Goal: Task Accomplishment & Management: Manage account settings

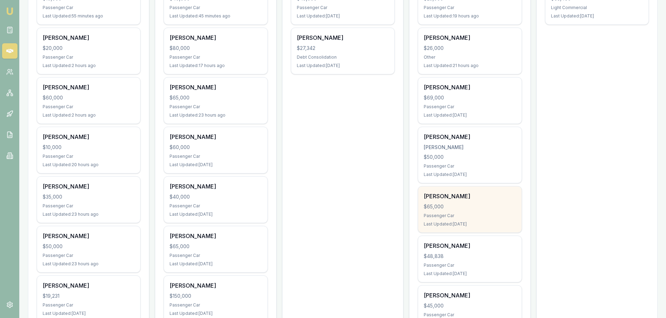
click at [450, 200] on div "[PERSON_NAME]" at bounding box center [470, 196] width 92 height 8
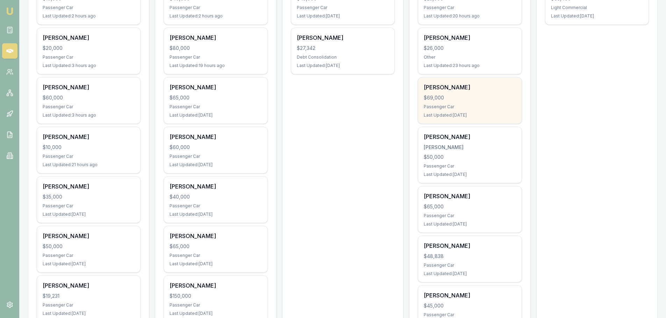
click at [454, 95] on div "$69,000" at bounding box center [470, 97] width 92 height 7
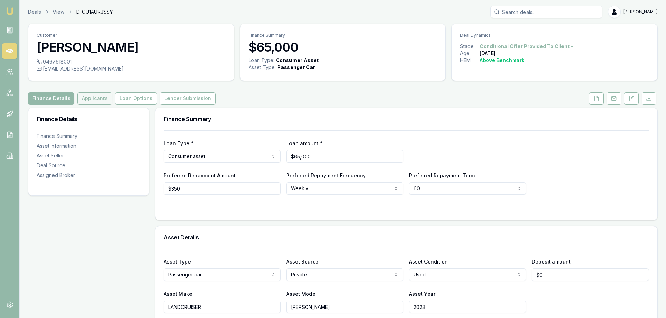
click at [88, 96] on button "Applicants" at bounding box center [94, 98] width 35 height 13
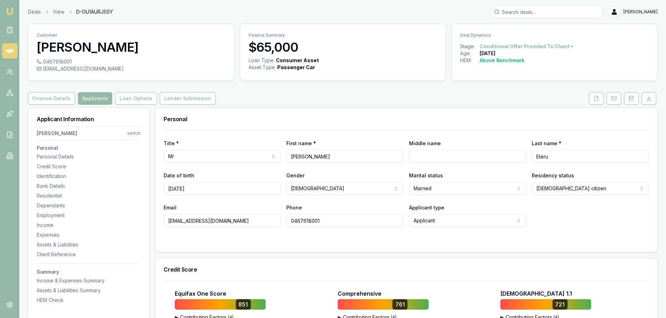
click at [402, 104] on div "Finance Details Applicants Loan Options Lender Submission" at bounding box center [342, 98] width 629 height 13
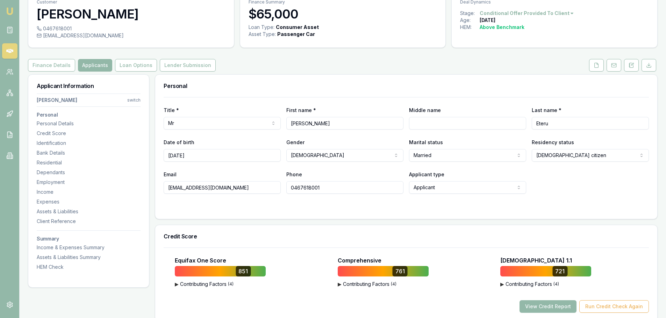
scroll to position [105, 0]
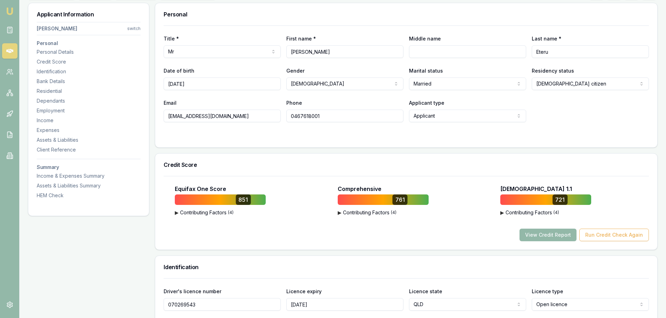
click at [342, 136] on div at bounding box center [406, 137] width 485 height 6
click at [344, 134] on div at bounding box center [406, 137] width 485 height 6
click at [351, 135] on div at bounding box center [406, 137] width 485 height 6
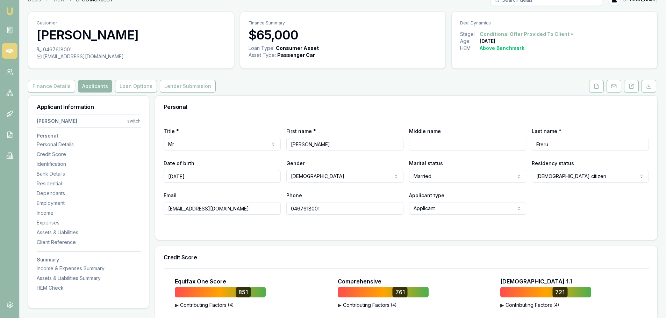
scroll to position [0, 0]
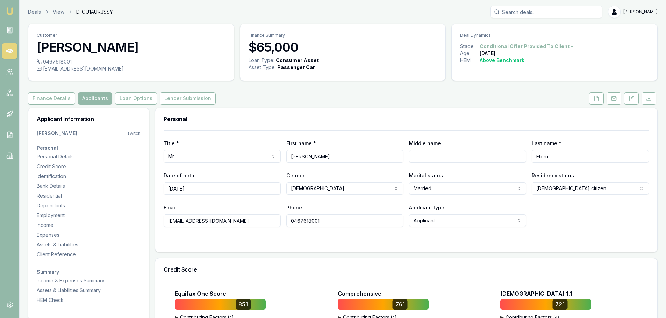
click at [370, 97] on div "Finance Details Applicants Loan Options Lender Submission" at bounding box center [342, 98] width 629 height 13
click at [355, 96] on div "Finance Details Applicants Loan Options Lender Submission" at bounding box center [342, 98] width 629 height 13
click at [353, 97] on div "Finance Details Applicants Loan Options Lender Submission" at bounding box center [342, 98] width 629 height 13
click at [357, 97] on div "Finance Details Applicants Loan Options Lender Submission" at bounding box center [342, 98] width 629 height 13
click at [490, 101] on div "Finance Details Applicants Loan Options Lender Submission" at bounding box center [342, 98] width 629 height 13
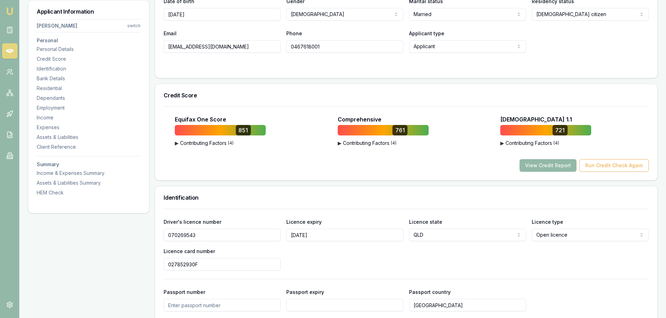
scroll to position [175, 0]
click at [595, 72] on div "Title * Mr Mr Mrs Miss Ms Dr Prof First name * Kim Middle name Last name * Eter…" at bounding box center [406, 17] width 502 height 122
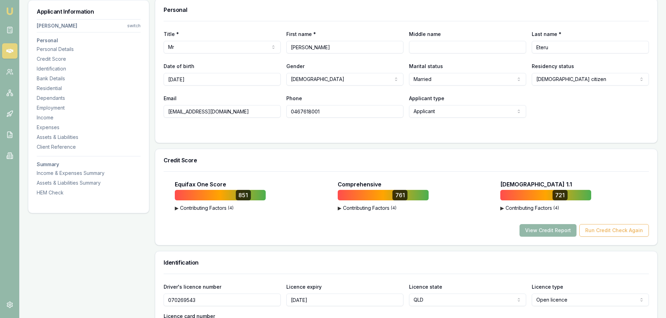
scroll to position [0, 0]
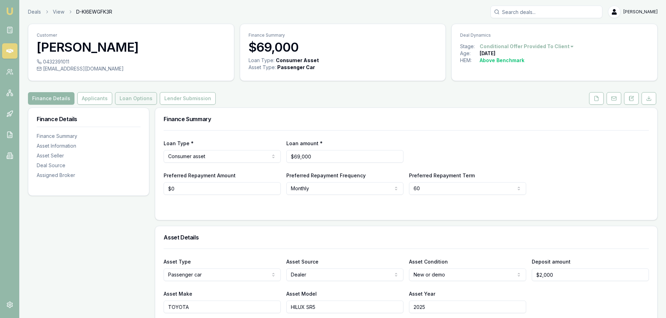
click at [142, 98] on button "Loan Options" at bounding box center [136, 98] width 42 height 13
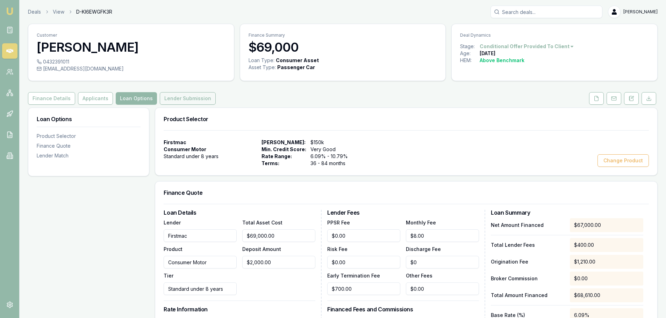
click at [187, 98] on button "Lender Submission" at bounding box center [188, 98] width 56 height 13
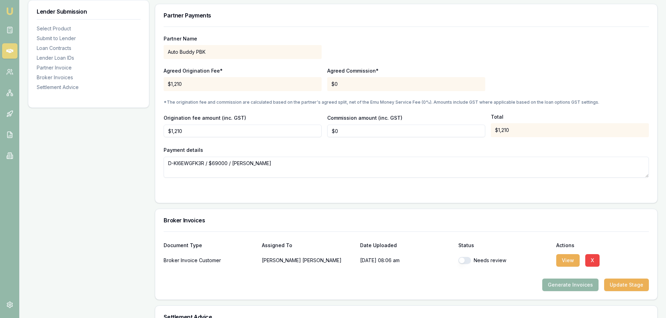
scroll to position [720, 0]
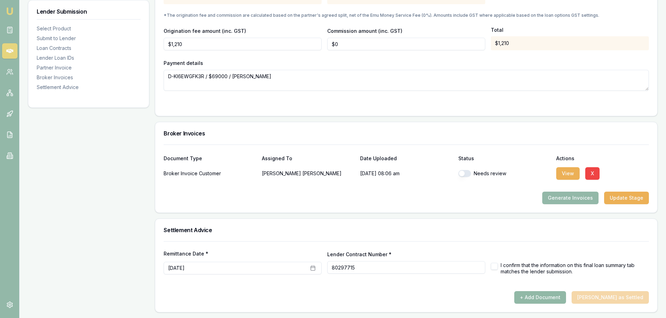
click at [557, 295] on button "+ Add Document" at bounding box center [540, 297] width 52 height 13
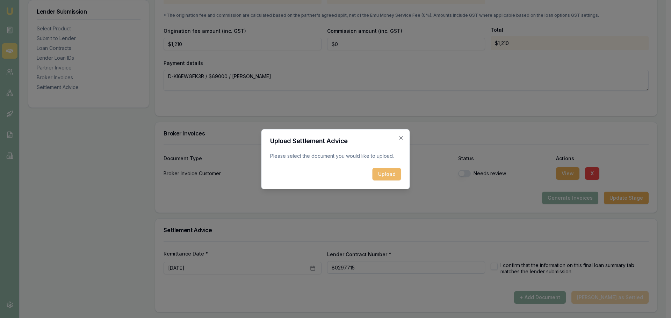
click at [386, 169] on button "Upload" at bounding box center [387, 174] width 29 height 13
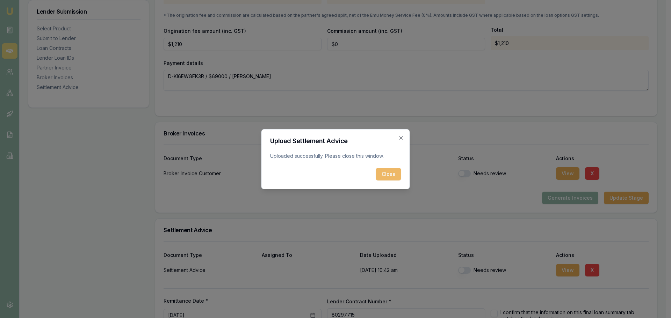
click at [391, 174] on button "Close" at bounding box center [388, 174] width 25 height 13
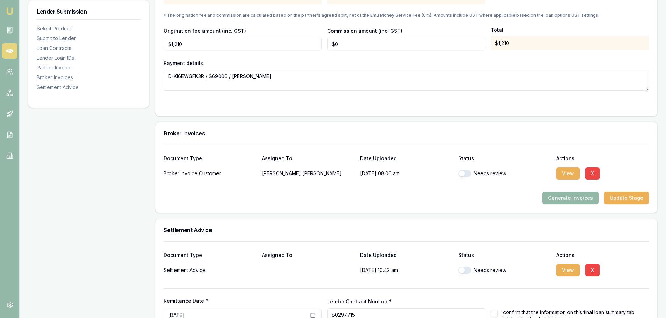
click at [471, 174] on div "Needs review" at bounding box center [504, 173] width 93 height 7
click at [468, 270] on button "button" at bounding box center [464, 270] width 13 height 7
checkbox input "true"
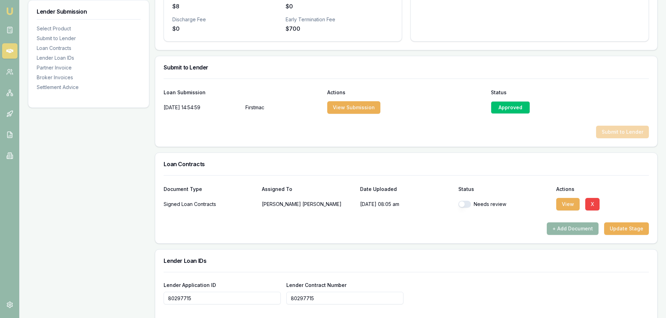
scroll to position [301, 0]
click at [466, 205] on button "button" at bounding box center [464, 204] width 13 height 7
checkbox input "true"
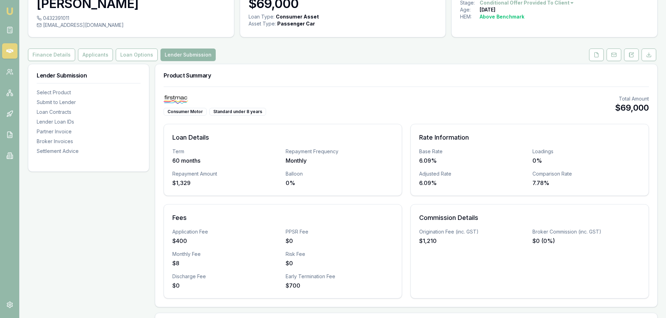
scroll to position [0, 0]
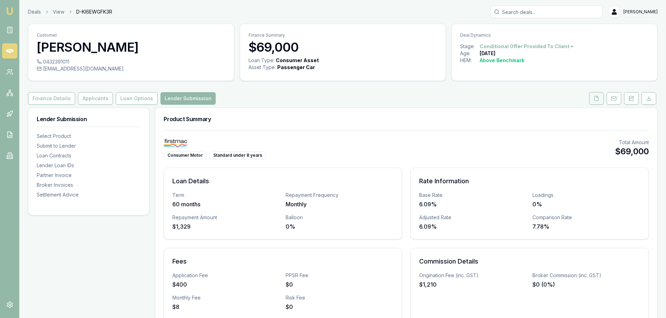
click at [595, 100] on icon at bounding box center [596, 99] width 6 height 6
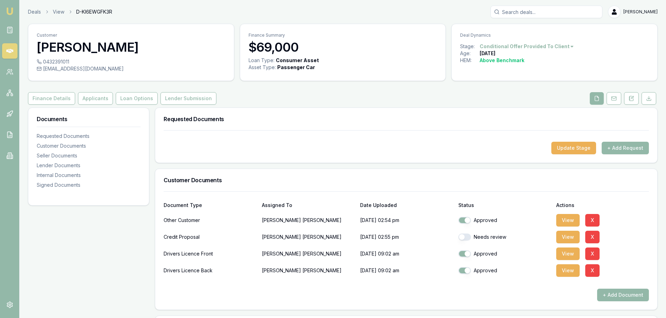
click at [468, 234] on button "button" at bounding box center [464, 237] width 13 height 7
checkbox input "true"
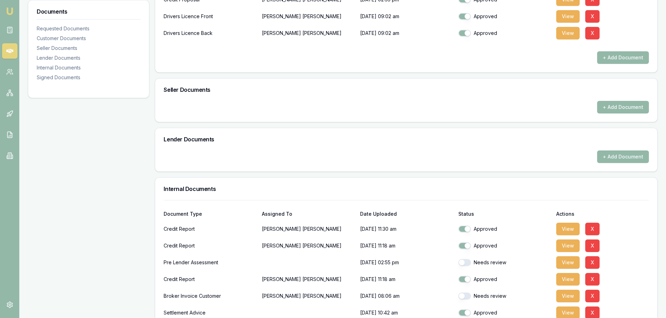
scroll to position [245, 0]
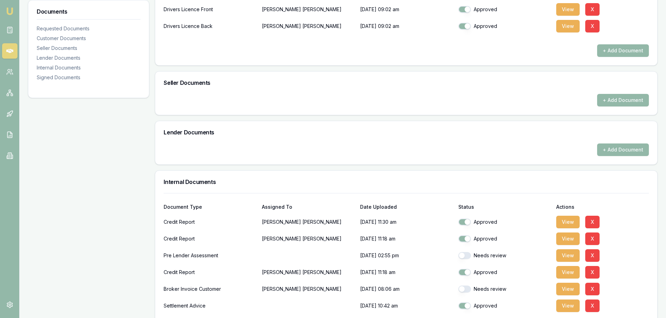
drag, startPoint x: 470, startPoint y: 253, endPoint x: 463, endPoint y: 266, distance: 14.7
click at [470, 253] on div "Needs review" at bounding box center [504, 255] width 93 height 7
click button "button"
checkbox input "true"
click button "button"
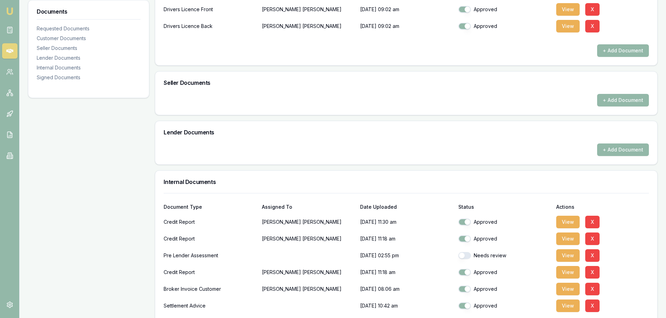
checkbox input "true"
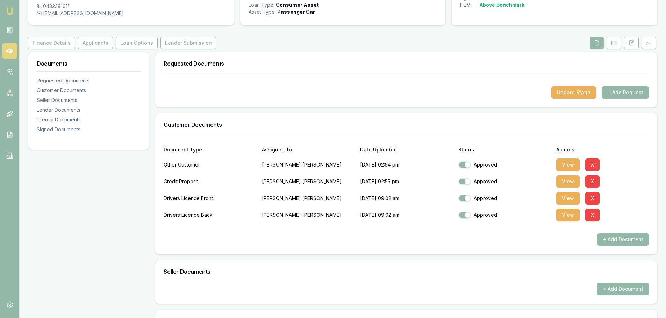
scroll to position [0, 0]
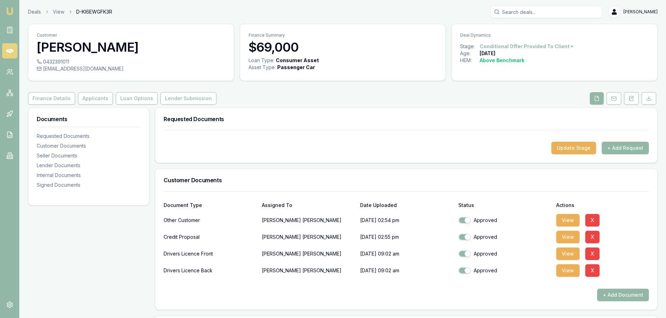
click div "Customer Matthew Byrnes 0432391011 byrnesmatthew17@gmail.com Finance Summary $6…"
click button "Lender Submission"
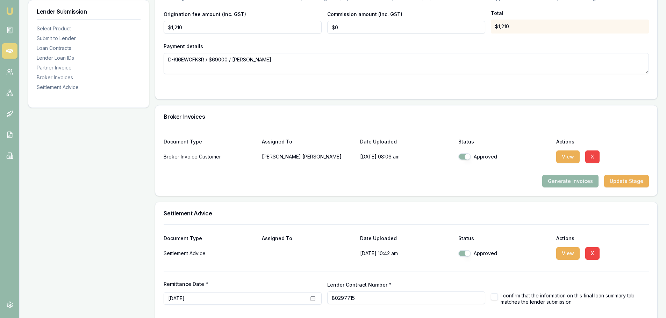
scroll to position [767, 0]
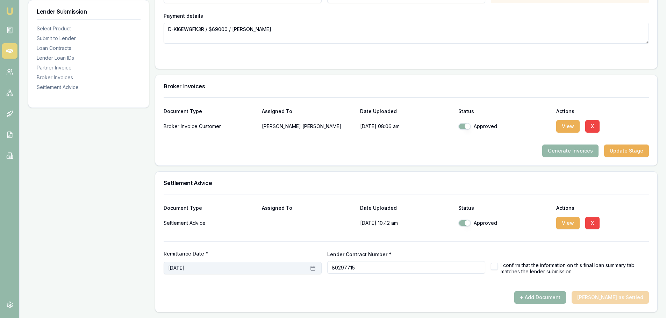
click icon "button"
click button "12"
click button "button"
checkbox input "true"
click button "Mark Deal as Settled"
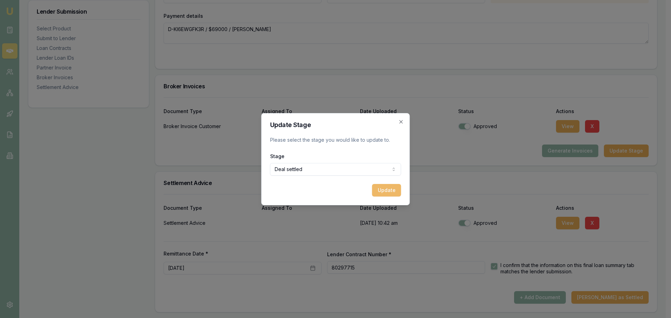
click button "Update"
checkbox input "false"
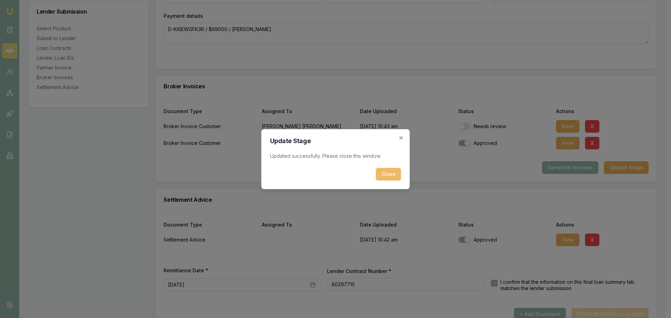
click button "Close"
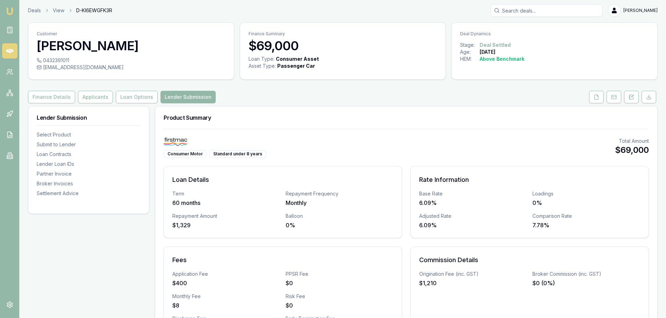
scroll to position [0, 0]
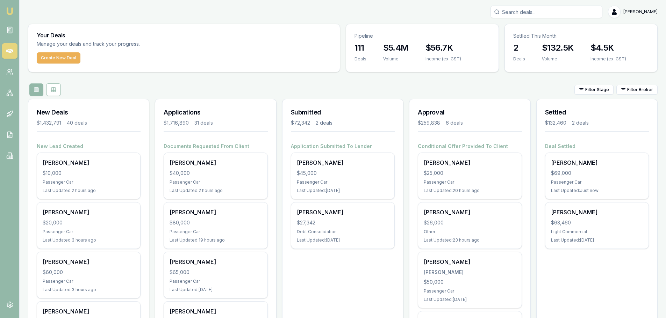
click at [568, 13] on input "Search deals" at bounding box center [546, 12] width 112 height 13
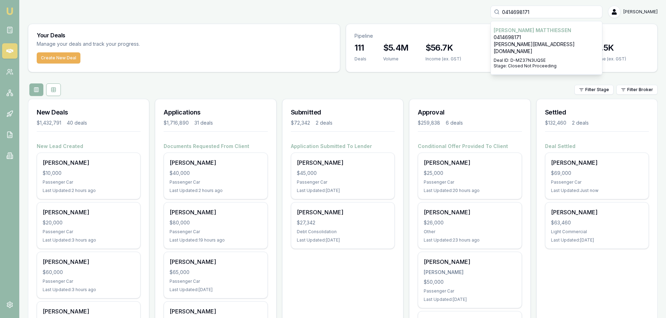
click at [443, 8] on div "0414698171 ANN MATTHIESSEN 0414698171 ann.matthiessendesigns@gmail.com Deal ID:…" at bounding box center [342, 12] width 629 height 13
click at [338, 9] on div "0414698171 Erin Shield" at bounding box center [342, 12] width 629 height 13
click at [264, 87] on div "Filter Stage Filter Broker" at bounding box center [342, 90] width 629 height 13
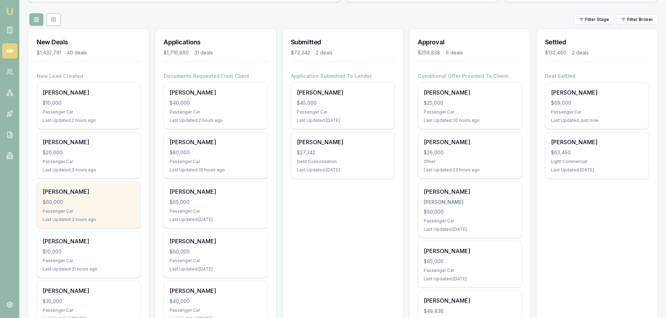
scroll to position [70, 0]
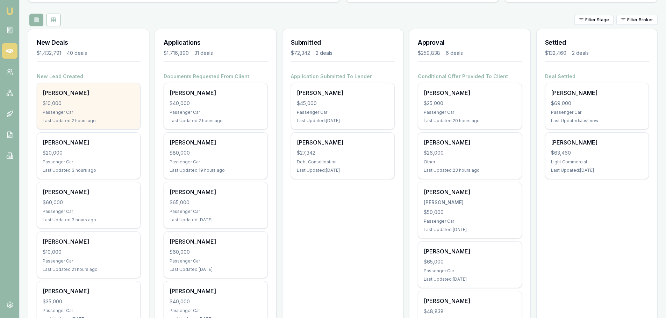
click at [90, 107] on div "Cheryl O'neill $10,000 Passenger Car Last Updated: 2 hours ago" at bounding box center [88, 106] width 103 height 46
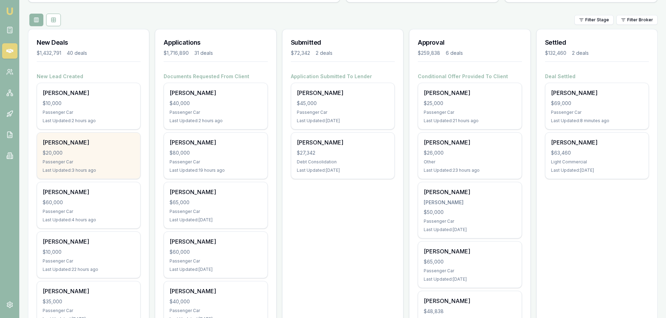
click at [128, 152] on div "$20,000" at bounding box center [89, 153] width 92 height 7
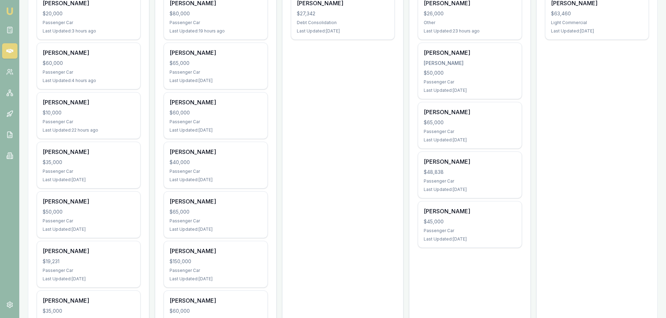
scroll to position [210, 0]
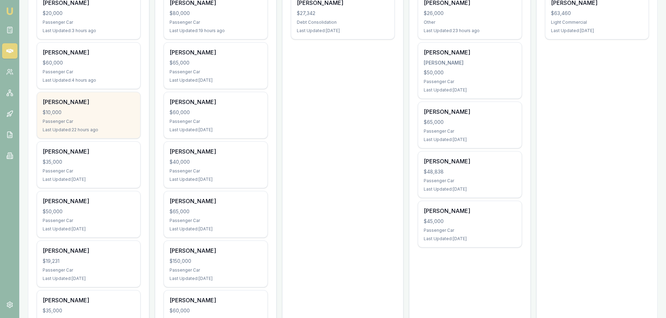
click at [106, 115] on div "$10,000" at bounding box center [89, 112] width 92 height 7
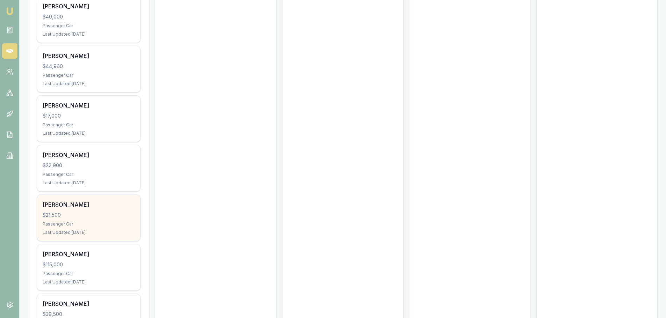
scroll to position [1852, 0]
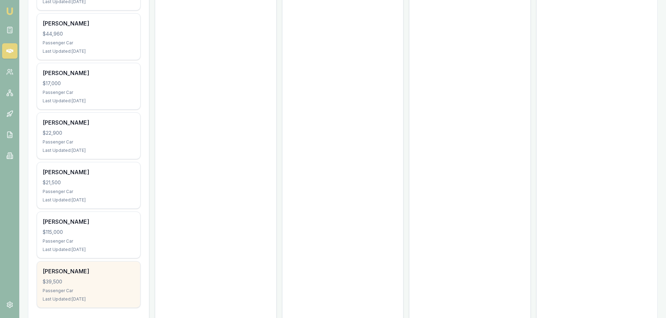
click at [105, 279] on div "$39,500" at bounding box center [89, 282] width 92 height 7
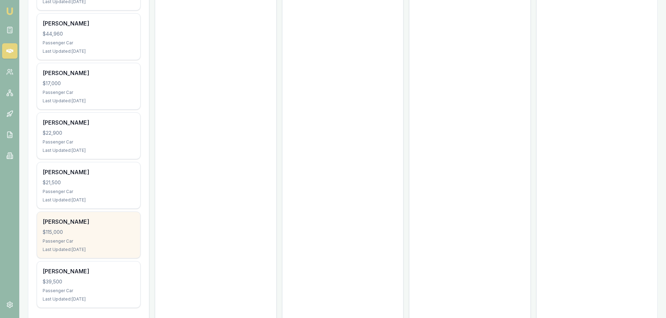
click at [89, 239] on div "Passenger Car" at bounding box center [89, 242] width 92 height 6
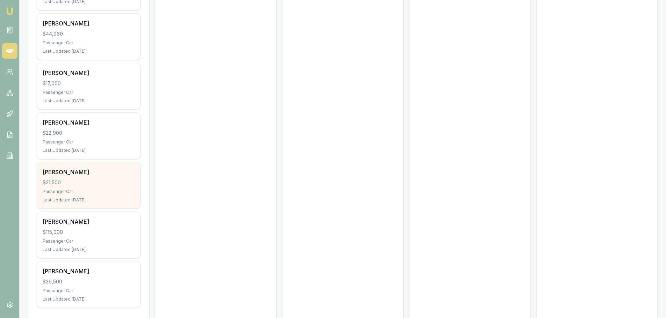
click at [61, 189] on div "Passenger Car" at bounding box center [89, 192] width 92 height 6
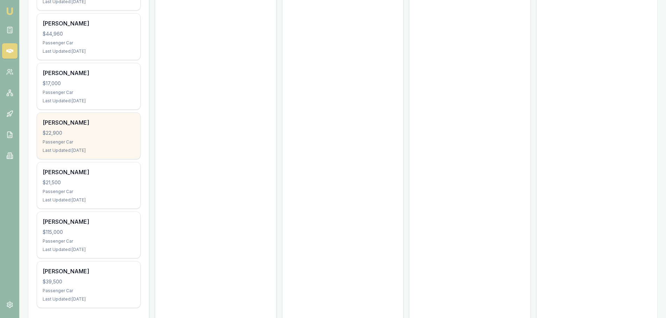
click at [73, 130] on div "$22,900" at bounding box center [89, 133] width 92 height 7
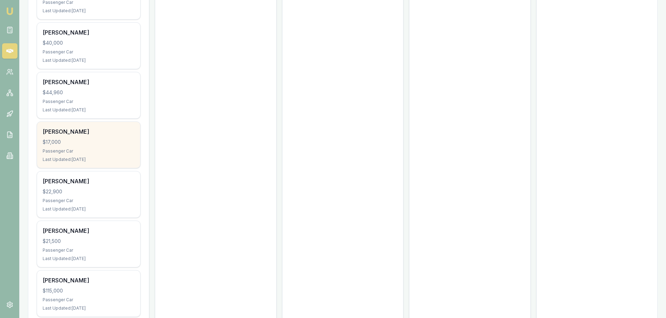
scroll to position [1782, 0]
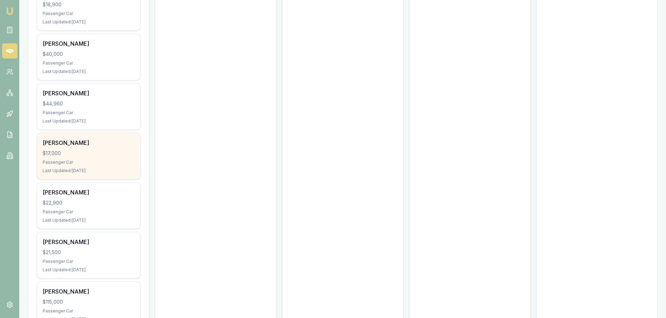
click at [100, 160] on div "Passenger Car" at bounding box center [89, 163] width 92 height 6
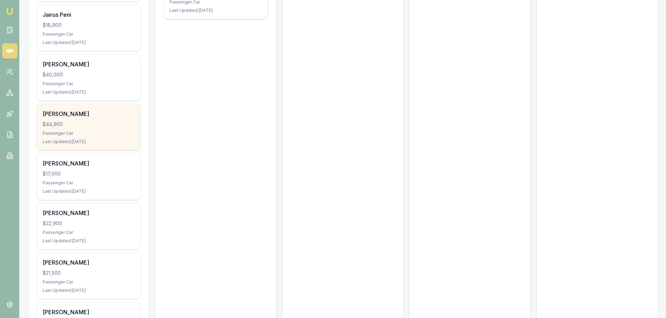
scroll to position [1747, 0]
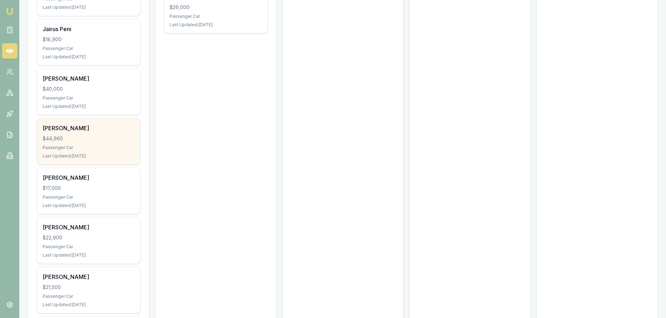
click at [120, 128] on div "Stacey Bartlett $44,960 Passenger Car Last Updated: 11 days ago" at bounding box center [88, 141] width 103 height 46
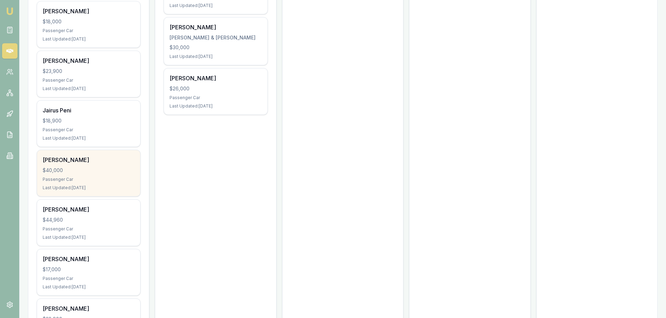
scroll to position [1642, 0]
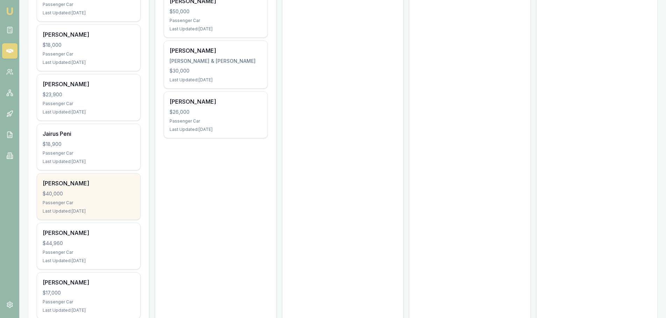
click at [119, 179] on div "Tyron Hammond" at bounding box center [89, 183] width 92 height 8
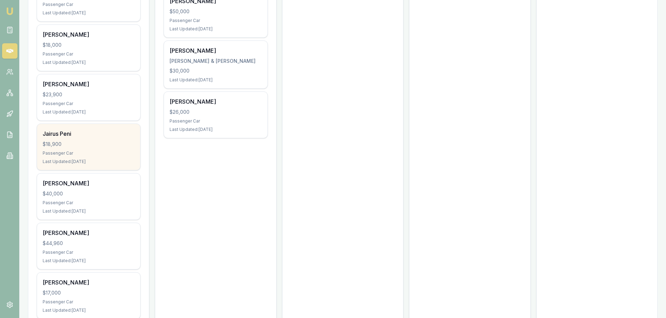
click at [102, 141] on div "$18,900" at bounding box center [89, 144] width 92 height 7
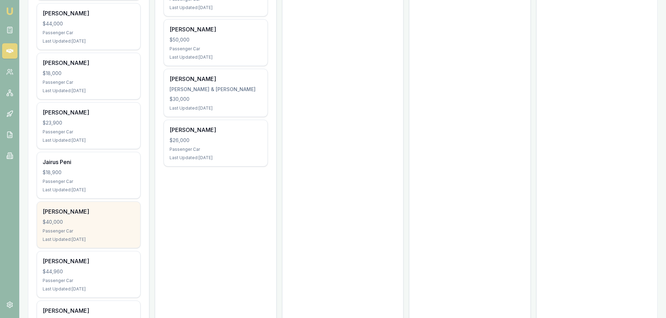
scroll to position [1572, 0]
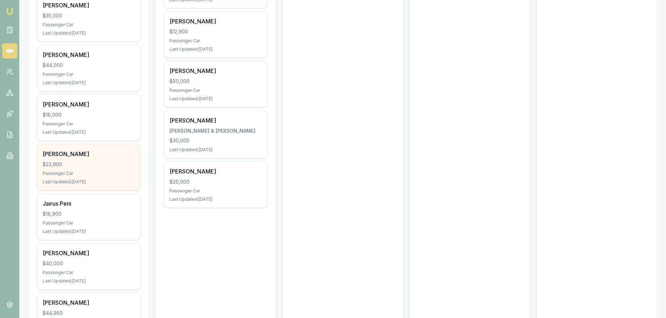
click at [75, 144] on div "Morgan Higgins $23,900 Passenger Car Last Updated: 10 days ago" at bounding box center [88, 167] width 103 height 46
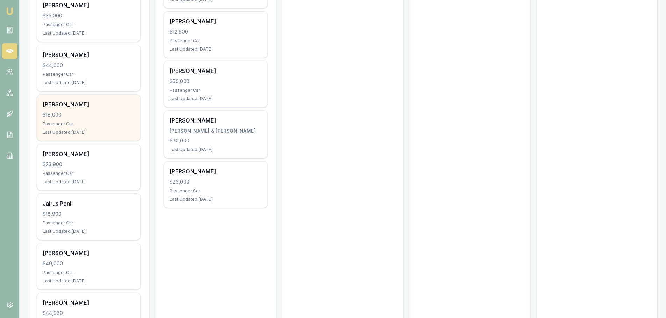
click at [107, 111] on div "$18,000" at bounding box center [89, 114] width 92 height 7
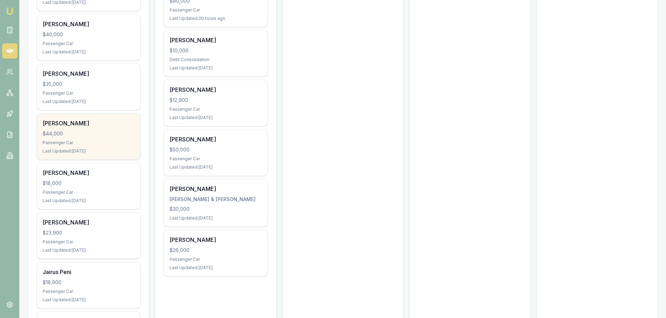
scroll to position [1503, 0]
click at [94, 133] on div "Bailey Wilkinson $44,000 Passenger Car Last Updated: 8 days ago" at bounding box center [88, 138] width 103 height 46
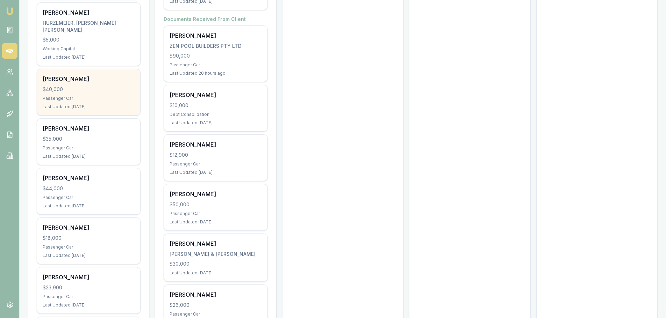
scroll to position [1433, 0]
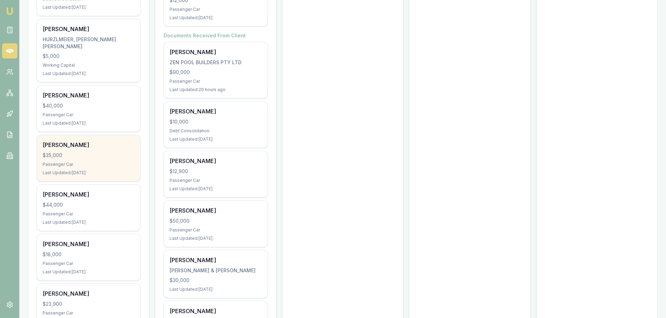
click at [105, 152] on div "$35,000" at bounding box center [89, 155] width 92 height 7
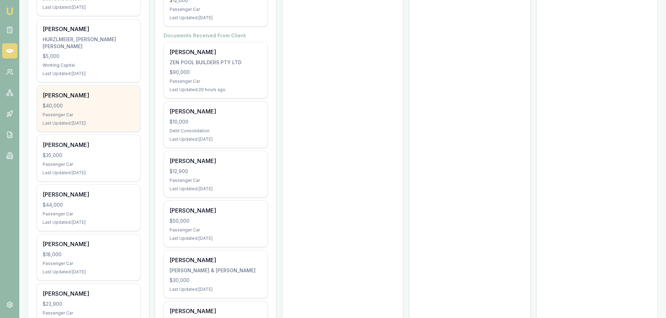
click at [118, 112] on div "Passenger Car" at bounding box center [89, 115] width 92 height 6
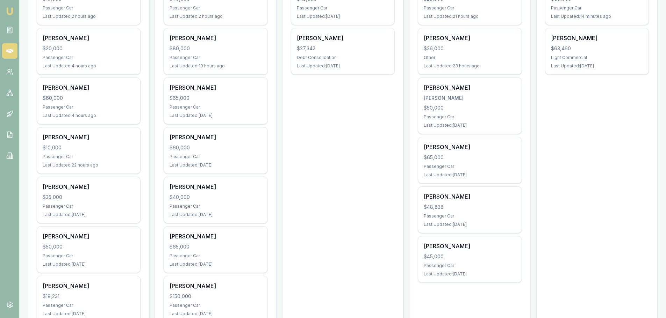
scroll to position [0, 0]
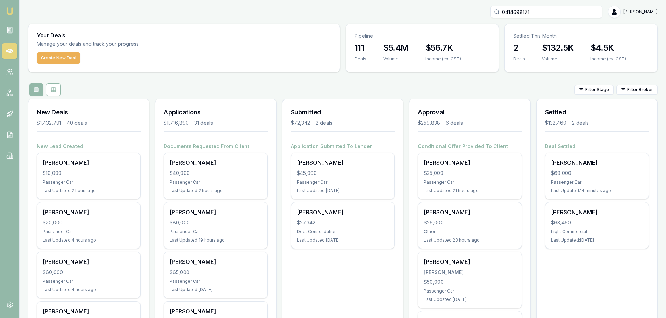
click at [192, 71] on div "Create New Deal" at bounding box center [183, 62] width 311 height 20
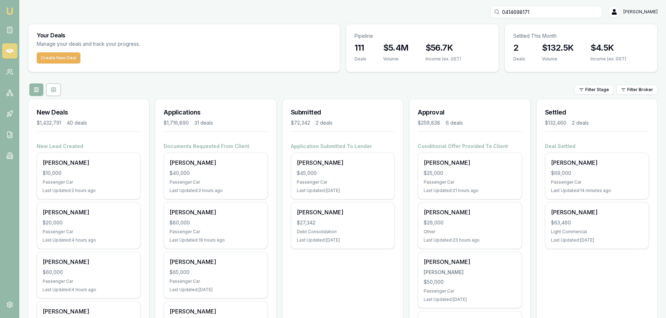
click at [268, 92] on div "Filter Stage Filter Broker" at bounding box center [342, 90] width 629 height 13
click at [318, 84] on div "Filter Stage Filter Broker" at bounding box center [342, 90] width 629 height 13
click at [316, 84] on div "Filter Stage Filter Broker" at bounding box center [342, 90] width 629 height 13
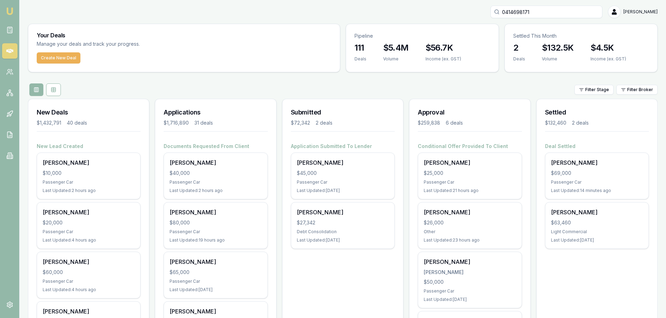
click at [316, 84] on div "Filter Stage Filter Broker" at bounding box center [342, 90] width 629 height 13
click at [396, 84] on div "Filter Stage Filter Broker" at bounding box center [342, 90] width 629 height 13
click at [394, 85] on div "Filter Stage Filter Broker" at bounding box center [342, 90] width 629 height 13
click at [398, 88] on div "Filter Stage Filter Broker" at bounding box center [342, 90] width 629 height 13
click at [377, 89] on div "Filter Stage Filter Broker" at bounding box center [342, 90] width 629 height 13
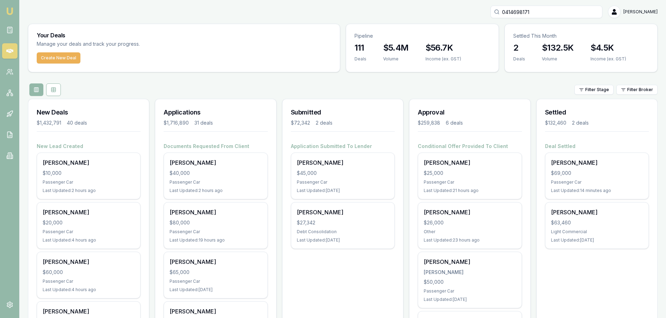
click at [377, 89] on div "Filter Stage Filter Broker" at bounding box center [342, 90] width 629 height 13
click at [339, 88] on div "Filter Stage Filter Broker" at bounding box center [342, 90] width 629 height 13
click at [318, 85] on div "Filter Stage Filter Broker" at bounding box center [342, 90] width 629 height 13
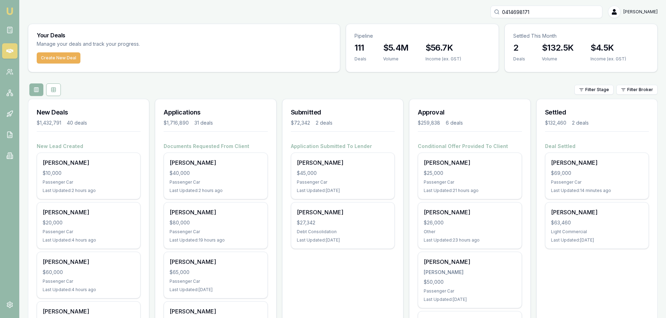
click at [318, 85] on div "Filter Stage Filter Broker" at bounding box center [342, 90] width 629 height 13
click at [206, 89] on div "Filter Stage Filter Broker" at bounding box center [342, 90] width 629 height 13
click at [150, 84] on div "Filter Stage Filter Broker" at bounding box center [342, 90] width 629 height 13
click at [99, 7] on div "0414698171 Erin Shield" at bounding box center [342, 12] width 629 height 13
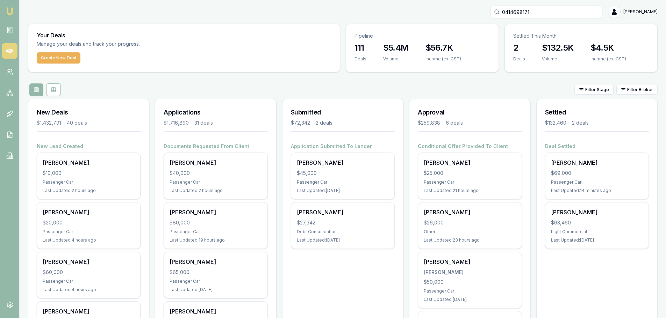
click at [151, 12] on div "0414698171 Erin Shield" at bounding box center [342, 12] width 629 height 13
drag, startPoint x: 548, startPoint y: 13, endPoint x: 446, endPoint y: 6, distance: 102.3
click at [446, 6] on div "0414698171 Erin Shield" at bounding box center [342, 12] width 629 height 13
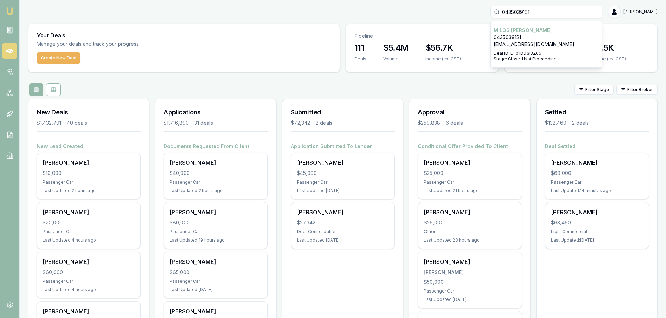
type input "0435039151"
click at [537, 41] on p "vici972000@yahoo.com" at bounding box center [547, 44] width 106 height 7
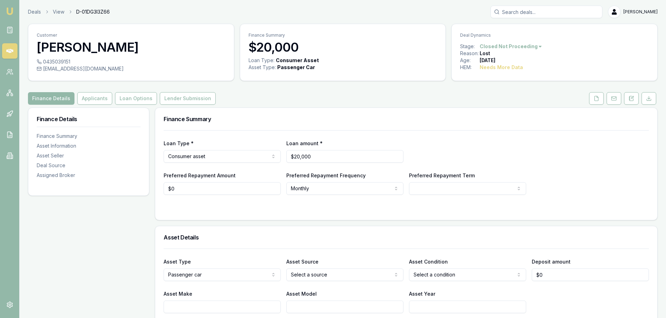
click at [7, 50] on icon at bounding box center [9, 51] width 7 height 4
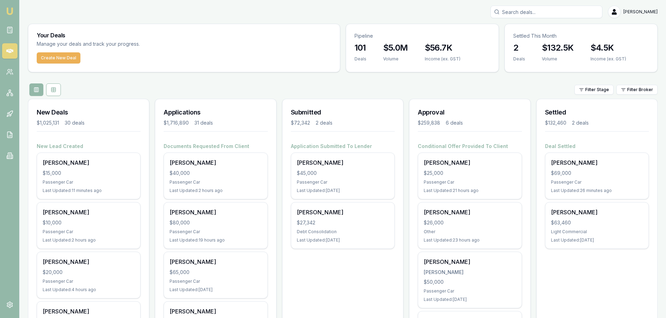
click at [156, 89] on div "Filter Stage Filter Broker" at bounding box center [342, 90] width 629 height 13
click at [110, 64] on div "Create New Deal" at bounding box center [183, 62] width 311 height 20
click at [154, 86] on div "Filter Stage Filter Broker" at bounding box center [342, 90] width 629 height 13
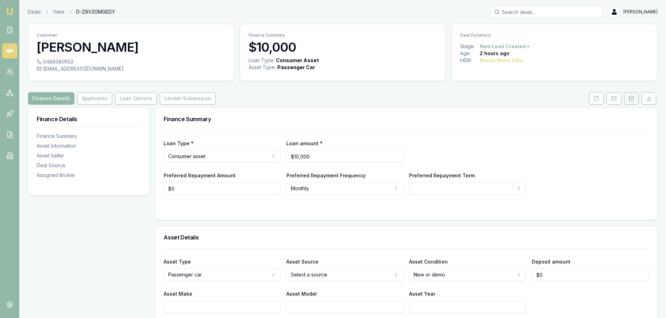
click at [627, 96] on button at bounding box center [631, 98] width 15 height 13
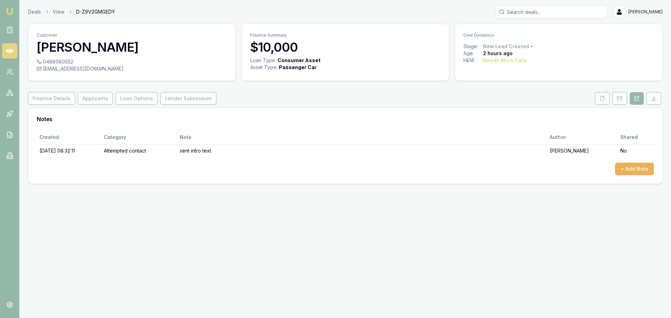
click at [390, 264] on div "Emu Broker Deals View D-Z9V2GMGEDY [PERSON_NAME] Toggle Menu Customer [PERSON_N…" at bounding box center [335, 159] width 671 height 318
click at [468, 247] on div "Emu Broker Deals View D-Z9V2GMGEDY [PERSON_NAME] Toggle Menu Customer [PERSON_N…" at bounding box center [335, 159] width 671 height 318
click at [646, 172] on button "+ Add Note" at bounding box center [634, 169] width 39 height 13
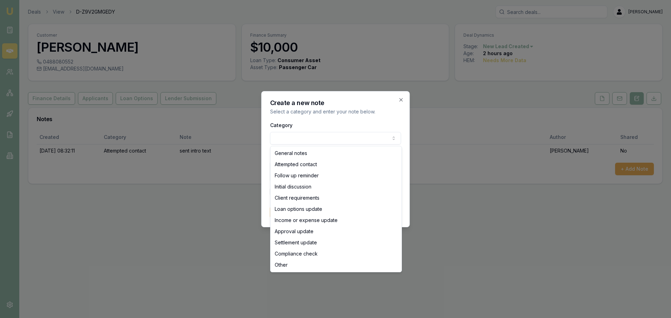
click at [318, 135] on body "Emu Broker Deals View D-Z9V2GMGEDY [PERSON_NAME] Toggle Menu Customer [PERSON_N…" at bounding box center [335, 159] width 671 height 318
select select "ATTEMPTED_CONTACT"
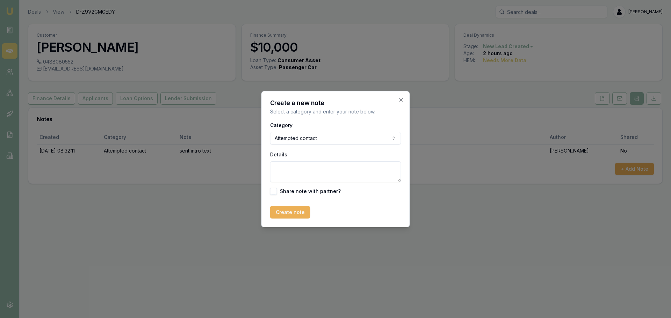
click at [300, 174] on textarea "Details" at bounding box center [335, 171] width 131 height 21
type textarea "left VM"
click at [283, 211] on button "Create note" at bounding box center [290, 212] width 40 height 13
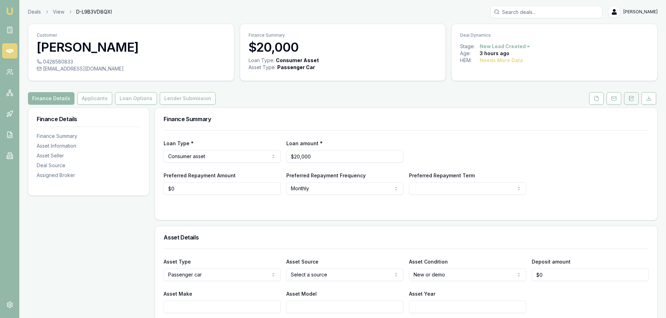
click at [629, 99] on icon at bounding box center [629, 99] width 1 height 0
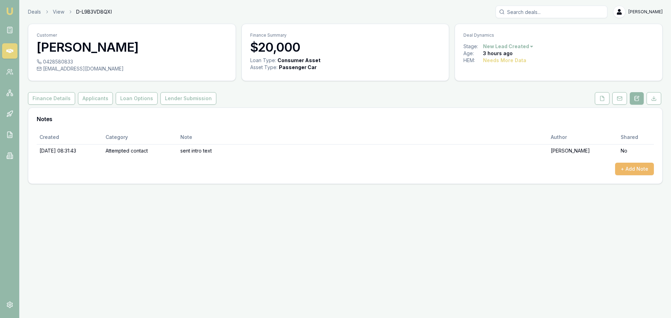
click at [641, 172] on button "+ Add Note" at bounding box center [634, 169] width 39 height 13
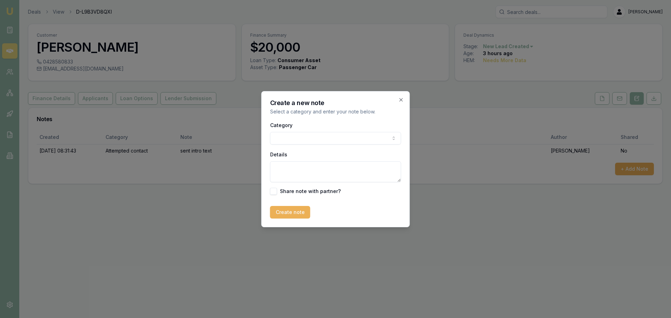
click at [308, 136] on body "Emu Broker Deals View D-L9B3VD8QXI [PERSON_NAME] Shield Toggle Menu Customer [P…" at bounding box center [335, 159] width 671 height 318
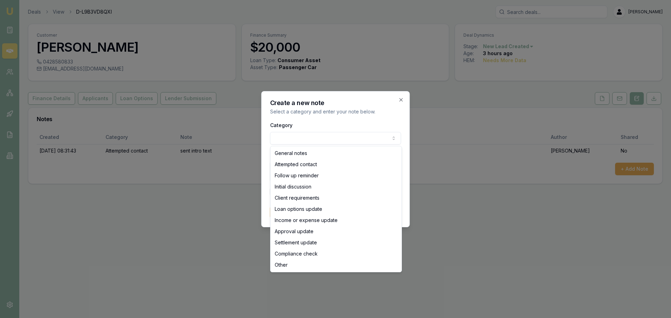
select select "ATTEMPTED_CONTACT"
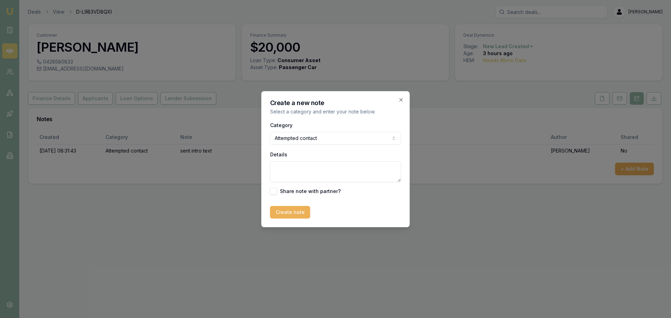
click at [295, 170] on textarea "Details" at bounding box center [335, 171] width 131 height 21
type textarea "left VM"
drag, startPoint x: 296, startPoint y: 213, endPoint x: 262, endPoint y: 201, distance: 36.3
click at [296, 213] on button "Create note" at bounding box center [290, 212] width 40 height 13
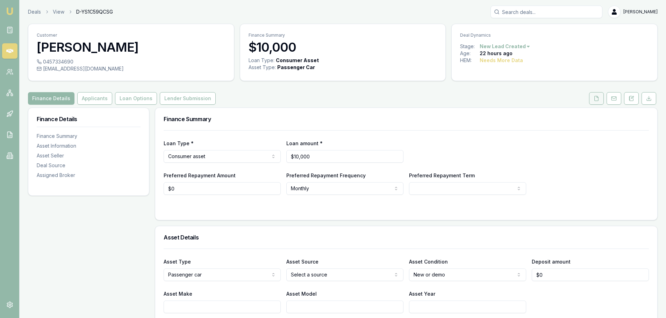
click at [596, 99] on icon at bounding box center [596, 99] width 6 height 6
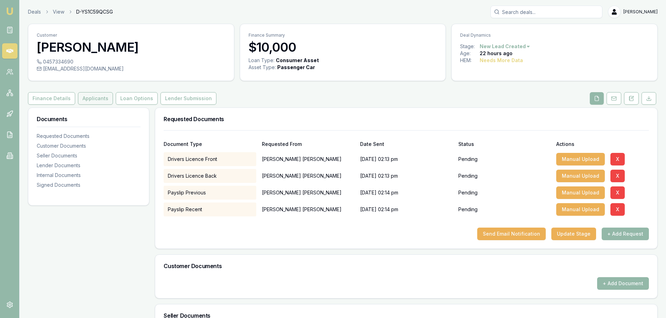
click at [96, 94] on button "Applicants" at bounding box center [95, 98] width 35 height 13
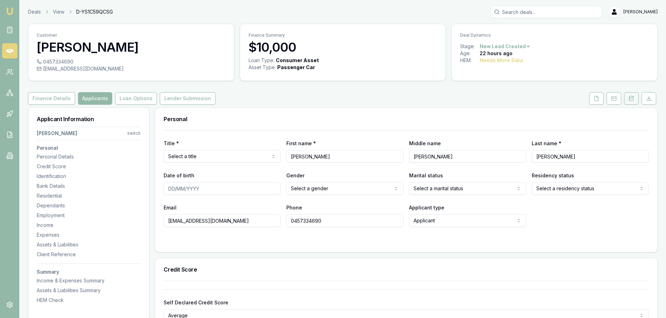
click at [633, 98] on icon at bounding box center [632, 97] width 2 height 2
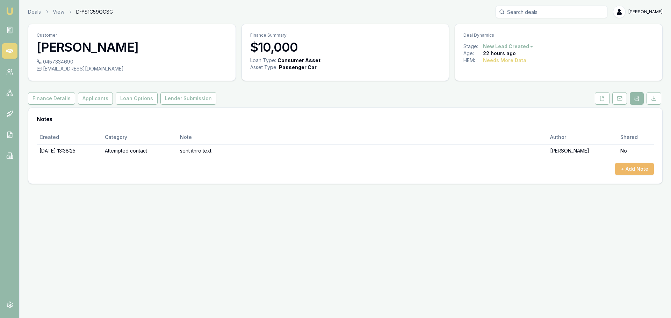
click at [639, 168] on button "+ Add Note" at bounding box center [634, 169] width 39 height 13
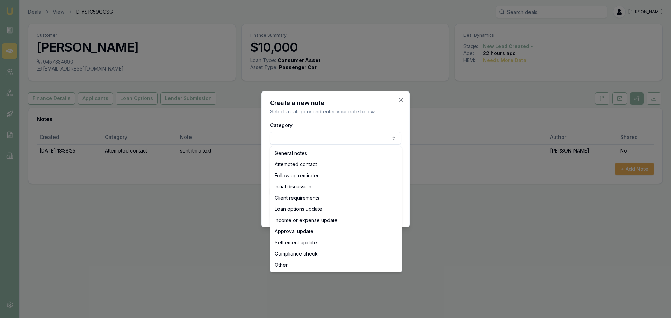
click at [315, 136] on body "Emu Broker Deals View D-YS1C59QCSG [PERSON_NAME] Shield Toggle Menu Customer [P…" at bounding box center [335, 159] width 671 height 318
select select "ATTEMPTED_CONTACT"
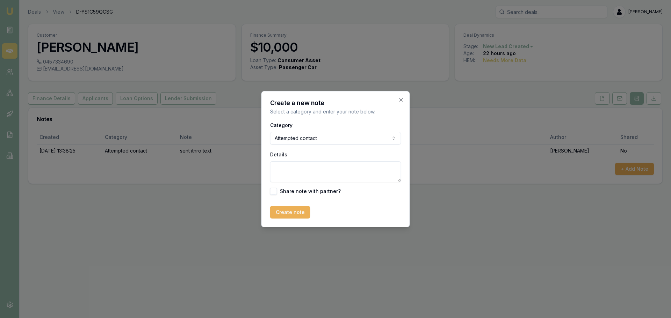
click at [299, 166] on textarea "Details" at bounding box center [335, 171] width 131 height 21
type textarea "sent text, only did privacy. Still need at least licence to pull credit file."
click at [281, 210] on button "Create note" at bounding box center [290, 212] width 40 height 13
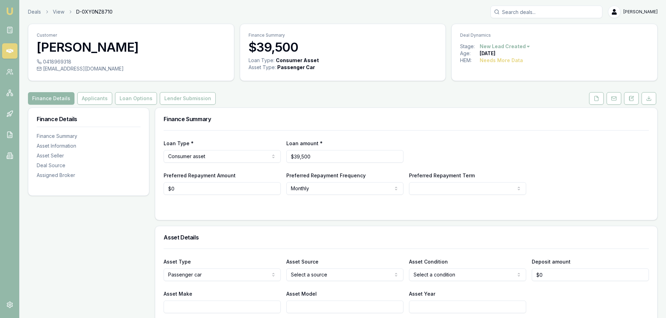
click at [522, 48] on html "Emu Broker Deals View D-0XY0NZ8710 [PERSON_NAME] Toggle Menu Customer Mikayla T…" at bounding box center [333, 159] width 666 height 318
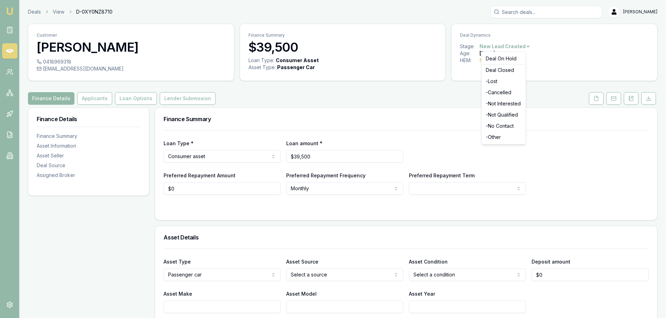
click at [579, 85] on html "Emu Broker Deals View D-0XY0NZ8710 [PERSON_NAME] Toggle Menu Customer Mikayla T…" at bounding box center [335, 159] width 671 height 318
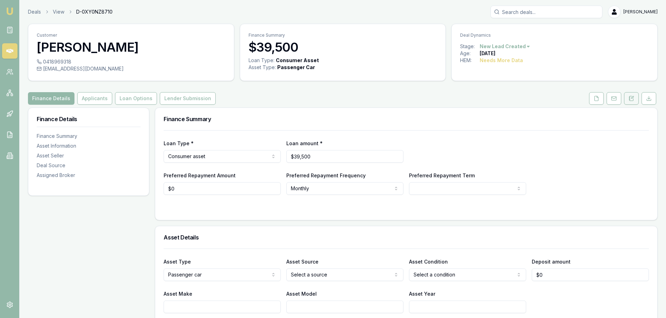
click at [632, 101] on button at bounding box center [631, 98] width 15 height 13
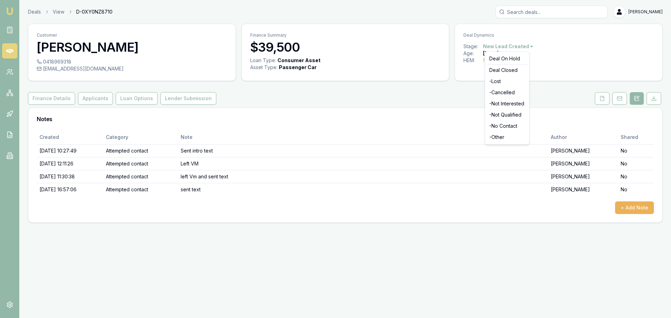
click at [494, 46] on html "Emu Broker Deals View D-0XY0NZ8710 [PERSON_NAME] Toggle Menu Customer Mikayla T…" at bounding box center [335, 159] width 671 height 318
click at [499, 126] on div "- No Contact" at bounding box center [507, 126] width 41 height 11
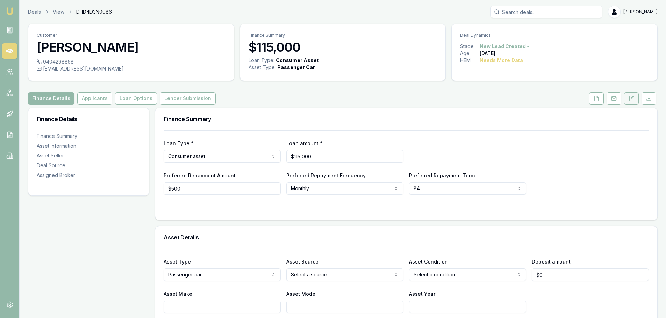
click at [630, 98] on icon at bounding box center [629, 98] width 1 height 0
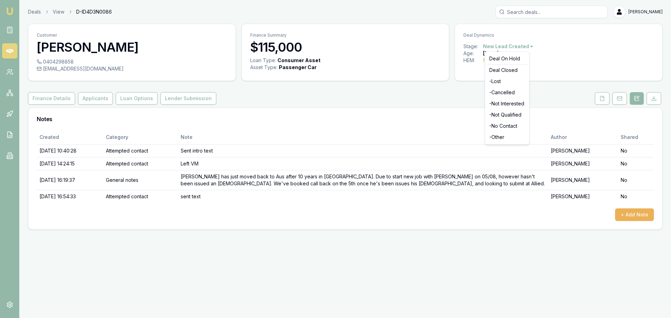
click at [524, 46] on html "Emu Broker Deals View D-ID4D3N0086 [PERSON_NAME] Toggle Menu Customer [PERSON_N…" at bounding box center [335, 159] width 671 height 318
click at [512, 125] on div "- No Contact" at bounding box center [507, 126] width 41 height 11
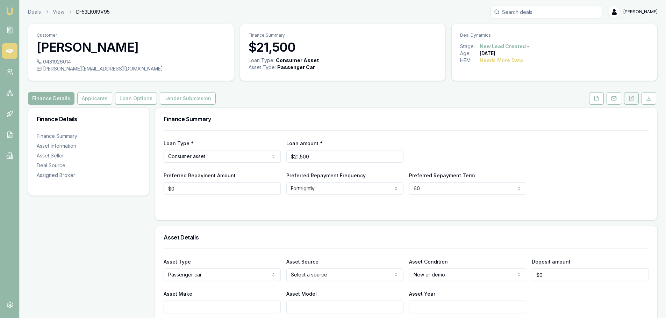
click at [633, 100] on icon at bounding box center [631, 98] width 4 height 5
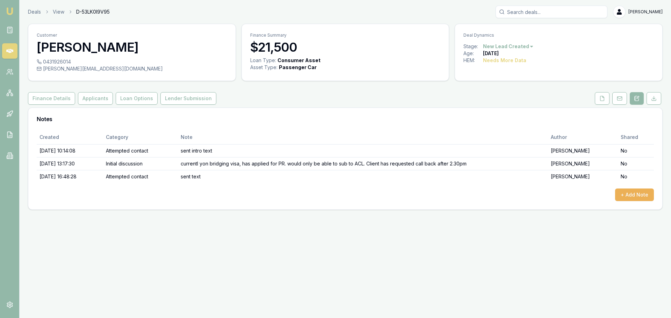
click at [528, 46] on html "Emu Broker Deals View D-53LK0I9V95 [PERSON_NAME] Toggle Menu Customer [PERSON_N…" at bounding box center [335, 159] width 671 height 318
click at [508, 79] on div "- Lost" at bounding box center [507, 81] width 41 height 11
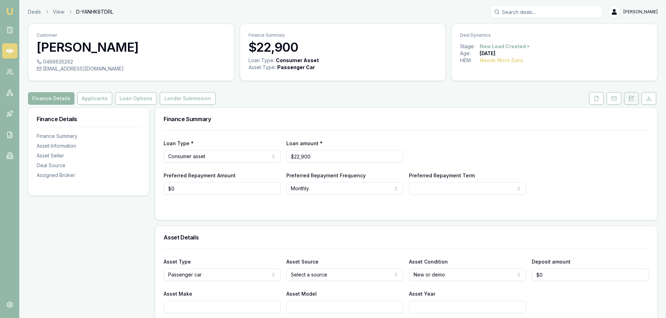
click at [631, 95] on button at bounding box center [631, 98] width 15 height 13
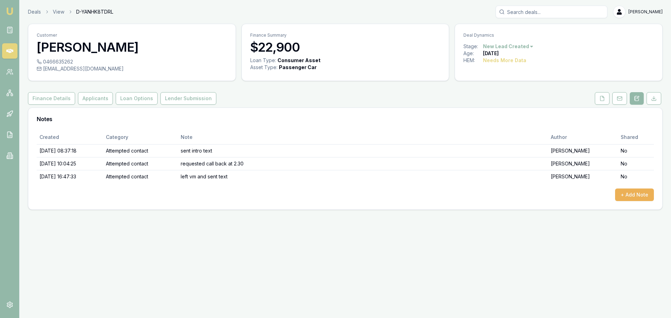
click at [523, 46] on html "Emu Broker Deals View D-YANHK8TDRL Erin Shield Toggle Menu Customer Aifili Iose…" at bounding box center [335, 159] width 671 height 318
click at [510, 125] on div "- No Contact" at bounding box center [507, 126] width 41 height 11
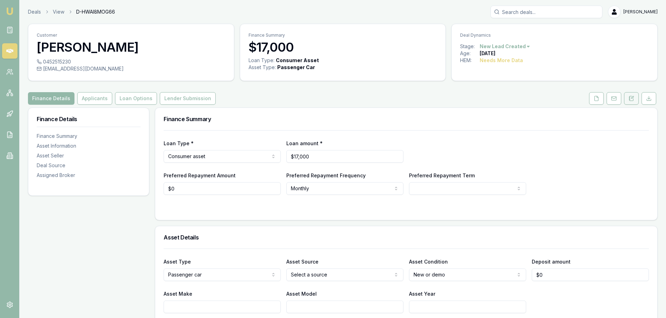
click at [633, 102] on button at bounding box center [631, 98] width 15 height 13
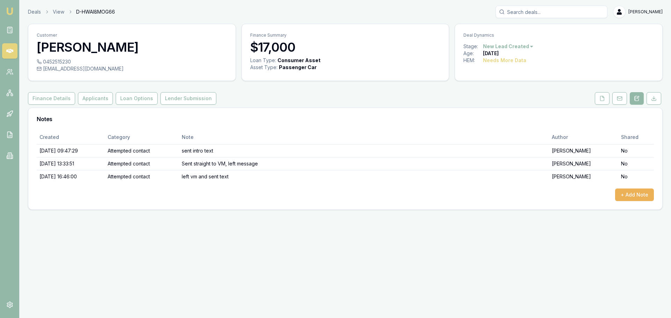
click at [525, 43] on html "Emu Broker Deals View D-HWAI8MOG66 Erin Shield Toggle Menu Customer Rawan Aboue…" at bounding box center [335, 159] width 671 height 318
click at [511, 126] on div "- No Contact" at bounding box center [507, 126] width 41 height 11
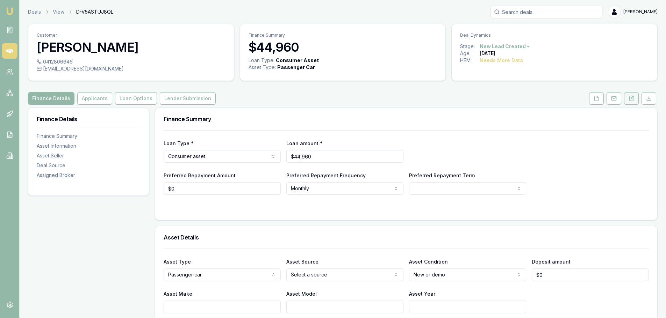
click at [629, 99] on icon at bounding box center [631, 98] width 4 height 5
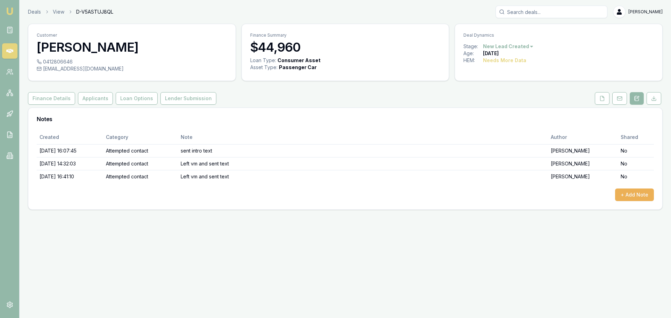
click at [521, 44] on html "Emu Broker Deals View D-V5ASTUJ8QL [PERSON_NAME] Toggle Menu Customer [PERSON_N…" at bounding box center [335, 159] width 671 height 318
click at [505, 127] on div "- No Contact" at bounding box center [507, 126] width 41 height 11
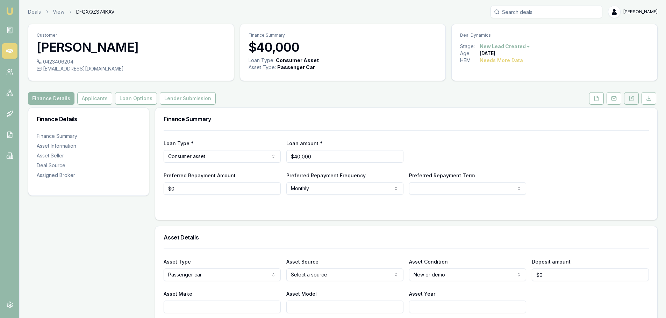
click at [631, 103] on button at bounding box center [631, 98] width 15 height 13
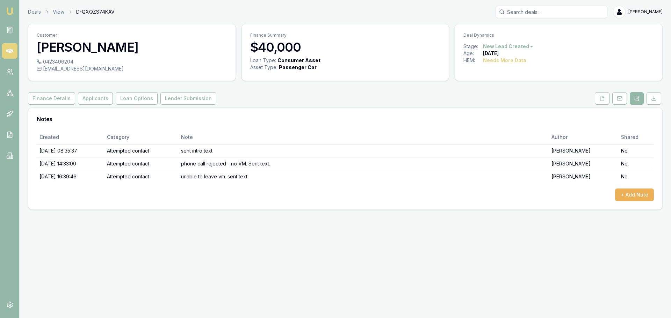
click at [514, 46] on html "Emu Broker Deals View D-QXQZS74KAV Erin Shield Toggle Menu Customer Tyron Hammo…" at bounding box center [335, 159] width 671 height 318
click at [510, 127] on div "- No Contact" at bounding box center [507, 126] width 41 height 11
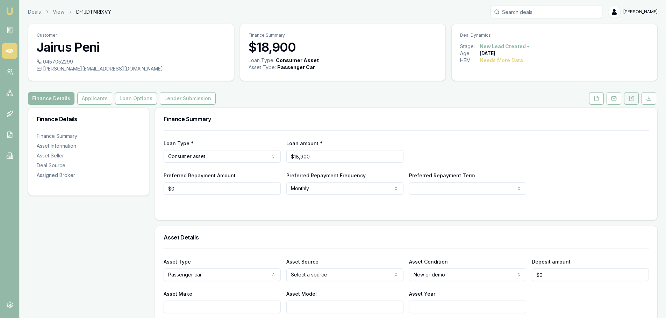
click at [629, 101] on button at bounding box center [631, 98] width 15 height 13
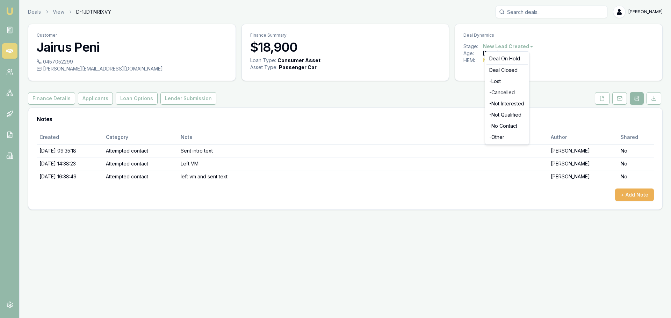
click at [529, 46] on html "Emu Broker Deals View D-1JDTNRIXVY [PERSON_NAME] Shield Toggle Menu Customer Ja…" at bounding box center [335, 159] width 671 height 318
click at [514, 127] on div "- No Contact" at bounding box center [507, 126] width 41 height 11
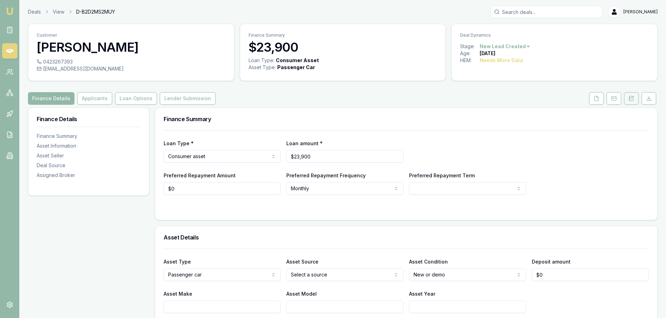
click at [631, 99] on icon at bounding box center [631, 99] width 6 height 6
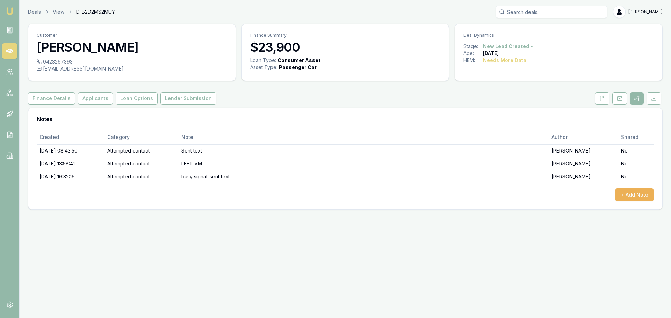
click at [512, 46] on html "Emu Broker Deals View D-B2D2MS2MUY [PERSON_NAME] Shield Toggle Menu Customer [P…" at bounding box center [335, 159] width 671 height 318
click at [505, 129] on div "- No Contact" at bounding box center [507, 126] width 41 height 11
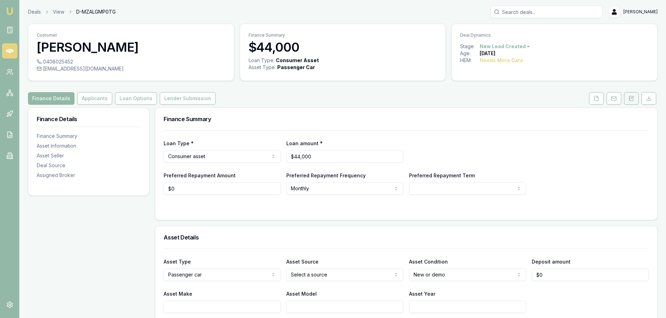
click at [628, 96] on button at bounding box center [631, 98] width 15 height 13
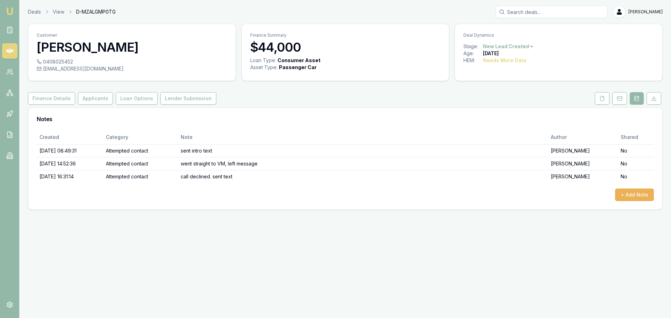
click at [528, 45] on html "Emu Broker Deals View D-MZALGMP0TG Erin Shield Toggle Menu Customer Bailey Wilk…" at bounding box center [335, 159] width 671 height 318
click at [505, 125] on div "- No Contact" at bounding box center [507, 126] width 41 height 11
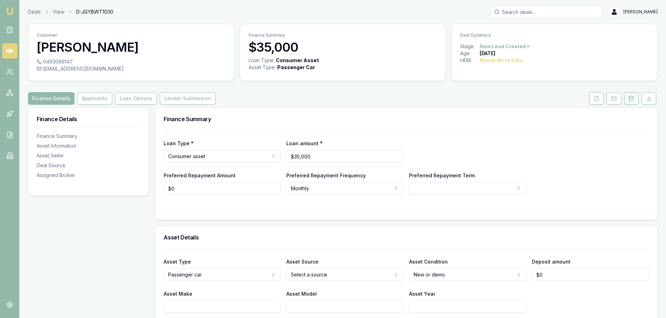
click at [633, 96] on icon at bounding box center [632, 97] width 2 height 2
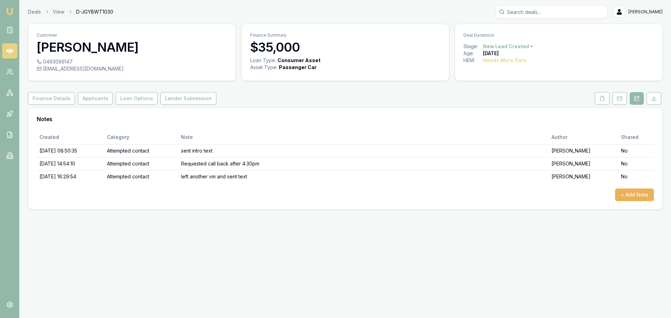
click at [514, 46] on html "Emu Broker Deals View D-JGYBWT1030 Erin Shield Toggle Menu Customer Matthew Cha…" at bounding box center [335, 159] width 671 height 318
click at [507, 127] on div "- No Contact" at bounding box center [507, 126] width 41 height 11
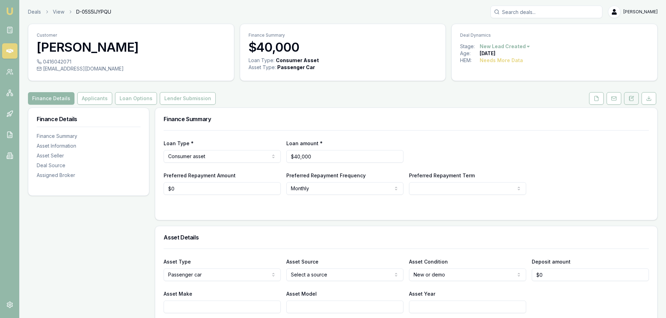
click at [632, 103] on button at bounding box center [631, 98] width 15 height 13
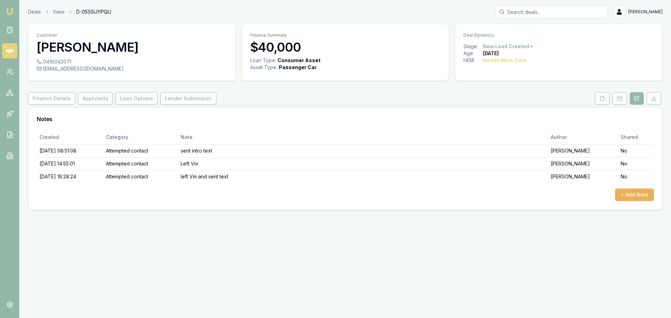
click at [512, 45] on html "Emu Broker Deals View D-05S5IJYPQU [PERSON_NAME] Toggle Menu Customer [PERSON_N…" at bounding box center [335, 159] width 671 height 318
click at [497, 56] on div "Deal On Hold" at bounding box center [507, 58] width 41 height 11
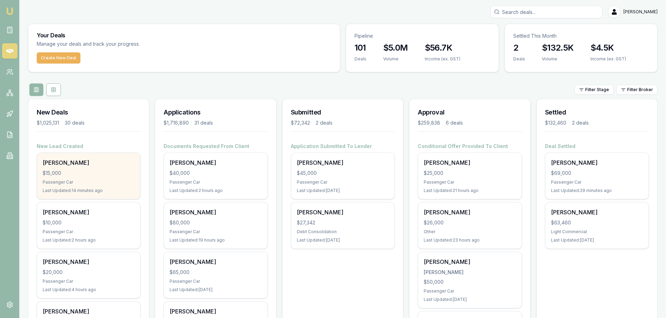
click at [98, 194] on div "Cobey Layton $15,000 Passenger Car Last Updated: 14 minutes ago" at bounding box center [88, 176] width 103 height 46
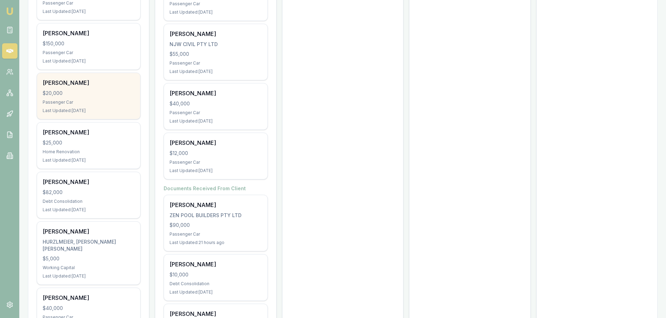
scroll to position [1363, 0]
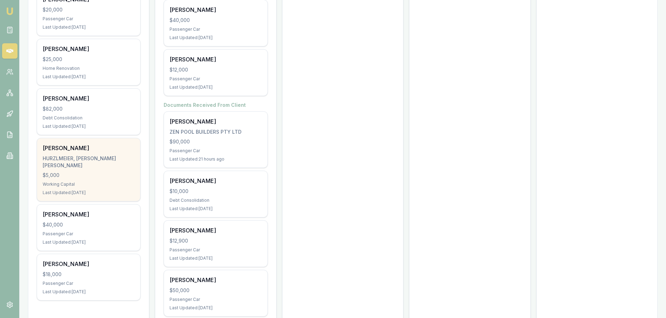
click at [101, 172] on div "$5,000" at bounding box center [89, 175] width 92 height 7
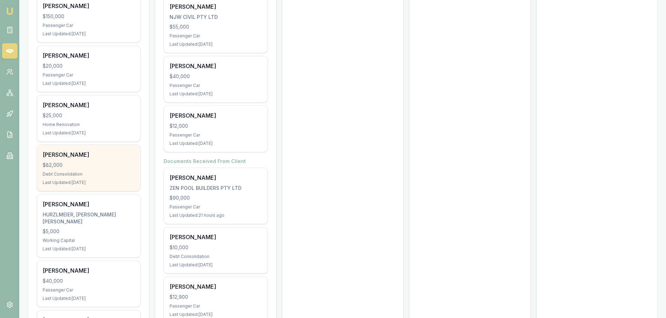
scroll to position [1293, 0]
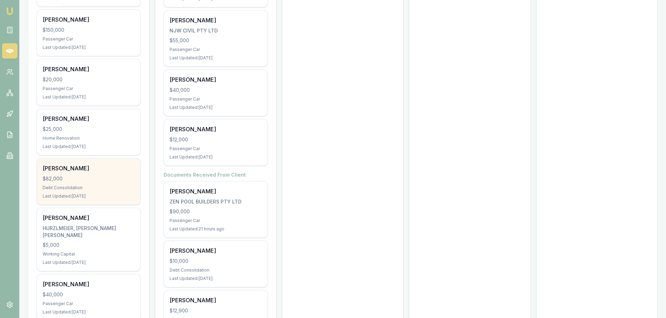
click at [77, 175] on div "$82,000" at bounding box center [89, 178] width 92 height 7
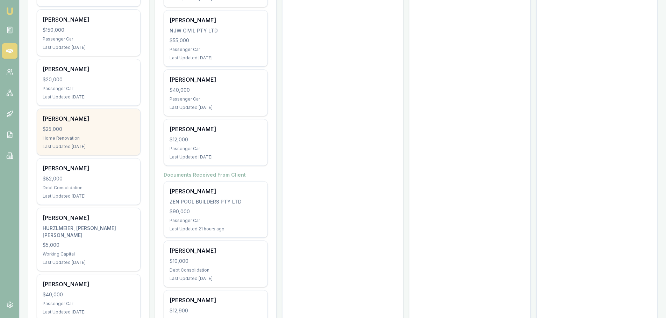
click at [94, 125] on div "Andrew Jakes $25,000 Home Renovation Last Updated: 7 days ago" at bounding box center [88, 132] width 103 height 46
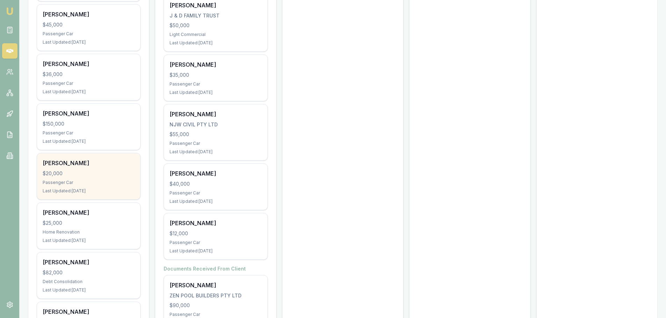
scroll to position [1188, 0]
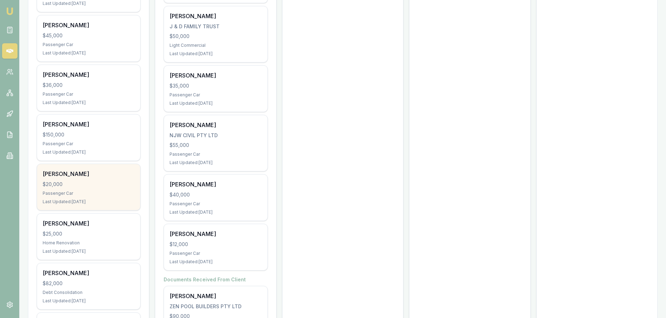
click at [112, 191] on div "Passenger Car" at bounding box center [89, 194] width 92 height 6
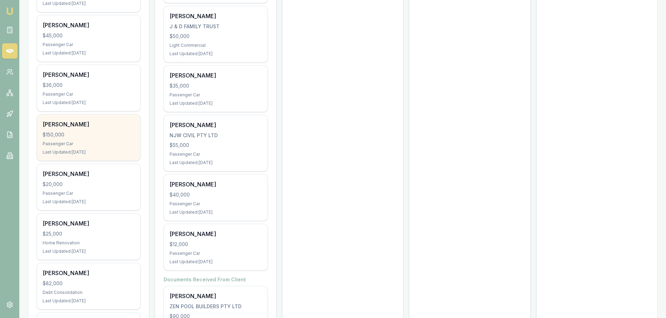
click at [113, 115] on div "Richard Ford $150,000 Passenger Car Last Updated: 7 days ago" at bounding box center [88, 138] width 103 height 46
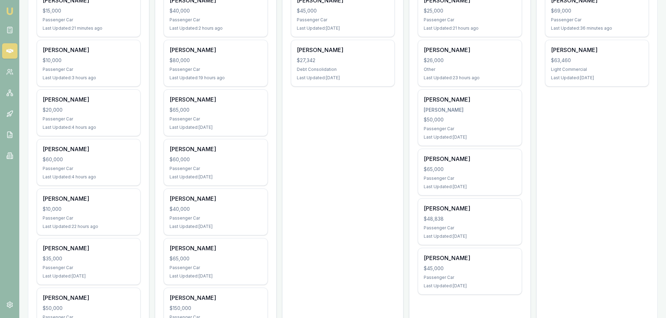
scroll to position [175, 0]
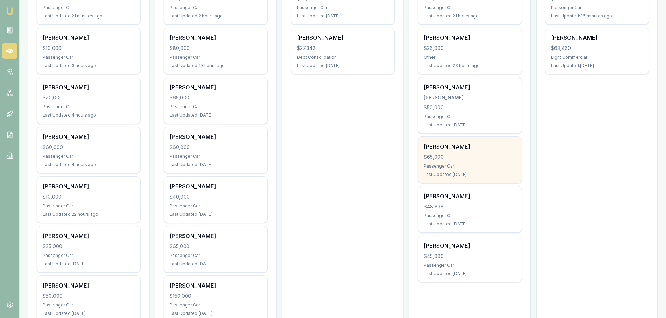
click at [469, 156] on div "$65,000" at bounding box center [470, 157] width 92 height 7
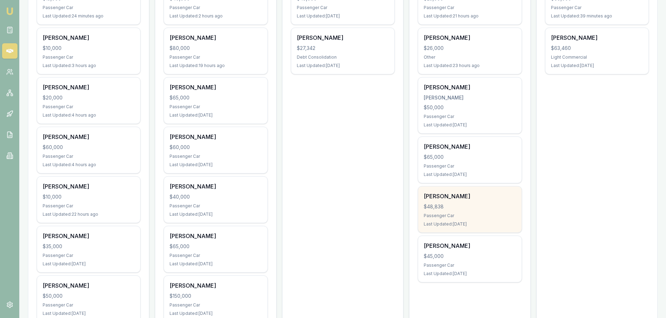
click at [496, 196] on div "Lisa Ruprecht" at bounding box center [470, 196] width 92 height 8
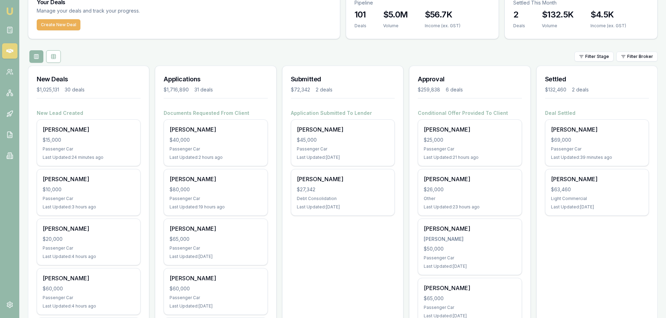
scroll to position [0, 0]
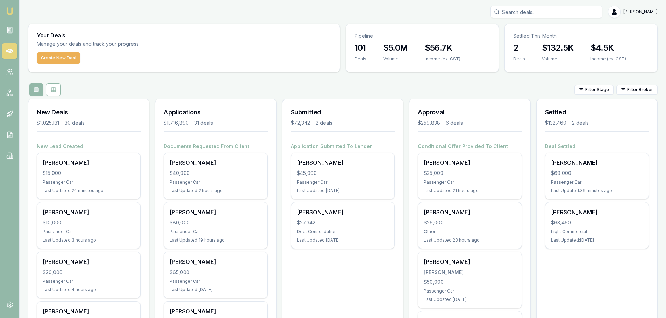
click at [583, 10] on input "Search deals" at bounding box center [546, 12] width 112 height 13
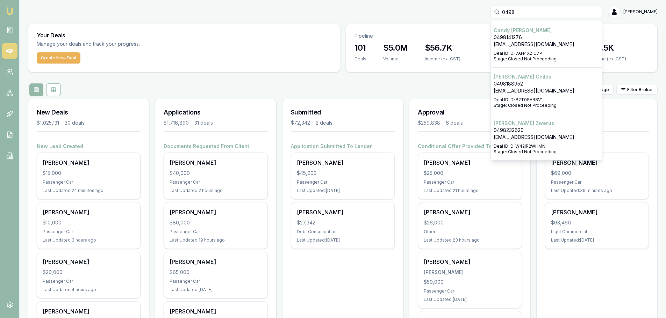
click at [552, 11] on input "0498" at bounding box center [546, 12] width 112 height 13
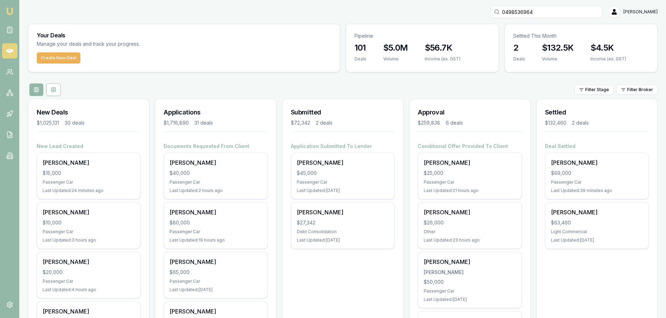
click at [453, 8] on div "0498536964 Erin Shield" at bounding box center [342, 12] width 629 height 13
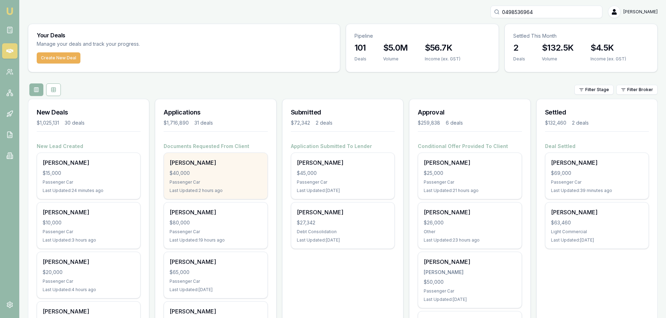
click at [208, 178] on div "JORDAN HEUTLING $40,000 Passenger Car Last Updated: 2 hours ago" at bounding box center [215, 176] width 103 height 46
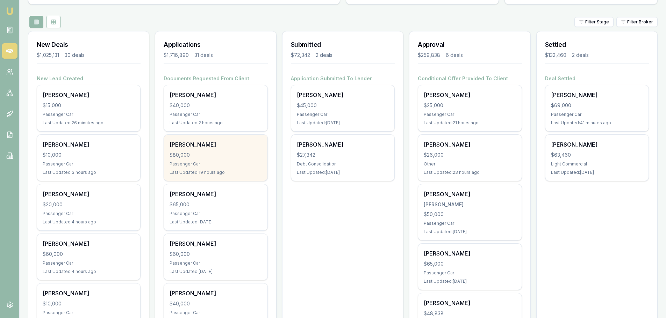
scroll to position [70, 0]
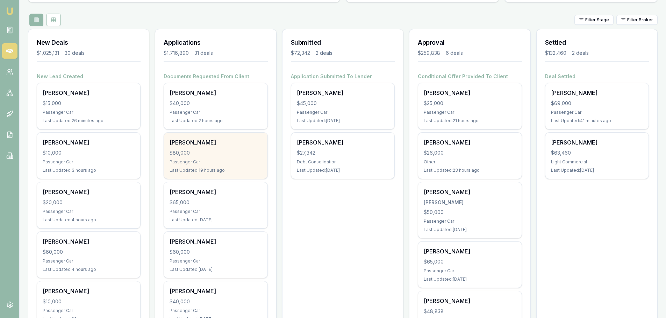
click at [228, 165] on div "RCAHEL OWERS $80,000 Passenger Car Last Updated: 19 hours ago" at bounding box center [215, 156] width 103 height 46
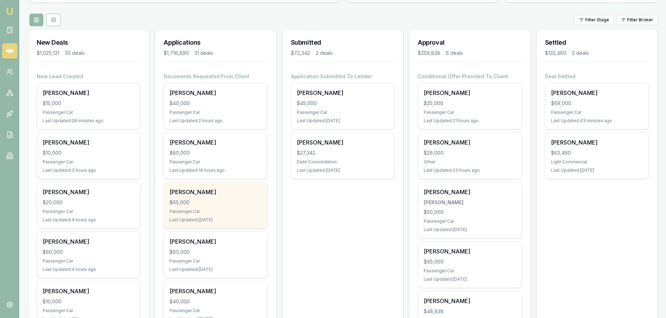
click at [200, 199] on div "$65,000" at bounding box center [216, 202] width 92 height 7
click at [206, 210] on div "Passenger Car" at bounding box center [216, 212] width 92 height 6
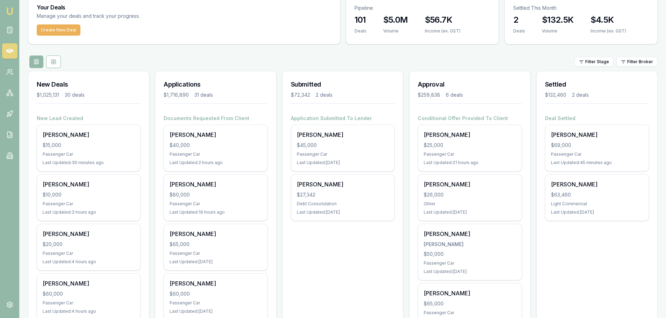
scroll to position [0, 0]
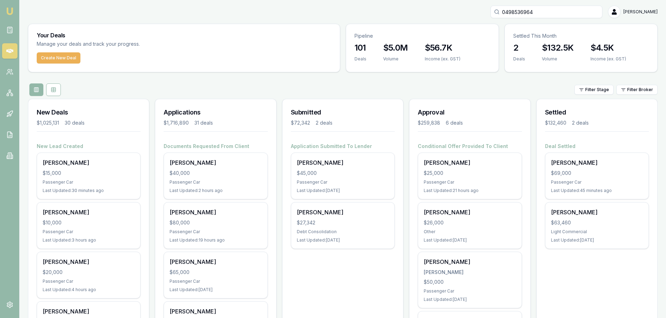
drag, startPoint x: 576, startPoint y: 10, endPoint x: 264, endPoint y: 4, distance: 312.2
click at [296, 10] on div "0498536964 Erin Shield" at bounding box center [342, 12] width 629 height 13
type input "milos"
click at [564, 47] on p "vici972000@yahoo.com" at bounding box center [547, 44] width 106 height 7
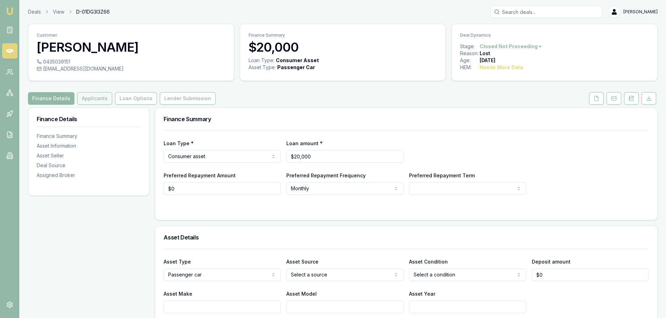
click at [97, 96] on button "Applicants" at bounding box center [94, 98] width 35 height 13
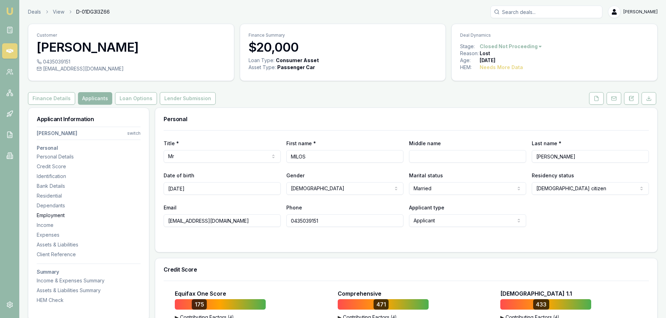
click at [44, 213] on div "Employment" at bounding box center [89, 215] width 104 height 7
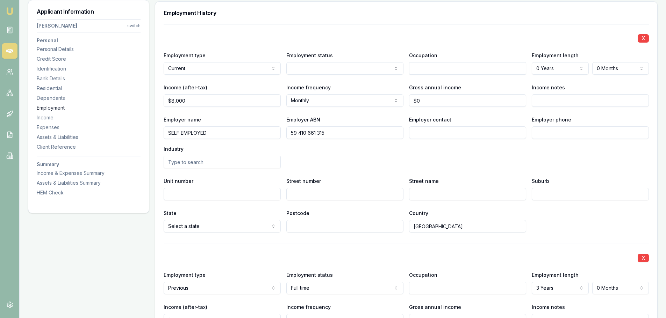
scroll to position [1309, 0]
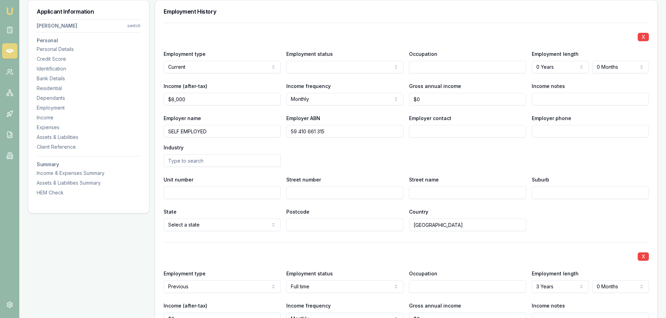
drag, startPoint x: 332, startPoint y: 130, endPoint x: 252, endPoint y: 133, distance: 79.4
click at [252, 133] on div "Employer name SELF EMPLOYED Employer ABN 59 410 661 315 Employer contact Employ…" at bounding box center [406, 140] width 485 height 53
click at [425, 29] on div "X Employment type Current Current Previous Employment status Full time Part tim…" at bounding box center [406, 127] width 485 height 209
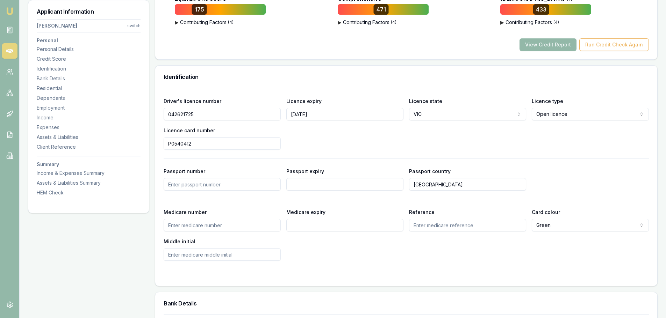
scroll to position [86, 0]
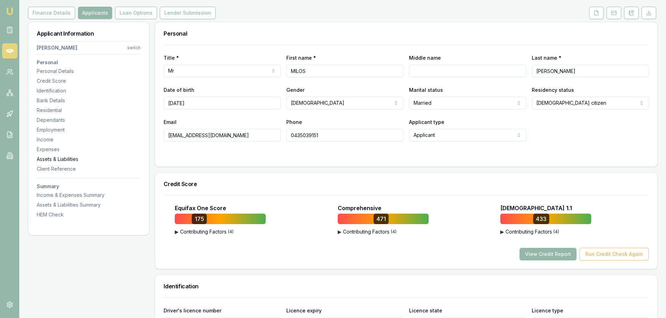
click at [60, 158] on div "Assets & Liabilities" at bounding box center [89, 159] width 104 height 7
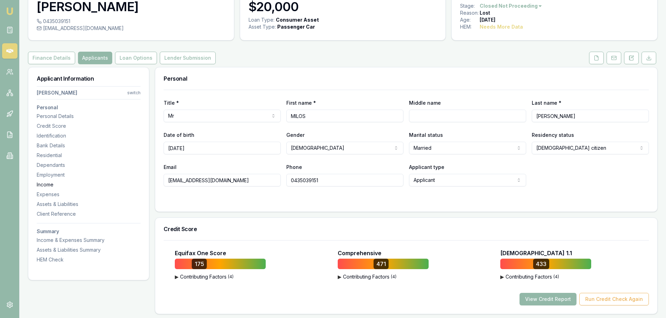
scroll to position [0, 0]
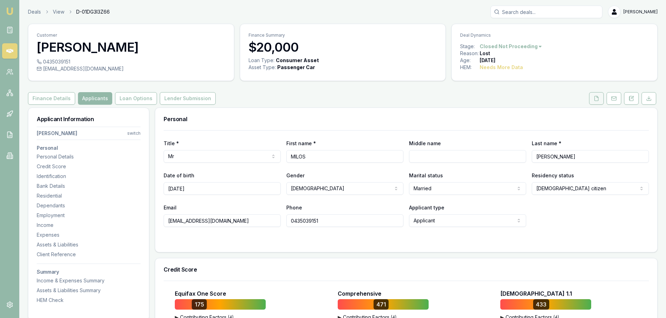
click at [600, 99] on button at bounding box center [596, 98] width 15 height 13
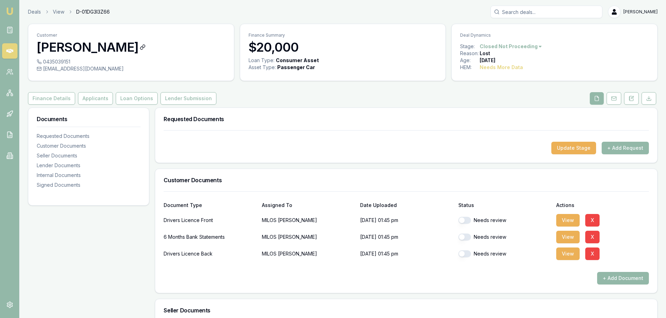
click at [143, 46] on icon at bounding box center [143, 47] width 6 height 6
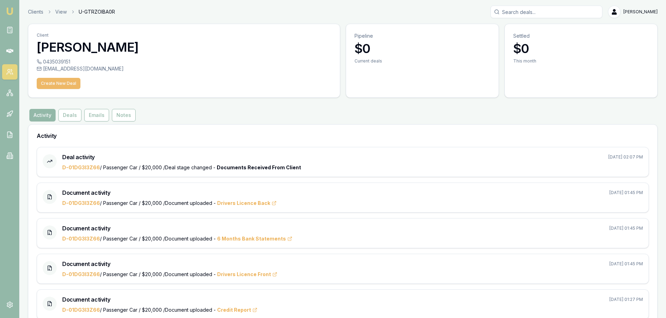
click at [62, 83] on button "Create New Deal" at bounding box center [59, 83] width 44 height 11
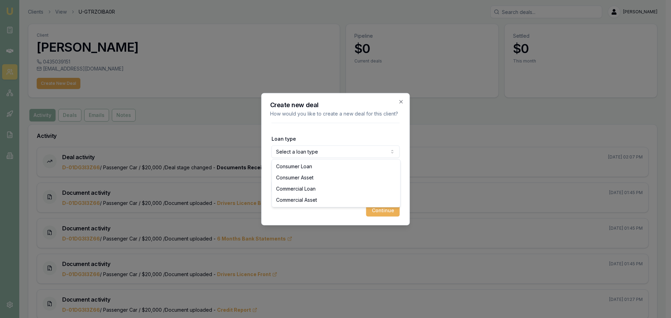
click at [306, 150] on body "Emu Broker Clients View U-GTRZOIBA0R Erin Shield Toggle Menu Client Milos Pavlo…" at bounding box center [333, 159] width 666 height 318
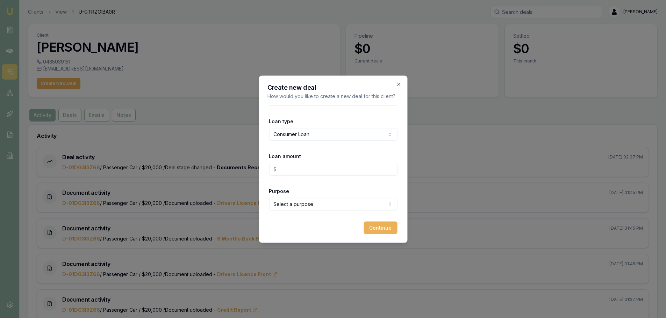
click at [313, 168] on input "Loan amount" at bounding box center [333, 169] width 128 height 13
type input "$20,000.00"
click at [322, 204] on body "Emu Broker Clients View U-GTRZOIBA0R Erin Shield Toggle Menu Client Milos Pavlo…" at bounding box center [333, 159] width 666 height 318
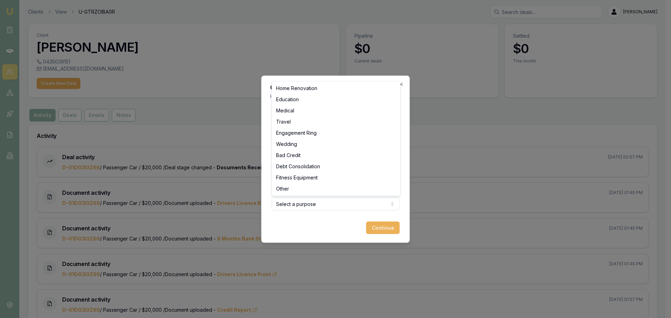
select select "DEBT_CONSOLIDATION"
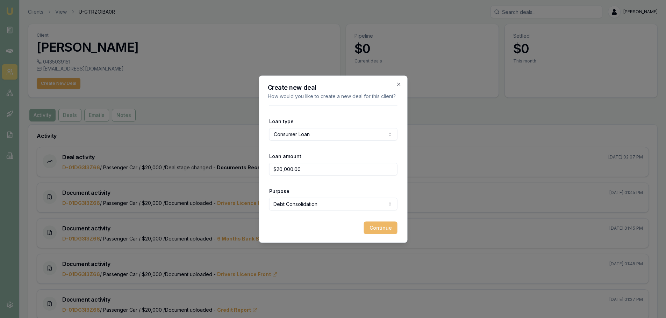
click at [381, 229] on button "Continue" at bounding box center [380, 228] width 34 height 13
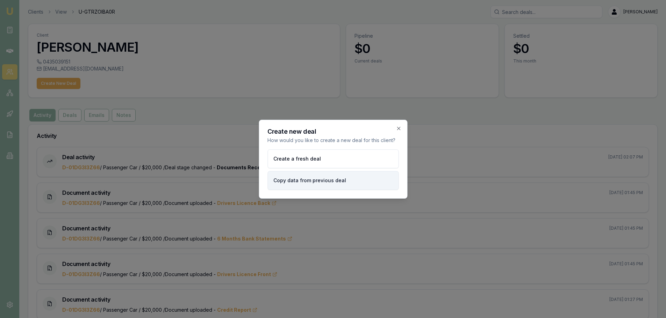
click at [348, 180] on button "Copy data from previous deal" at bounding box center [332, 180] width 131 height 19
click at [345, 173] on button "D-01DG3I3Z66 Consumer Asset $20,000 Created on 25/06/2025" at bounding box center [332, 170] width 131 height 40
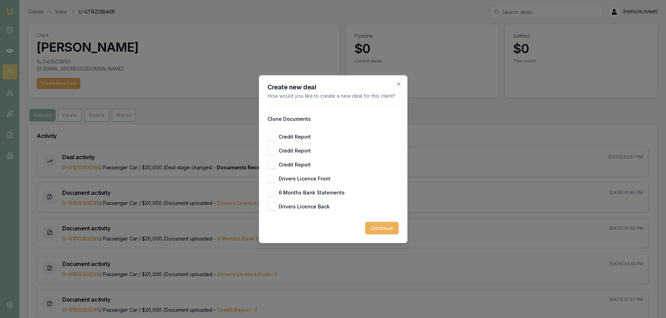
click at [288, 181] on label "Drivers Licence Front" at bounding box center [305, 178] width 52 height 5
click at [276, 181] on button "Drivers Licence Front" at bounding box center [271, 178] width 8 height 8
checkbox input "true"
click at [288, 207] on label "Drivers Licence Back" at bounding box center [304, 206] width 51 height 5
click at [276, 207] on button "Drivers Licence Back" at bounding box center [271, 206] width 8 height 8
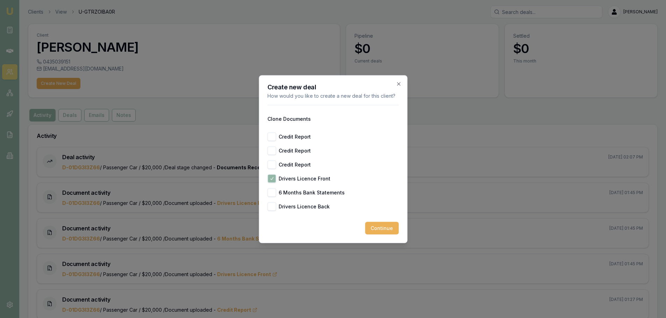
checkbox input "true"
click at [387, 226] on button "Continue" at bounding box center [382, 228] width 34 height 13
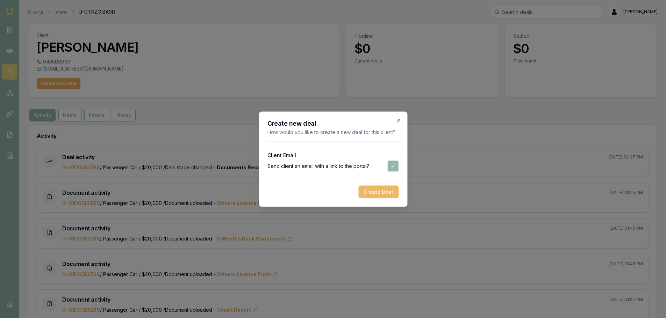
click at [380, 193] on button "Create Deal" at bounding box center [378, 192] width 40 height 13
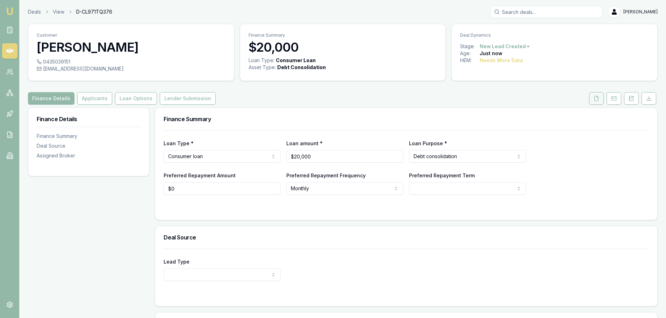
click at [598, 97] on icon at bounding box center [597, 98] width 4 height 5
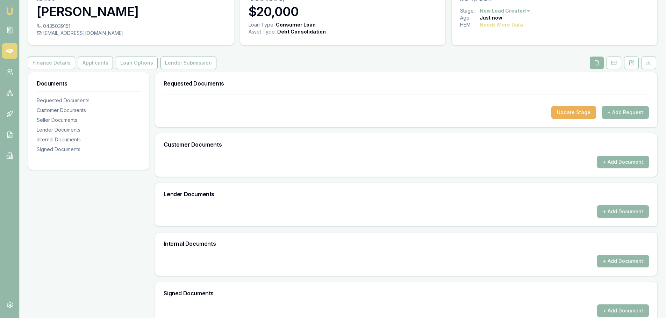
scroll to position [49, 0]
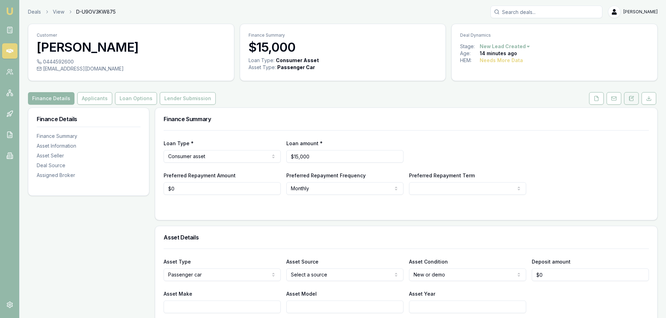
click at [632, 98] on icon at bounding box center [631, 99] width 6 height 6
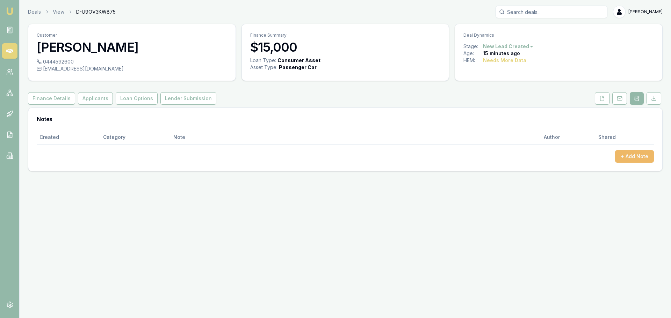
click at [632, 158] on button "+ Add Note" at bounding box center [634, 156] width 39 height 13
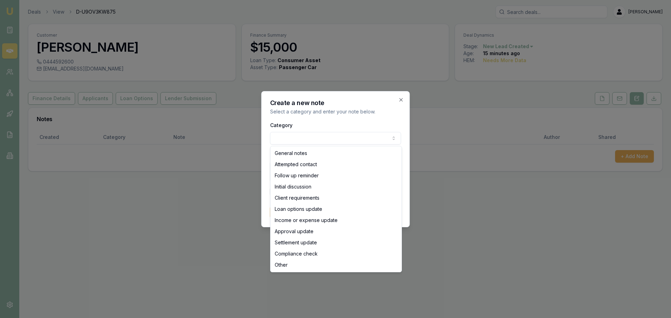
click at [336, 140] on body "Emu Broker Deals View D-U9OV3KW875 [PERSON_NAME] Toggle Menu Customer [PERSON_N…" at bounding box center [335, 159] width 671 height 318
select select "ATTEMPTED_CONTACT"
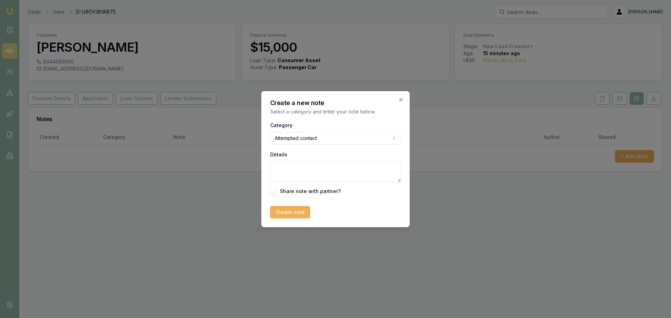
click at [313, 167] on textarea "Details" at bounding box center [335, 171] width 131 height 21
type textarea "sent intro text"
click at [293, 213] on button "Create note" at bounding box center [290, 212] width 40 height 13
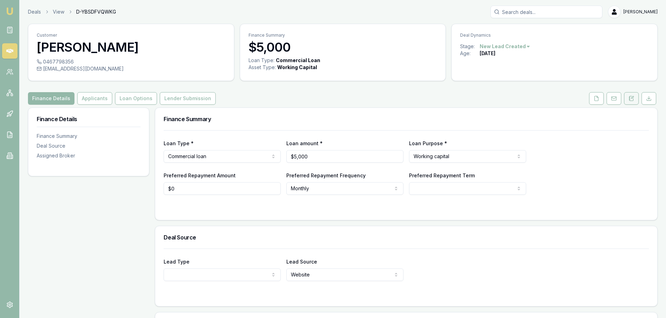
click at [635, 96] on button at bounding box center [631, 98] width 15 height 13
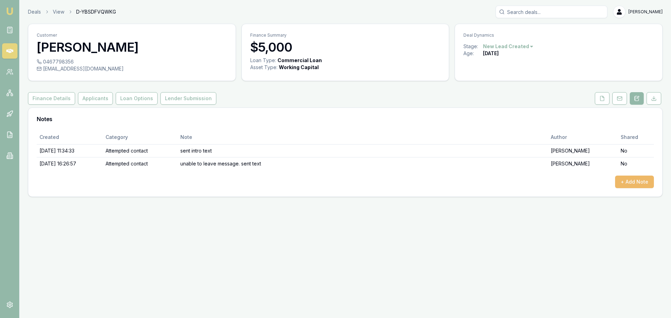
click at [636, 183] on button "+ Add Note" at bounding box center [634, 182] width 39 height 13
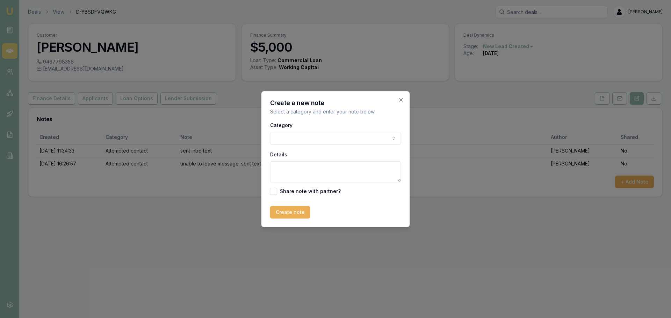
click at [319, 139] on body "Emu Broker Deals View D-YBSDFVQWKG [PERSON_NAME] Shield Toggle Menu Customer [P…" at bounding box center [335, 159] width 671 height 318
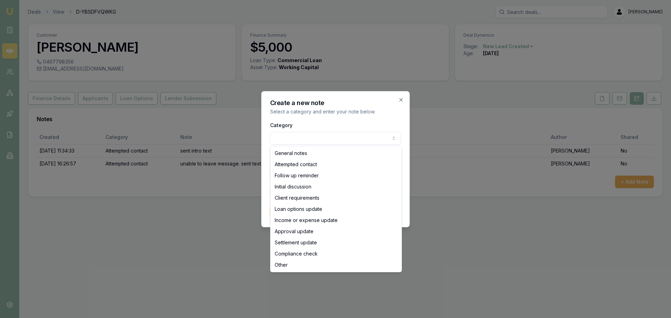
select select "ATTEMPTED_CONTACT"
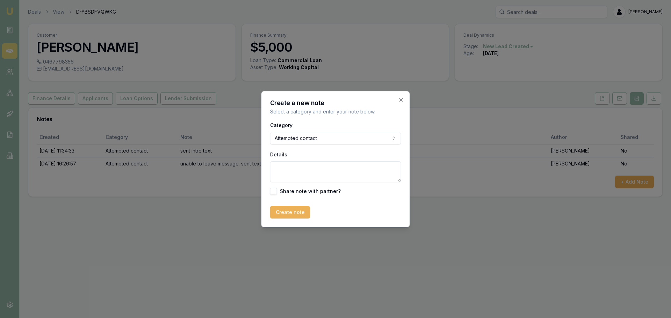
click at [308, 175] on textarea "Details" at bounding box center [335, 171] width 131 height 21
type textarea "Client no longer interested"
click at [297, 212] on button "Create note" at bounding box center [290, 212] width 40 height 13
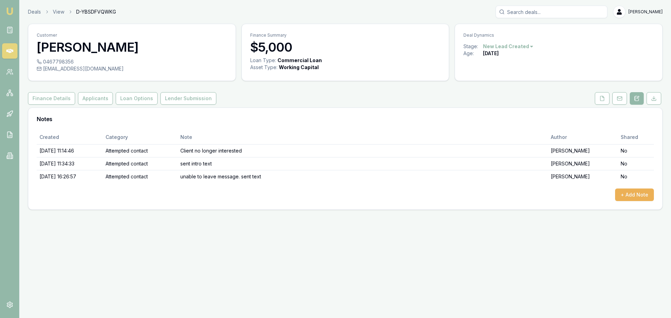
click at [511, 49] on html "Emu Broker Deals View D-YBSDFVQWKG [PERSON_NAME] Shield Toggle Menu Customer [P…" at bounding box center [335, 159] width 671 height 318
click at [507, 105] on div "- Not Interested" at bounding box center [507, 103] width 41 height 11
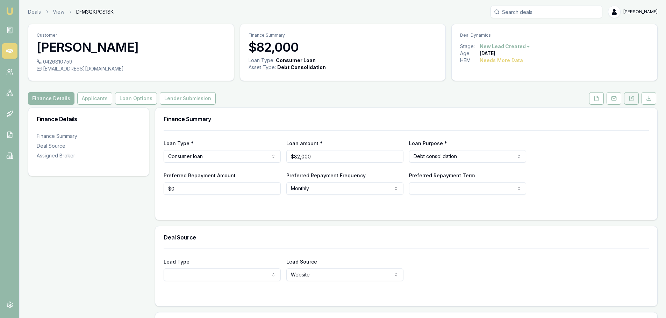
click at [632, 100] on icon at bounding box center [631, 99] width 6 height 6
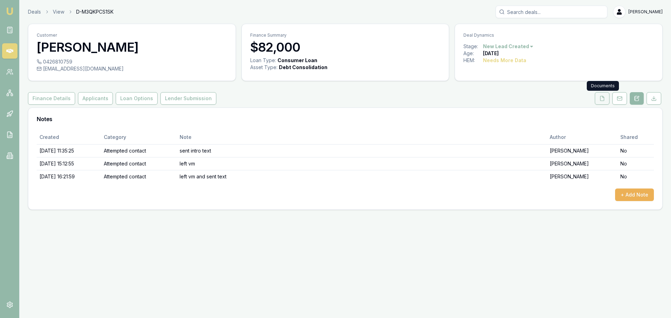
click at [599, 99] on icon at bounding box center [602, 99] width 6 height 6
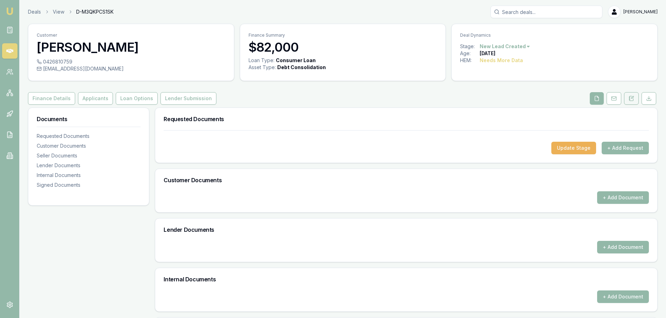
click at [631, 99] on icon at bounding box center [631, 99] width 6 height 6
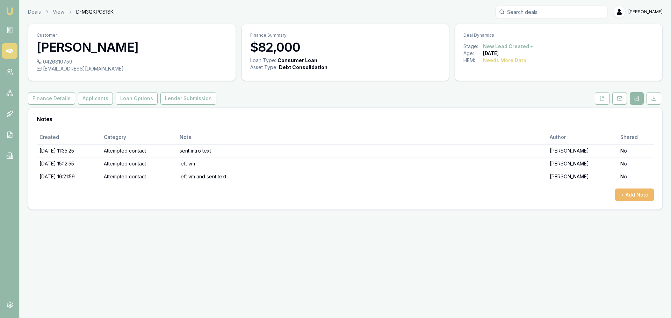
click at [629, 194] on button "+ Add Note" at bounding box center [634, 195] width 39 height 13
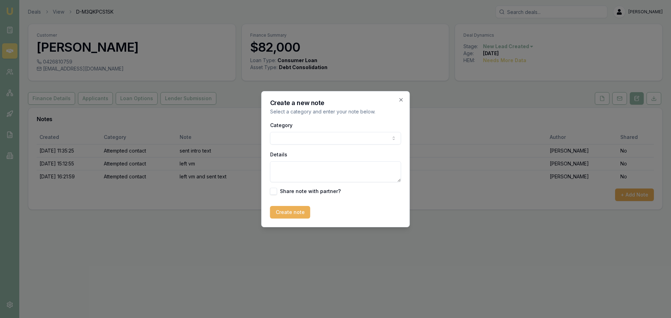
click at [279, 134] on body "Emu Broker Deals View D-M3QKPCS1SK [PERSON_NAME] Toggle Menu Customer [PERSON_N…" at bounding box center [335, 159] width 671 height 318
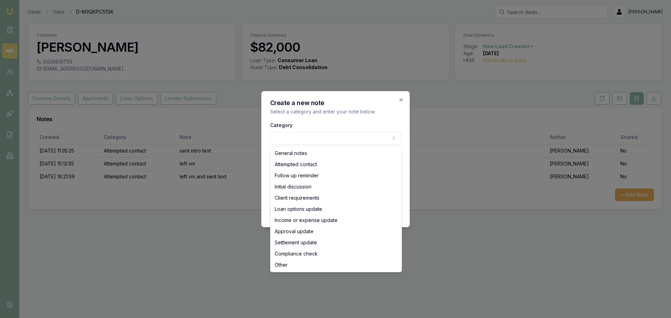
select select "ATTEMPTED_CONTACT"
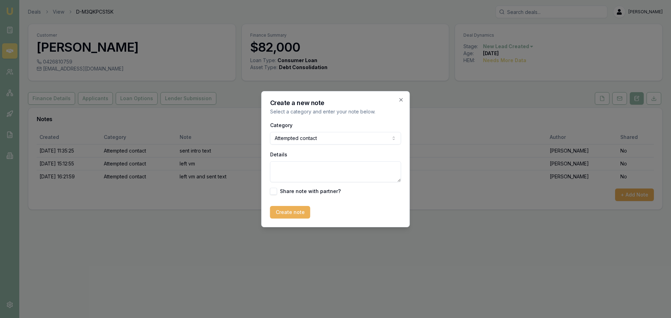
click at [293, 170] on textarea "Details" at bounding box center [335, 171] width 131 height 21
type textarea "left VM"
click at [282, 211] on button "Create note" at bounding box center [290, 212] width 40 height 13
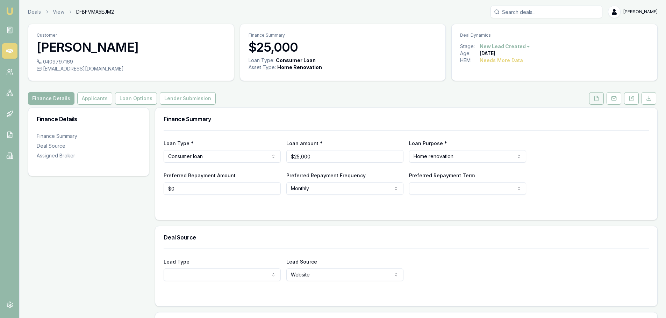
click at [596, 96] on icon at bounding box center [597, 98] width 4 height 5
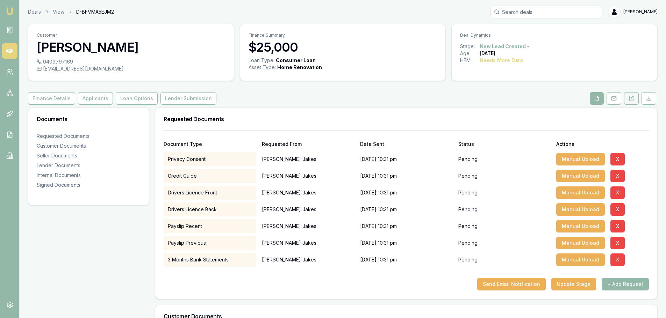
click at [632, 99] on icon at bounding box center [631, 99] width 6 height 6
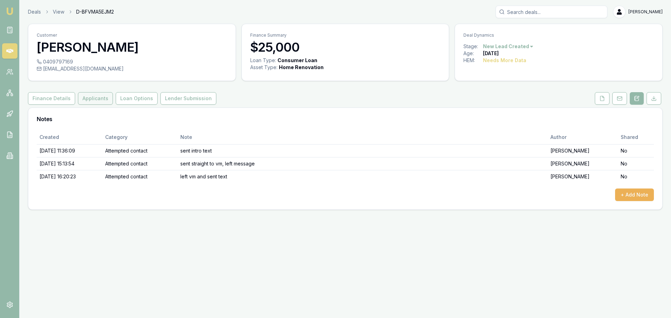
click at [86, 97] on button "Applicants" at bounding box center [95, 98] width 35 height 13
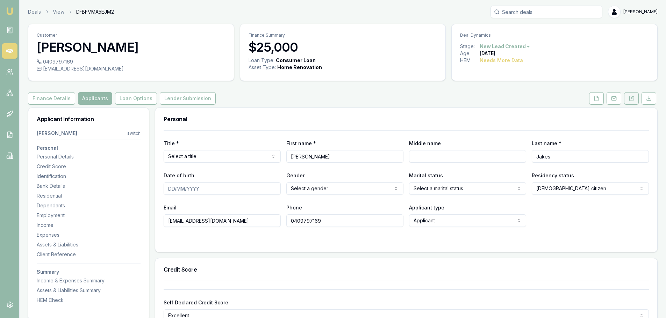
click at [633, 96] on icon at bounding box center [632, 97] width 2 height 2
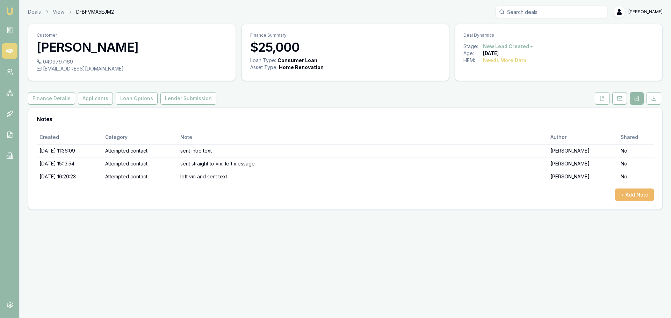
click at [634, 196] on button "+ Add Note" at bounding box center [634, 195] width 39 height 13
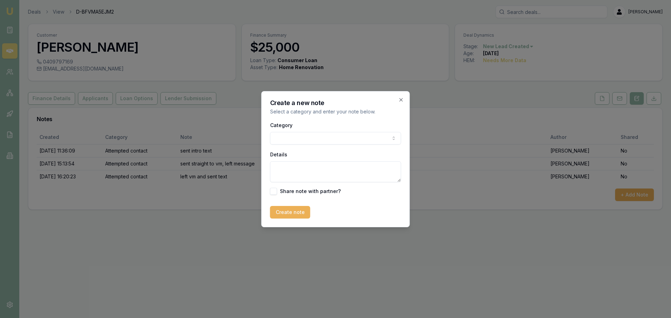
click at [298, 135] on body "Emu Broker Deals View D-BFVMA5EJM2 [PERSON_NAME] Toggle Menu Customer [PERSON_N…" at bounding box center [335, 159] width 671 height 318
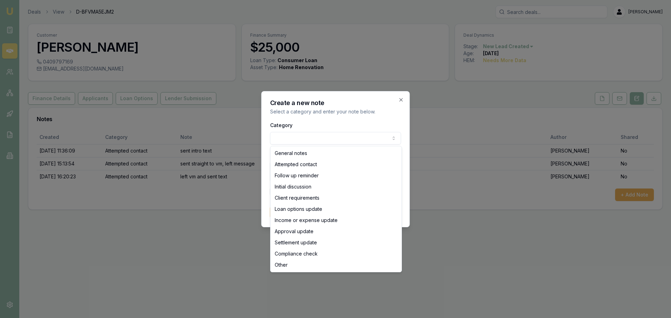
select select "ATTEMPTED_CONTACT"
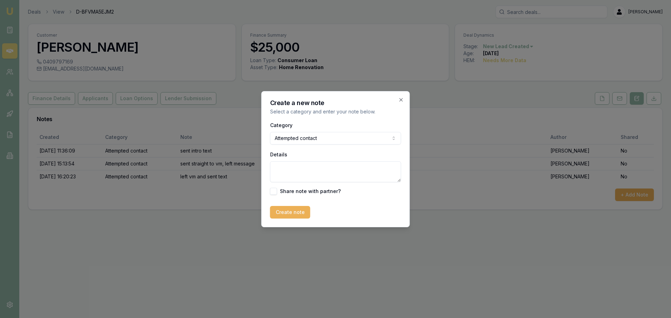
click at [289, 177] on textarea "Details" at bounding box center [335, 171] width 131 height 21
type textarea "Left VM"
click at [295, 216] on button "Create note" at bounding box center [290, 212] width 40 height 13
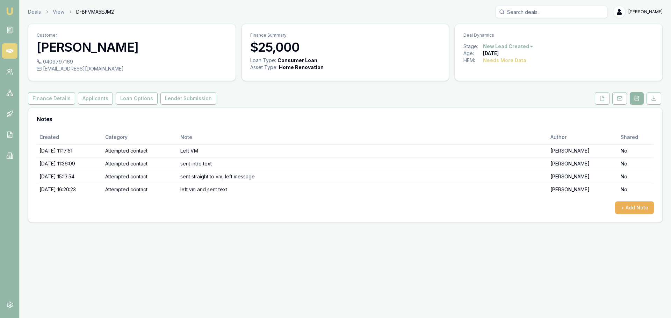
click at [519, 44] on html "Emu Broker Deals View D-BFVMA5EJM2 [PERSON_NAME] Toggle Menu Customer [PERSON_N…" at bounding box center [335, 159] width 671 height 318
click at [510, 125] on div "- No Contact" at bounding box center [507, 126] width 41 height 11
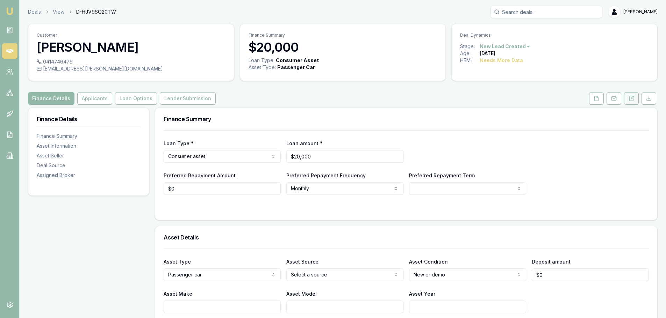
click at [634, 95] on button at bounding box center [631, 98] width 15 height 13
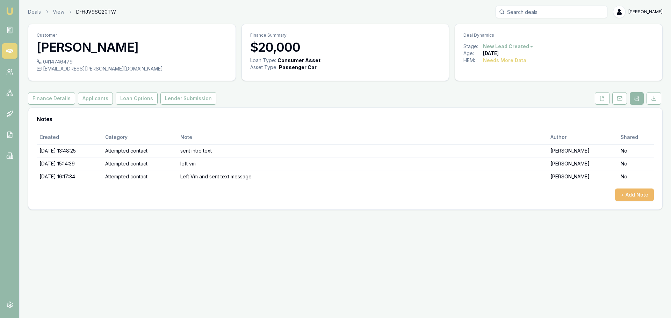
click at [633, 195] on button "+ Add Note" at bounding box center [634, 195] width 39 height 13
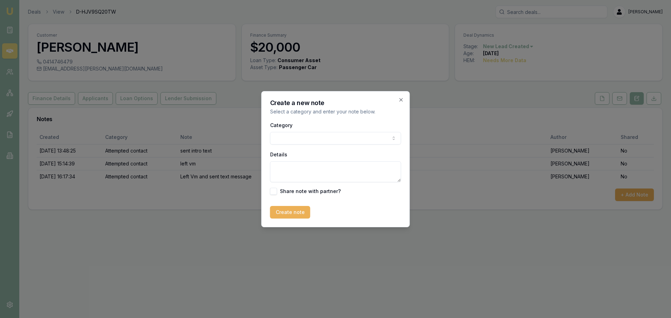
click at [276, 138] on body "Emu Broker Deals View D-HJV9SQ20TW [PERSON_NAME] Toggle Menu Customer [PERSON_N…" at bounding box center [335, 159] width 671 height 318
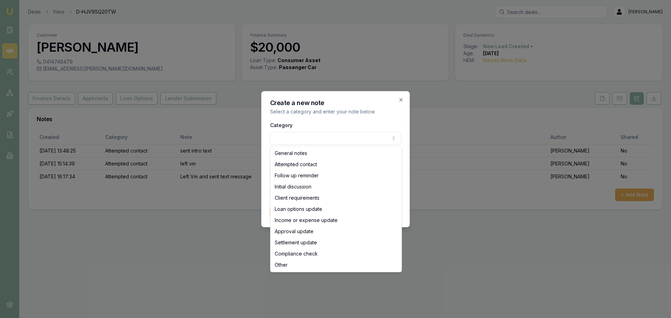
select select "ATTEMPTED_CONTACT"
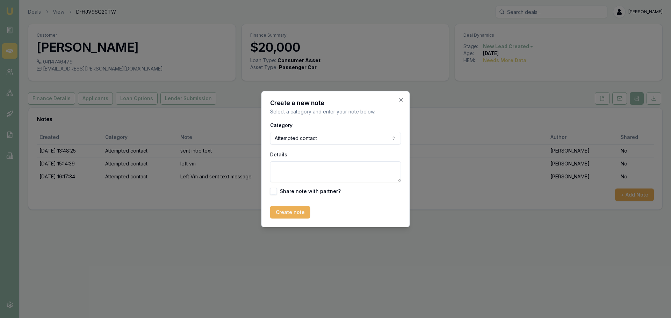
click at [281, 172] on textarea "Details" at bounding box center [335, 171] width 131 height 21
type textarea "Left VM"
click at [287, 209] on button "Create note" at bounding box center [290, 212] width 40 height 13
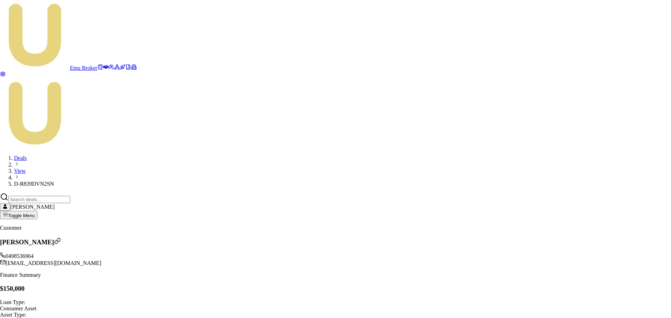
click at [321, 143] on body "Emu Broker Deals View D-R839DVN2SN [PERSON_NAME] Toggle Menu Customer [PERSON_N…" at bounding box center [335, 273] width 671 height 547
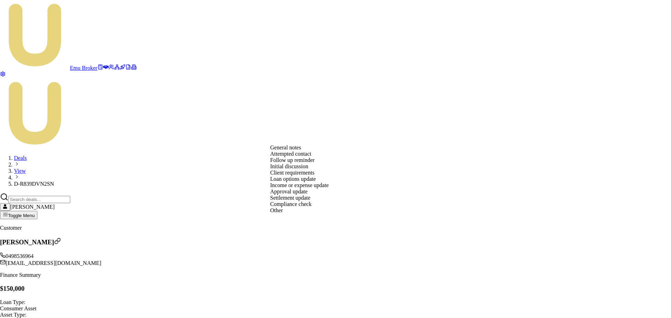
select select "ATTEMPTED_CONTACT"
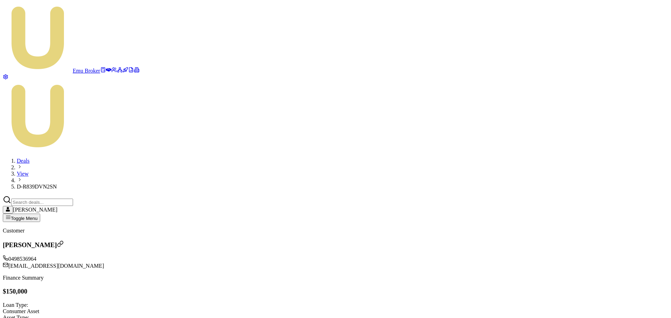
type textarea "Mailbox still full"
click at [518, 48] on html "Emu Broker Deals View D-R839DVN2SN [PERSON_NAME] Toggle Menu Customer [PERSON_N…" at bounding box center [335, 238] width 671 height 477
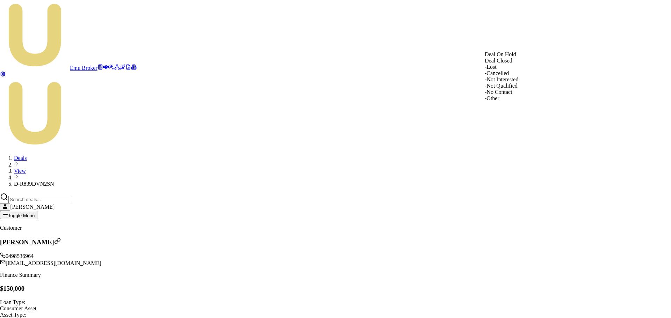
click at [503, 95] on div "- No Contact" at bounding box center [502, 92] width 34 height 6
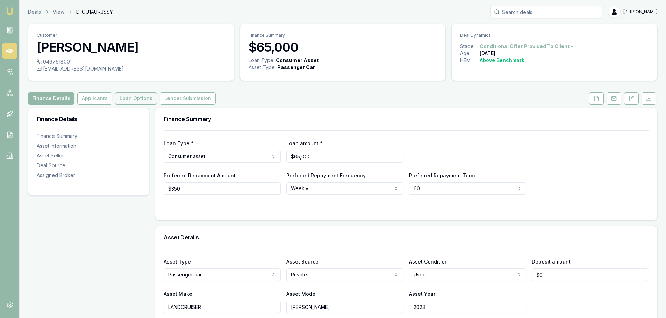
click at [117, 102] on button "Loan Options" at bounding box center [136, 98] width 42 height 13
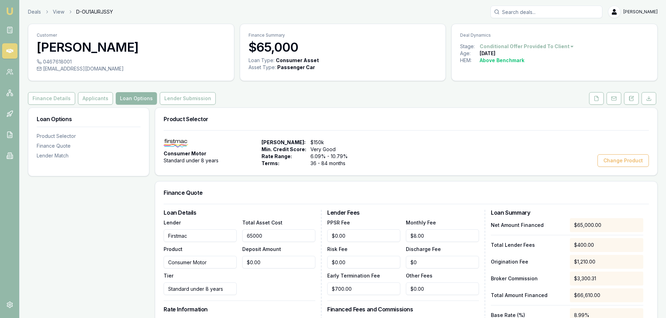
drag, startPoint x: 276, startPoint y: 238, endPoint x: -7, endPoint y: 279, distance: 285.7
click at [0, 279] on html "Emu Broker Deals View D-OU1AURJSSY [PERSON_NAME] Shield Toggle Menu Customer [P…" at bounding box center [333, 159] width 666 height 318
type input "7"
type input "$80.12"
type input "79"
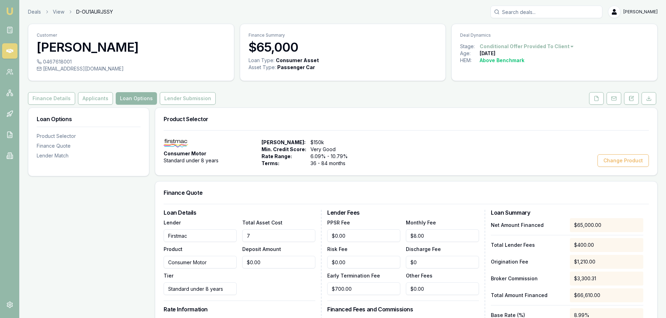
type input "$83.68"
type input "790"
type input "$118.91"
type input "7900"
type input "$471.19"
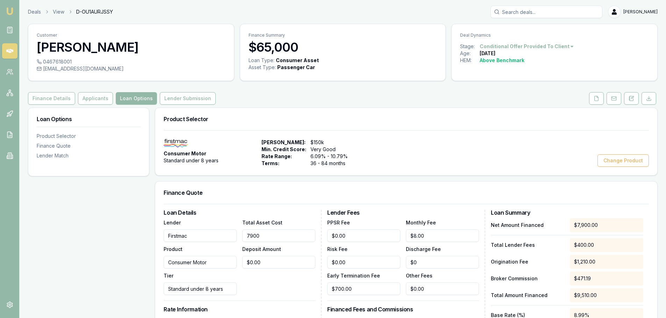
type input "79000"
type input "$3,993.96"
type input "$79,000.00"
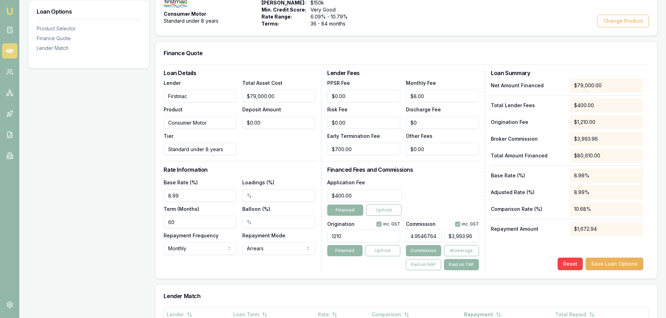
scroll to position [175, 0]
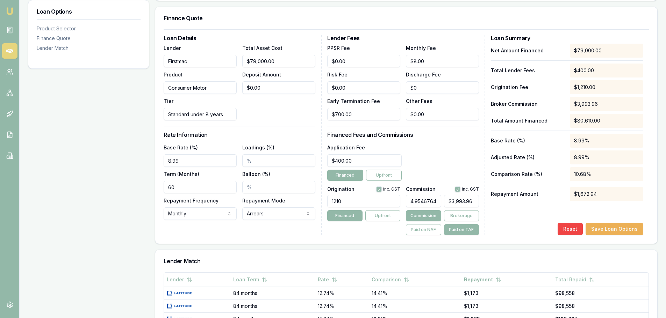
drag, startPoint x: 156, startPoint y: 161, endPoint x: -192, endPoint y: 172, distance: 347.9
type input "9.24%"
drag, startPoint x: 179, startPoint y: 188, endPoint x: 20, endPoint y: 197, distance: 158.9
click at [20, 197] on main "Customer [PERSON_NAME] 0467618001 [EMAIL_ADDRESS][DOMAIN_NAME] Finance Summary …" at bounding box center [343, 148] width 646 height 599
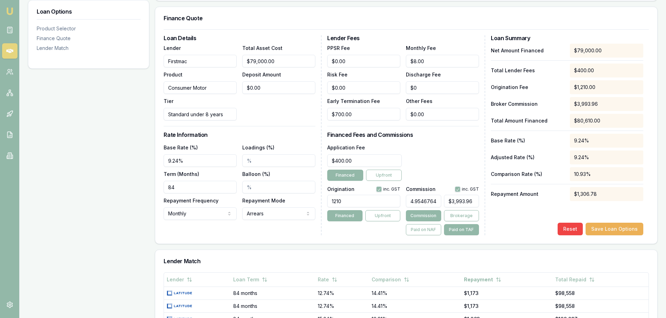
type input "84"
click at [269, 117] on div "Total Asset Cost $79,000.00 Deposit Amount $0.00" at bounding box center [278, 82] width 73 height 77
type input "3993"
drag, startPoint x: 475, startPoint y: 201, endPoint x: 408, endPoint y: 203, distance: 67.5
click at [408, 203] on div "4.954676475003753 3993" at bounding box center [442, 199] width 73 height 15
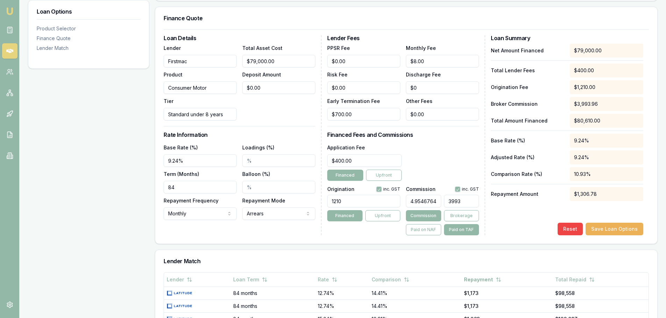
type input "0.0037216226274655747"
type input "3"
type input "0.03969730802629946"
type input "32"
type input "0.3994541620146384"
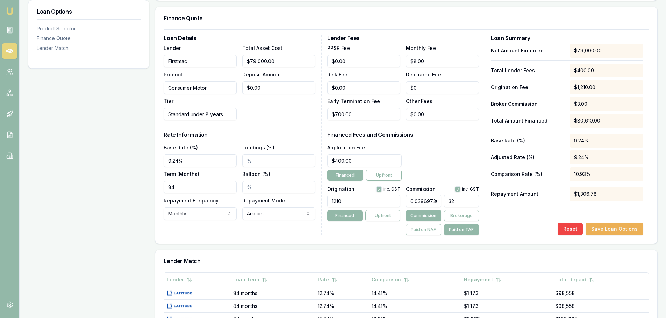
type input "322"
type input "4.004465947152959"
type input "3228."
type input "4.004962163503287"
type input "$3,228.40"
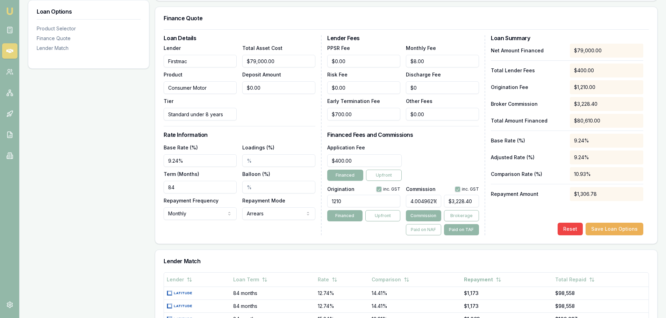
click at [443, 148] on div "Application Fee $400.00 Financed Upfront" at bounding box center [403, 162] width 152 height 38
click at [638, 226] on button "Save Loan Options" at bounding box center [614, 229] width 58 height 13
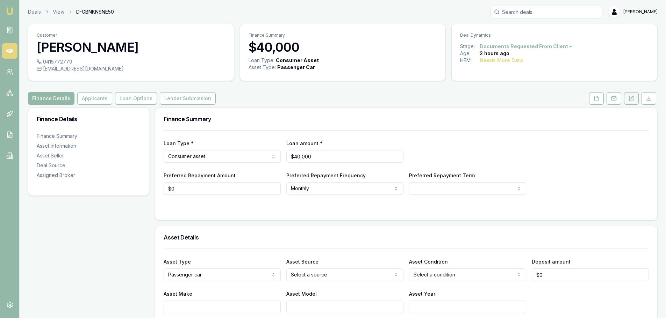
click at [633, 98] on icon at bounding box center [631, 99] width 6 height 6
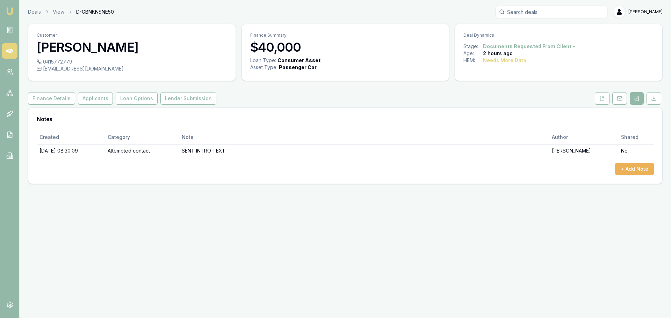
click at [444, 89] on div "Customer [PERSON_NAME] 0415772779 [EMAIL_ADDRESS][DOMAIN_NAME] Finance Summary …" at bounding box center [345, 104] width 635 height 160
click at [646, 172] on button "+ Add Note" at bounding box center [634, 169] width 39 height 13
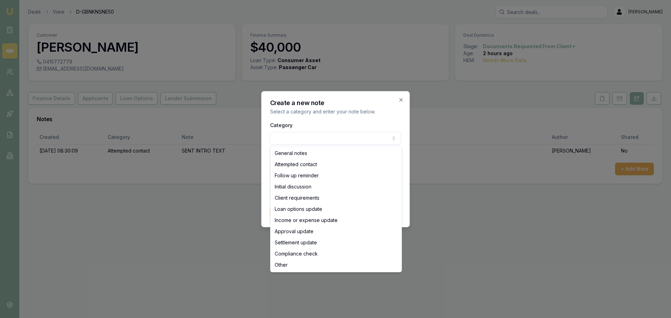
click at [332, 135] on body "Emu Broker Deals View D-GBNKNSNE50 [PERSON_NAME] Toggle Menu Customer [PERSON_N…" at bounding box center [335, 159] width 671 height 318
select select "ATTEMPTED_CONTACT"
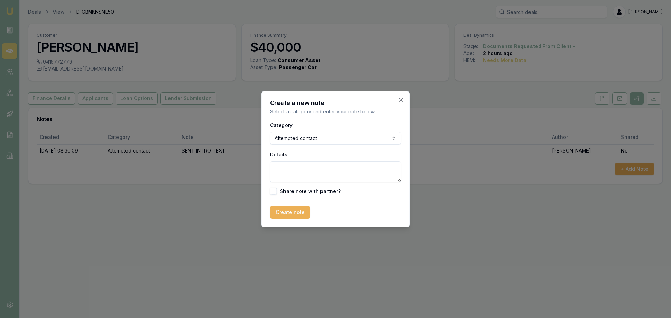
click at [323, 175] on textarea "Details" at bounding box center [335, 171] width 131 height 21
type textarea "left VM"
click at [295, 212] on button "Create note" at bounding box center [290, 212] width 40 height 13
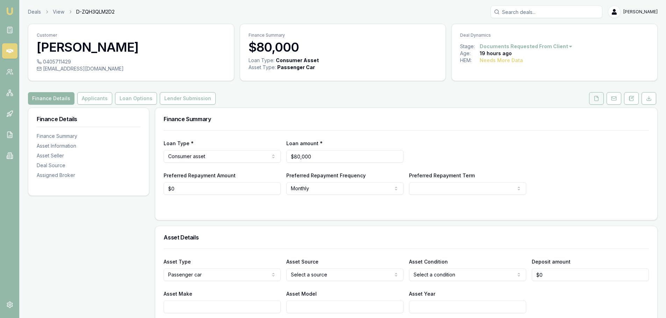
click at [596, 96] on icon at bounding box center [597, 98] width 4 height 5
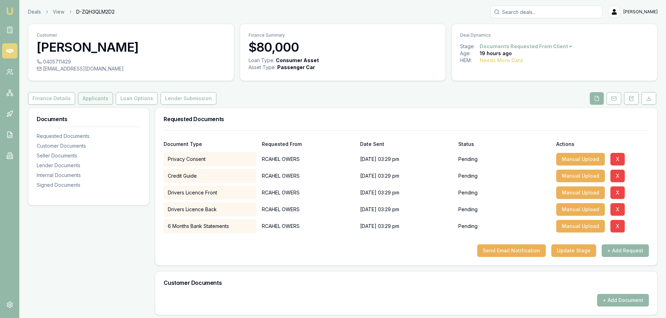
click at [95, 95] on button "Applicants" at bounding box center [95, 98] width 35 height 13
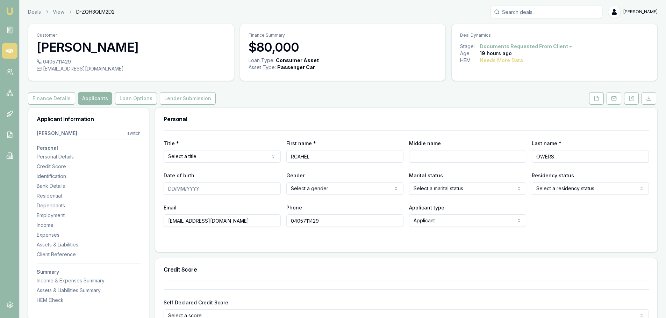
click at [294, 157] on input "RCAHEL" at bounding box center [344, 156] width 117 height 13
drag, startPoint x: 314, startPoint y: 156, endPoint x: 240, endPoint y: 156, distance: 73.4
click at [247, 156] on div "Title * Select a title Mr Mrs Miss Ms Dr Prof First name * RCAHEL Middle name L…" at bounding box center [406, 151] width 485 height 24
drag, startPoint x: 385, startPoint y: 152, endPoint x: 336, endPoint y: 150, distance: 49.7
click at [336, 150] on input "RACEHL" at bounding box center [344, 156] width 117 height 13
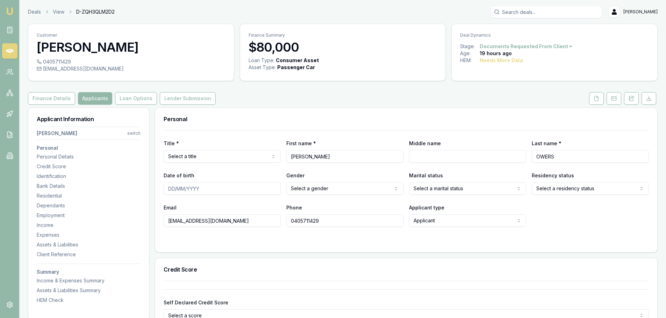
type input "RACHEL"
click at [635, 101] on button at bounding box center [631, 98] width 15 height 13
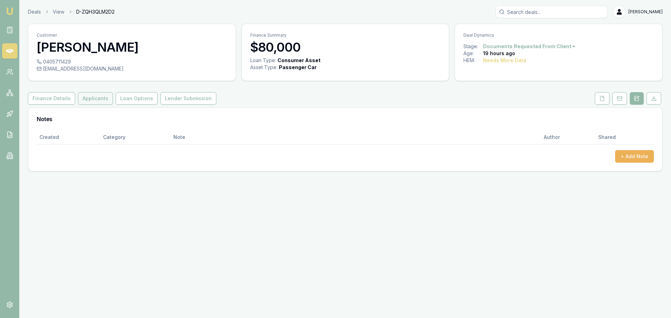
click at [97, 99] on button "Applicants" at bounding box center [95, 98] width 35 height 13
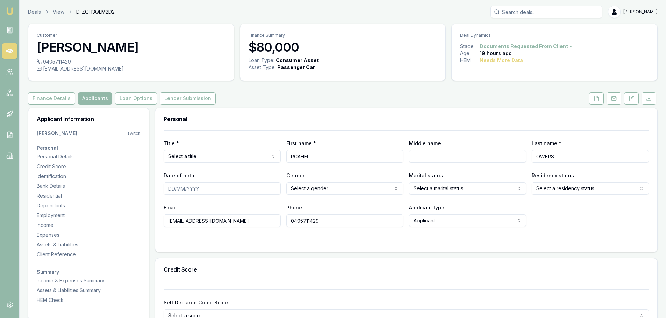
drag, startPoint x: 319, startPoint y: 156, endPoint x: 153, endPoint y: 147, distance: 167.0
click at [181, 158] on div "Title * Select a title Mr Mrs Miss Ms Dr Prof First name * RCAHEL Middle name L…" at bounding box center [406, 151] width 485 height 24
type input "[PERSON_NAME]"
click at [249, 123] on div "Personal" at bounding box center [406, 119] width 502 height 22
drag, startPoint x: 634, startPoint y: 98, endPoint x: 633, endPoint y: 106, distance: 7.8
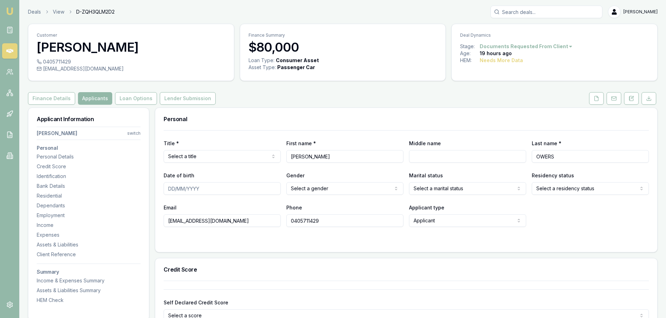
click at [634, 98] on icon at bounding box center [631, 99] width 6 height 6
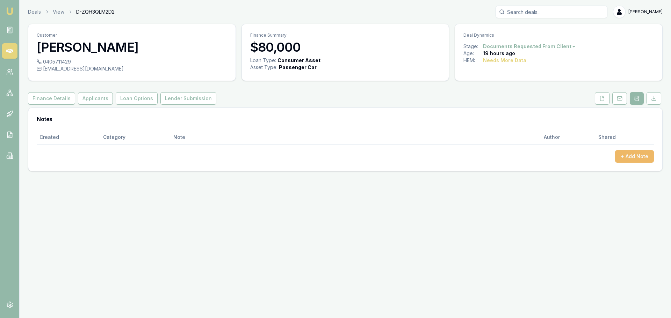
click at [633, 156] on button "+ Add Note" at bounding box center [634, 156] width 39 height 13
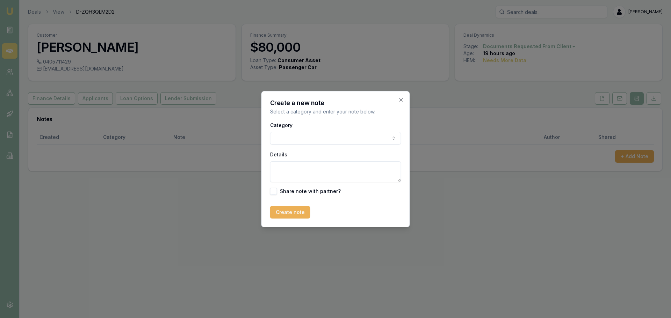
click at [328, 139] on body "Emu Broker Deals View D-ZQH3QLM2D2 Erin Shield Toggle Menu Customer RACHEL OWER…" at bounding box center [335, 159] width 671 height 318
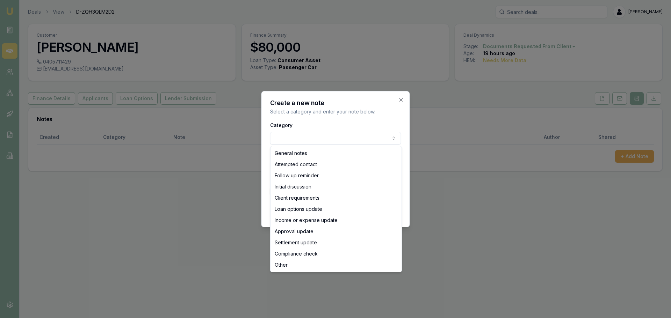
select select "ATTEMPTED_CONTACT"
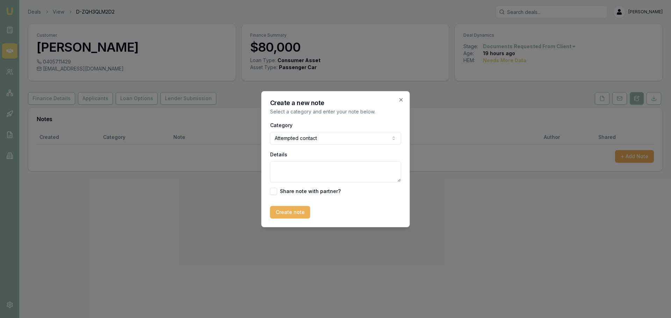
click at [307, 172] on textarea "Details" at bounding box center [335, 171] width 131 height 21
type textarea "left vm and sent text"
click at [295, 215] on button "Create note" at bounding box center [290, 212] width 40 height 13
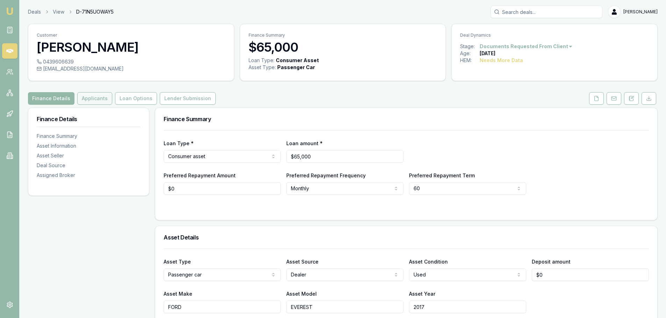
click at [96, 98] on button "Applicants" at bounding box center [94, 98] width 35 height 13
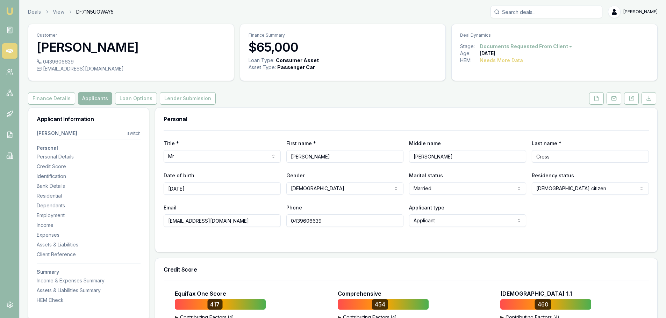
click at [593, 100] on button at bounding box center [596, 98] width 15 height 13
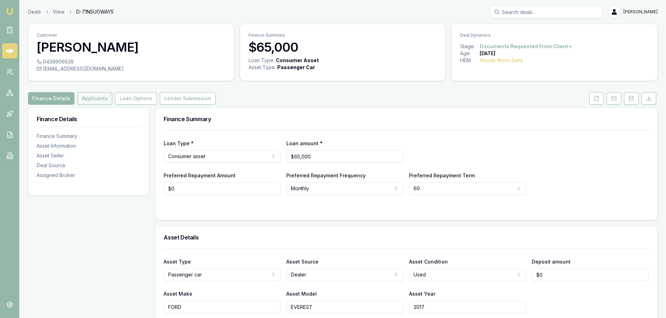
click at [99, 96] on button "Applicants" at bounding box center [94, 98] width 35 height 13
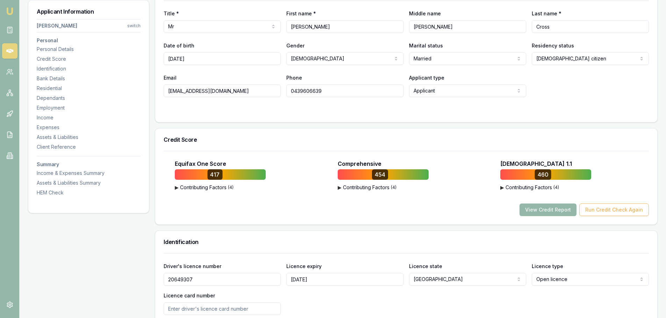
scroll to position [175, 0]
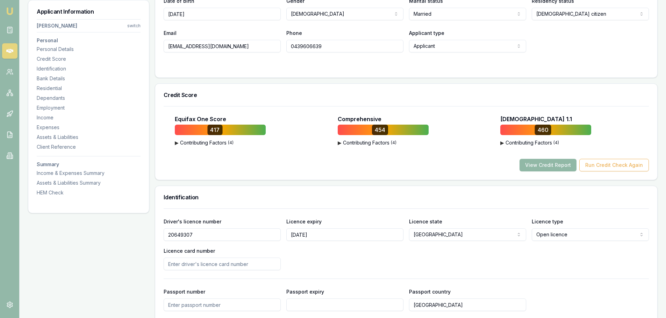
click at [559, 163] on button "View Credit Report" at bounding box center [547, 165] width 57 height 13
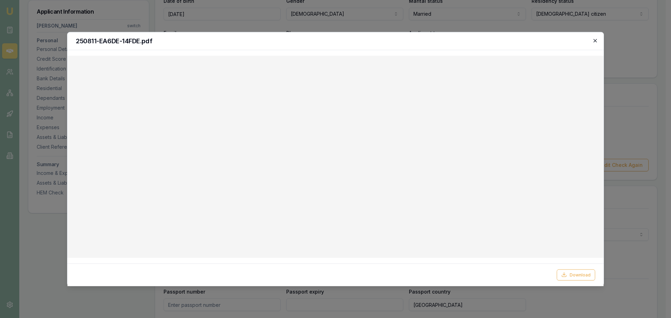
click at [593, 39] on icon "button" at bounding box center [595, 41] width 6 height 6
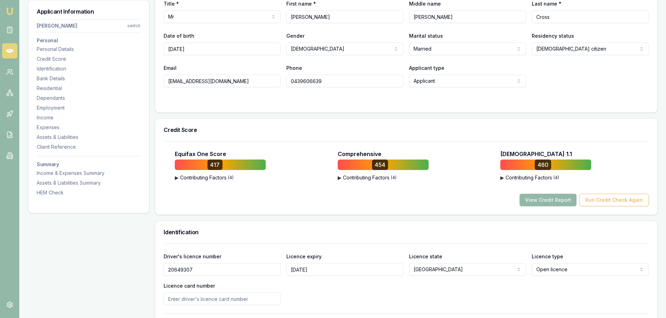
scroll to position [0, 0]
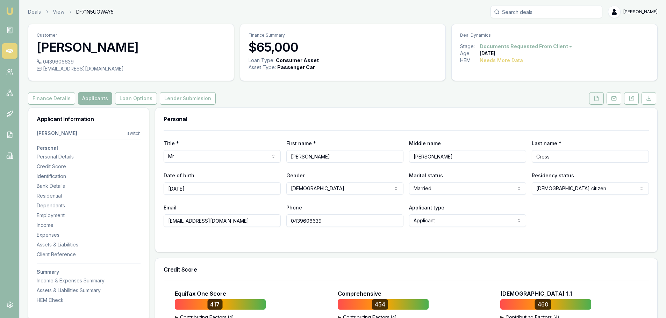
click at [598, 101] on icon at bounding box center [597, 98] width 4 height 5
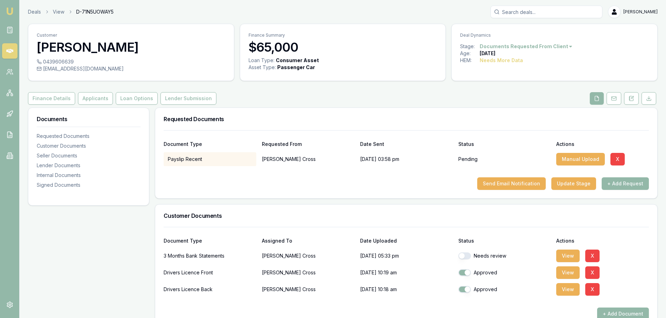
click at [393, 98] on div "Finance Details Applicants Loan Options Lender Submission" at bounding box center [342, 98] width 629 height 13
click at [562, 255] on button "View" at bounding box center [567, 256] width 23 height 13
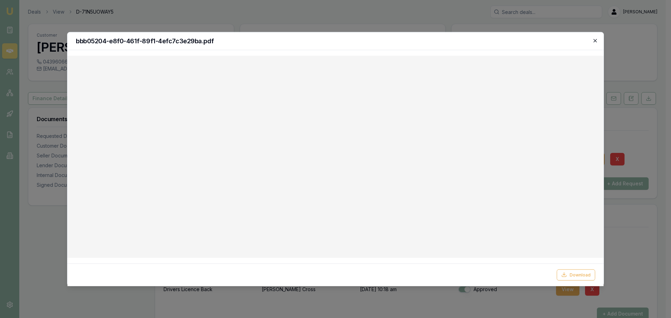
click at [596, 42] on icon "button" at bounding box center [594, 40] width 3 height 3
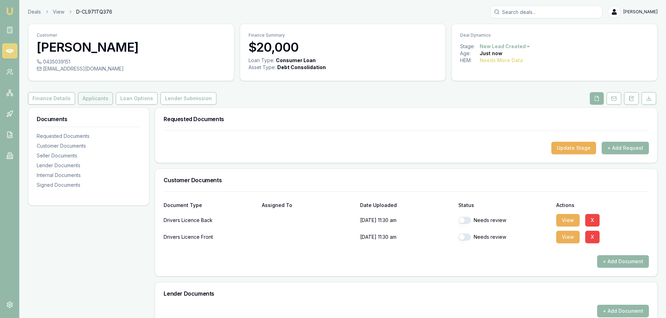
click at [91, 97] on button "Applicants" at bounding box center [95, 98] width 35 height 13
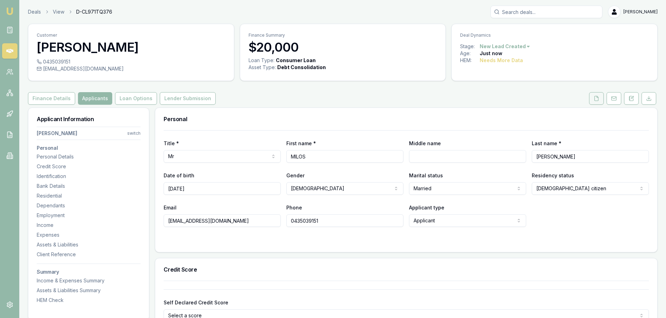
click at [594, 101] on button at bounding box center [596, 98] width 15 height 13
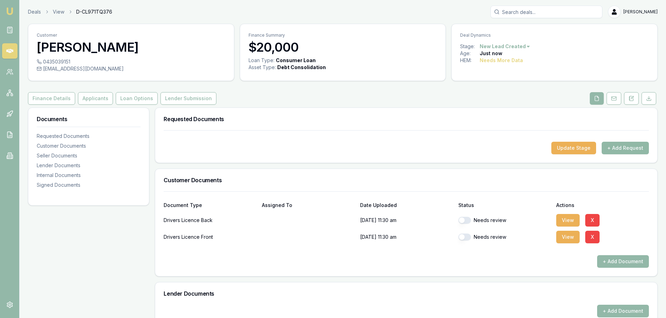
click at [616, 150] on button "+ Add Request" at bounding box center [625, 148] width 47 height 13
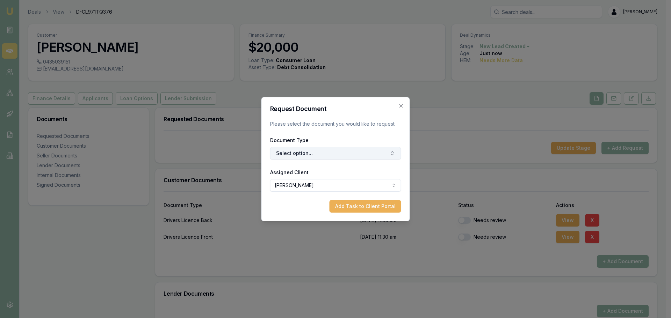
click at [348, 151] on button "Select option..." at bounding box center [335, 153] width 131 height 13
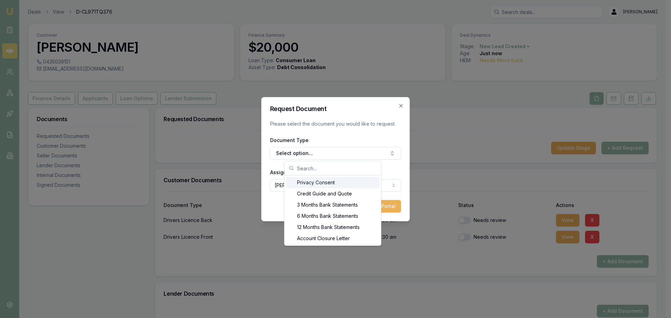
click at [322, 185] on div "Privacy Consent" at bounding box center [333, 182] width 94 height 11
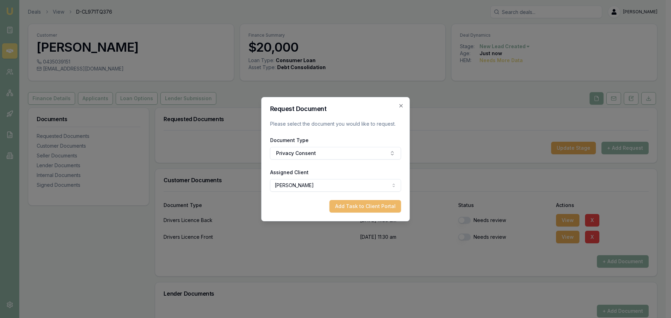
click at [367, 205] on button "Add Task to Client Portal" at bounding box center [366, 206] width 72 height 13
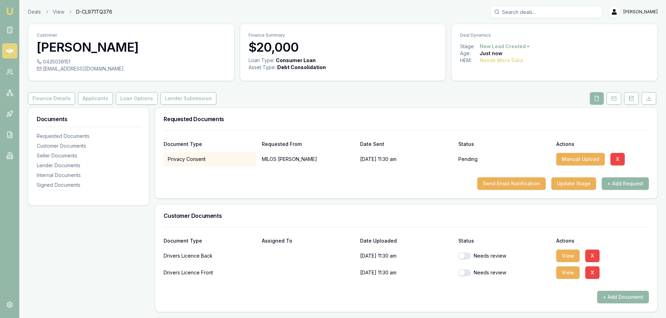
click at [647, 184] on button "+ Add Request" at bounding box center [625, 184] width 47 height 13
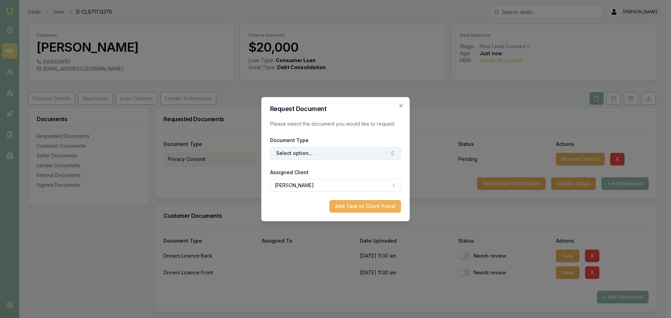
click at [323, 152] on button "Select option..." at bounding box center [335, 153] width 131 height 13
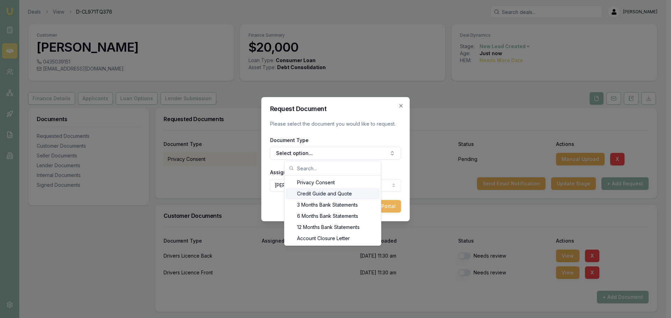
click at [308, 193] on div "Credit Guide and Quote" at bounding box center [333, 193] width 94 height 11
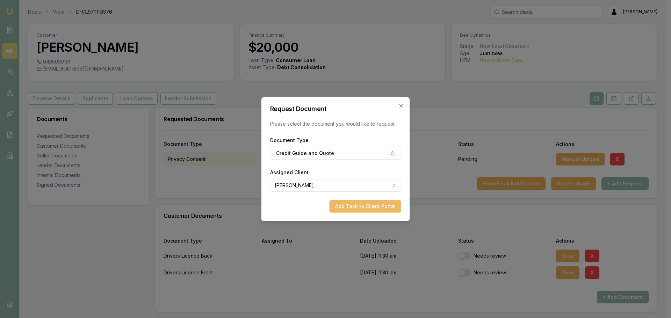
click at [372, 204] on button "Add Task to Client Portal" at bounding box center [366, 206] width 72 height 13
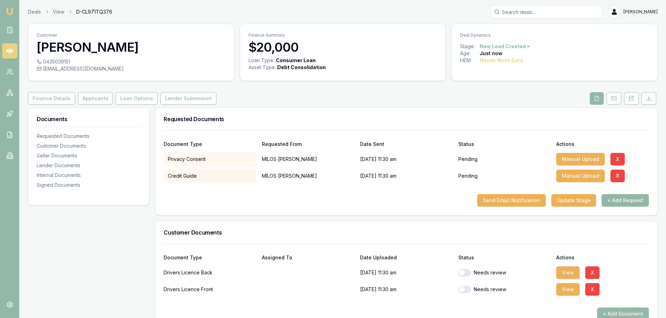
click at [617, 203] on button "+ Add Request" at bounding box center [625, 200] width 47 height 13
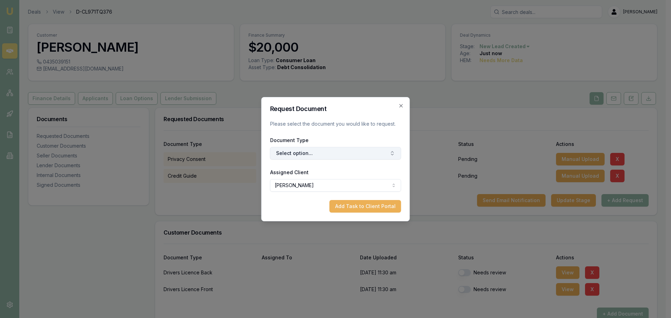
click at [320, 155] on button "Select option..." at bounding box center [335, 153] width 131 height 13
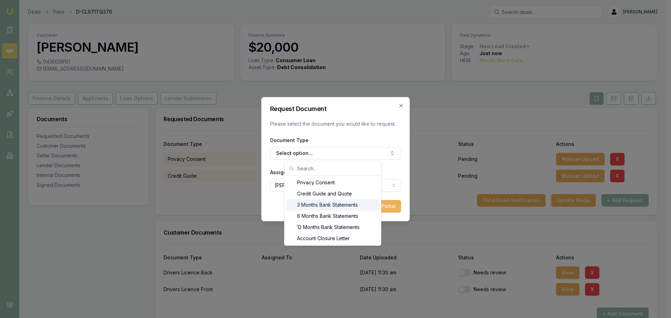
click at [313, 206] on div "3 Months Bank Statements" at bounding box center [333, 205] width 94 height 11
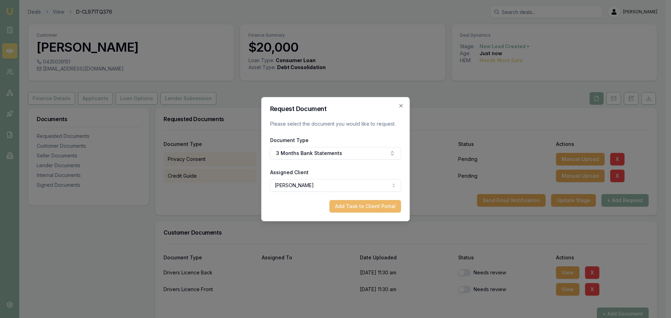
click at [367, 203] on button "Add Task to Client Portal" at bounding box center [366, 206] width 72 height 13
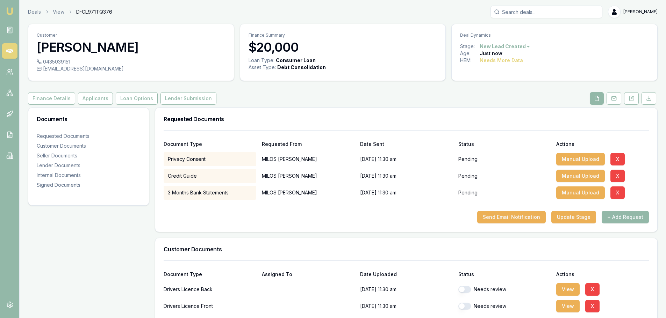
click at [315, 91] on div "Customer MILOS PAVLOVIC 0435039151 vici972000@yahoo.com Finance Summary $20,000…" at bounding box center [342, 259] width 629 height 471
click at [9, 49] on icon at bounding box center [9, 51] width 7 height 7
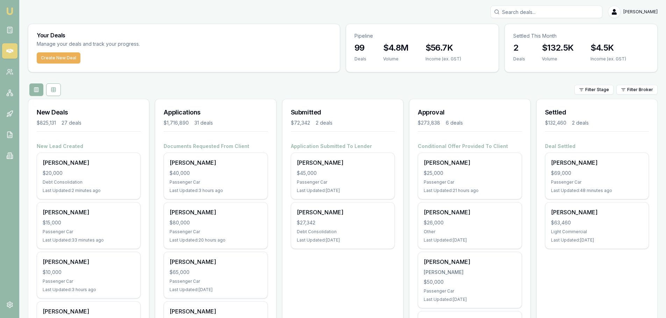
click at [231, 87] on div "Filter Stage Filter Broker" at bounding box center [342, 90] width 629 height 13
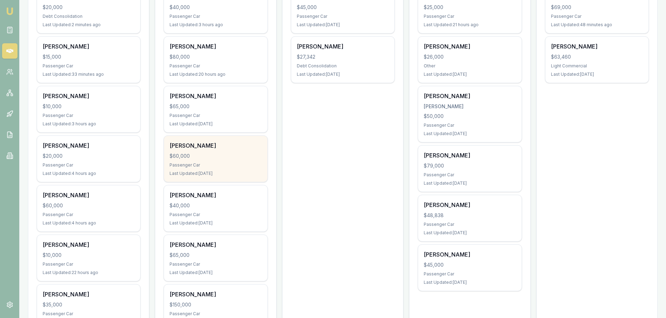
scroll to position [175, 0]
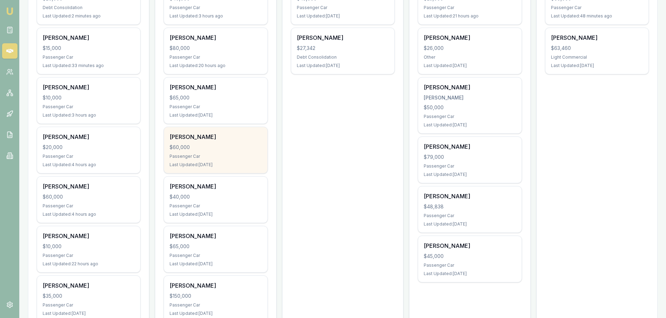
click at [222, 149] on div "$60,000" at bounding box center [216, 147] width 92 height 7
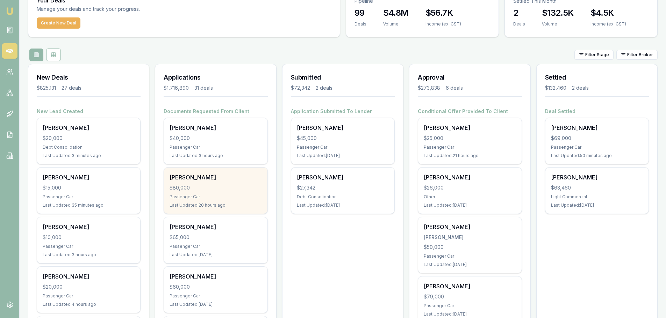
scroll to position [0, 0]
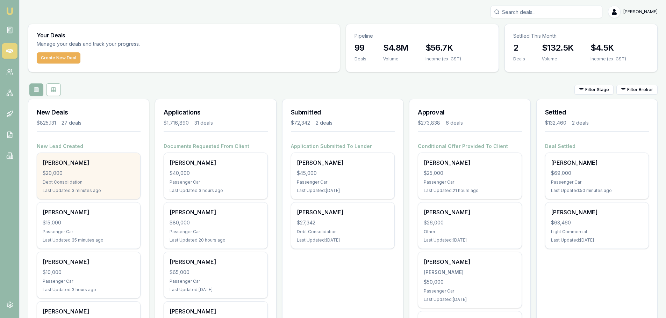
click at [86, 177] on div "MILOS PAVLOVIC $20,000 Debt Consolidation Last Updated: 3 minutes ago" at bounding box center [88, 176] width 103 height 46
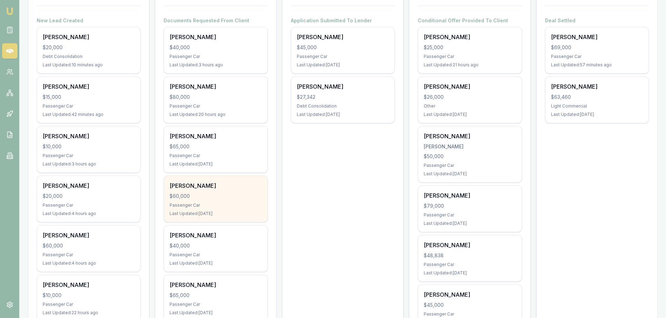
scroll to position [175, 0]
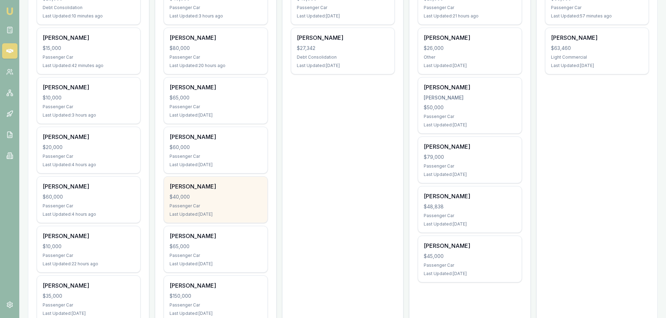
click at [188, 186] on div "ELLY STINSON" at bounding box center [216, 186] width 92 height 8
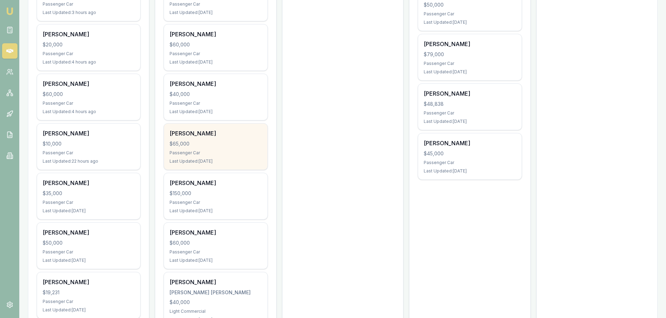
scroll to position [280, 0]
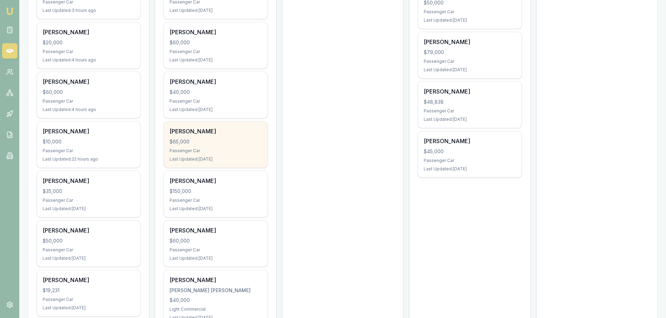
click at [219, 150] on div "Passenger Car" at bounding box center [216, 151] width 92 height 6
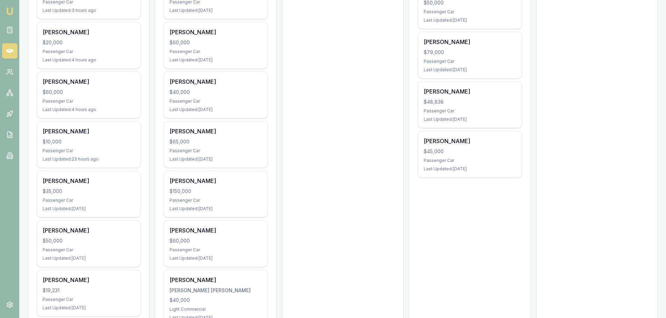
scroll to position [70, 0]
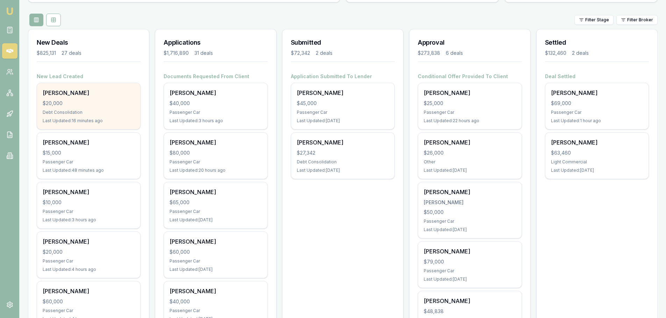
click at [80, 97] on div "[PERSON_NAME]" at bounding box center [89, 93] width 92 height 8
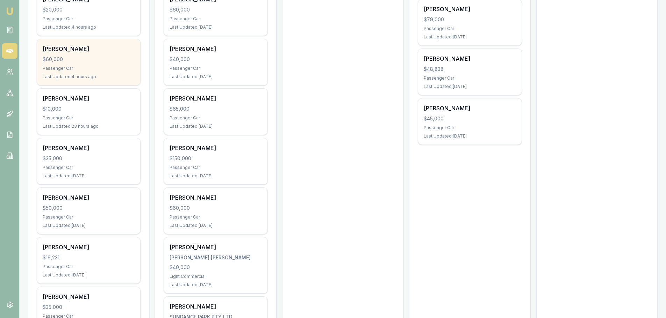
scroll to position [315, 0]
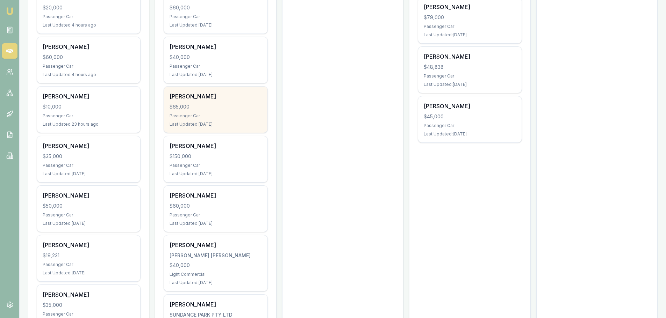
click at [210, 99] on div "JACK BRADBURN" at bounding box center [216, 96] width 92 height 8
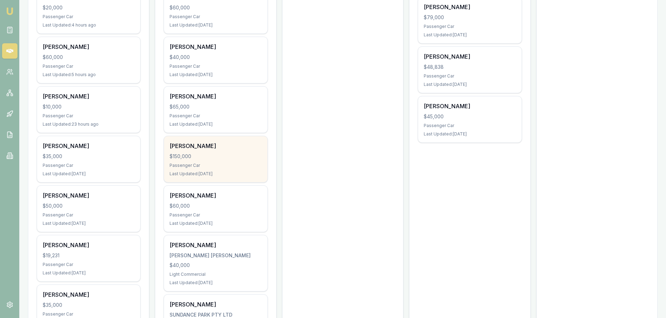
click at [204, 160] on div "RYAN KENNEDY $150,000 Passenger Car Last Updated: 3 days ago" at bounding box center [215, 159] width 103 height 46
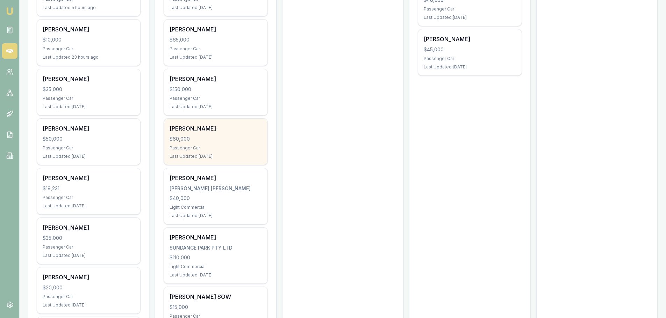
scroll to position [384, 0]
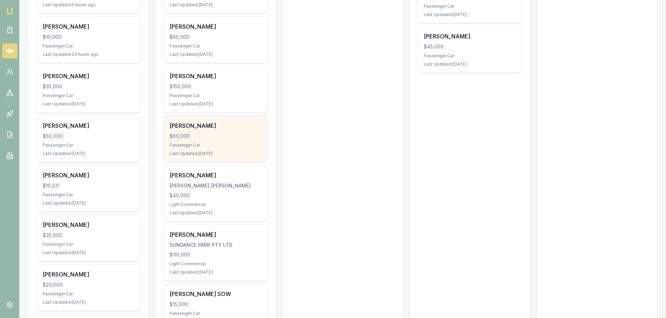
click at [212, 131] on div "BAILEY NOAKES $60,000 Passenger Car Last Updated: 3 days ago" at bounding box center [215, 139] width 103 height 46
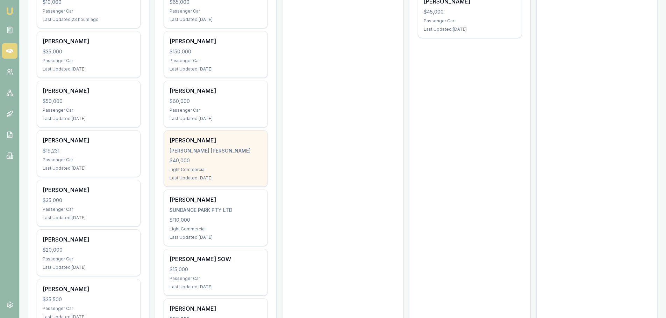
click at [228, 168] on div "Light Commercial" at bounding box center [216, 170] width 92 height 6
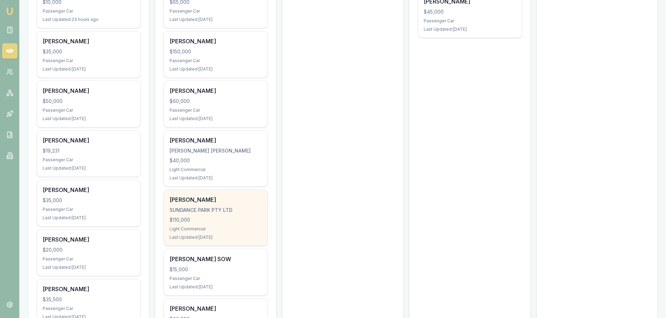
click at [233, 217] on div "$110,000" at bounding box center [216, 220] width 92 height 7
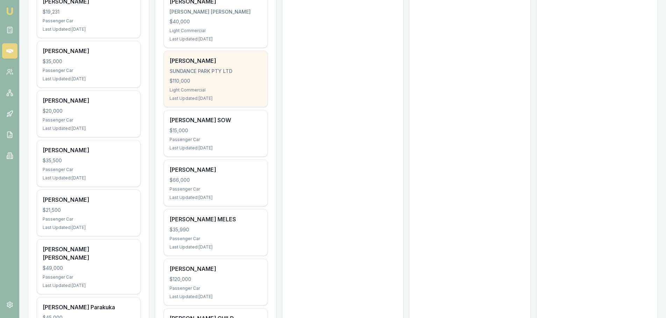
scroll to position [559, 0]
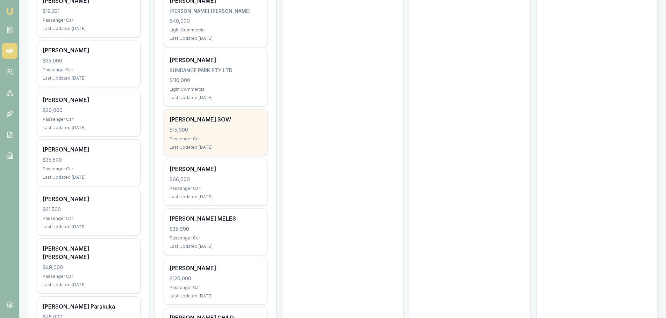
click at [197, 129] on div "$15,000" at bounding box center [216, 130] width 92 height 7
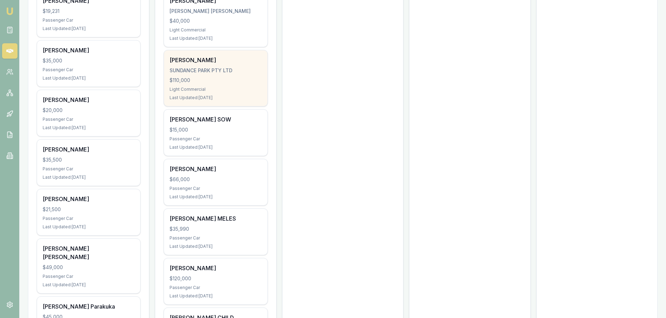
click at [211, 87] on div "Light Commercial" at bounding box center [216, 90] width 92 height 6
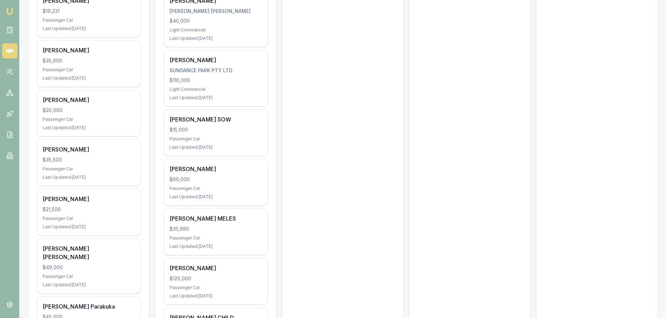
click at [216, 148] on div "Last Updated: 4 days ago" at bounding box center [216, 148] width 92 height 6
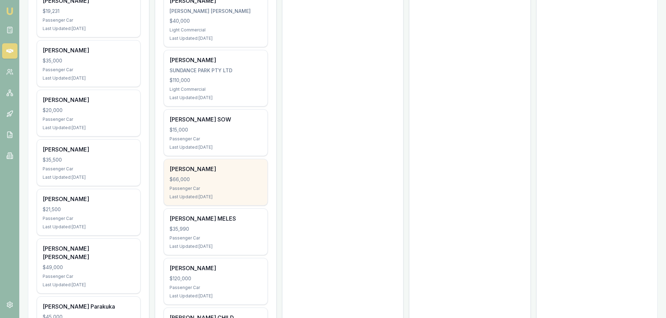
click at [209, 178] on div "$66,000" at bounding box center [216, 179] width 92 height 7
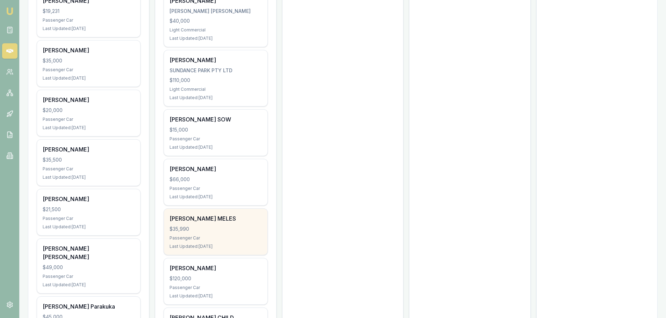
click at [229, 228] on div "$35,990" at bounding box center [216, 229] width 92 height 7
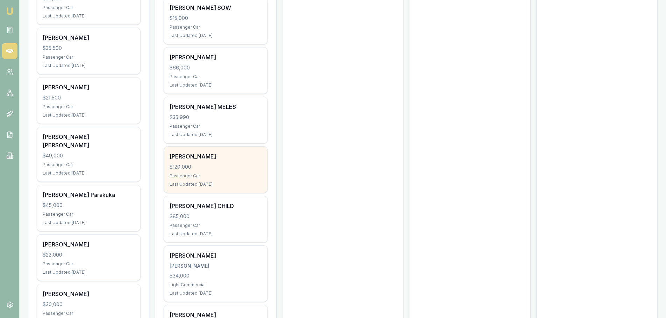
scroll to position [699, 0]
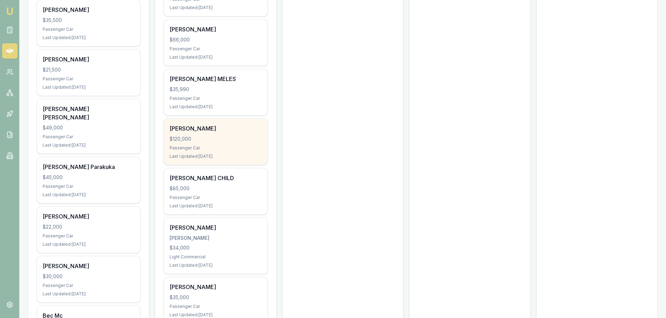
click at [217, 132] on div "HARRY CLEMENTS" at bounding box center [216, 128] width 92 height 8
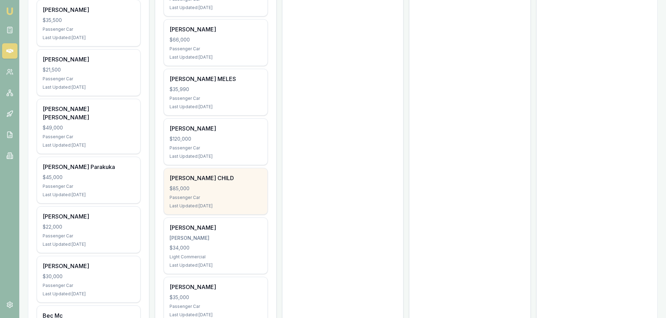
click at [217, 181] on div "CASEY CHILD" at bounding box center [216, 178] width 92 height 8
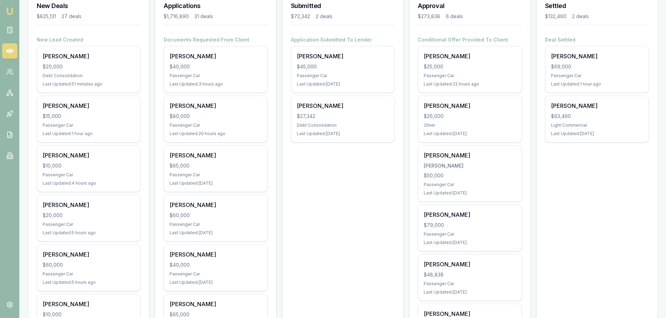
scroll to position [175, 0]
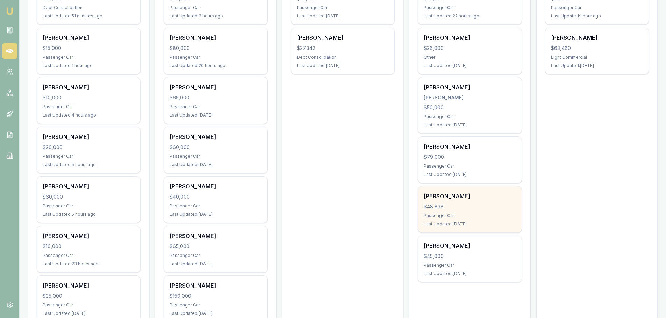
click at [458, 197] on div "Lisa Ruprecht" at bounding box center [470, 196] width 92 height 8
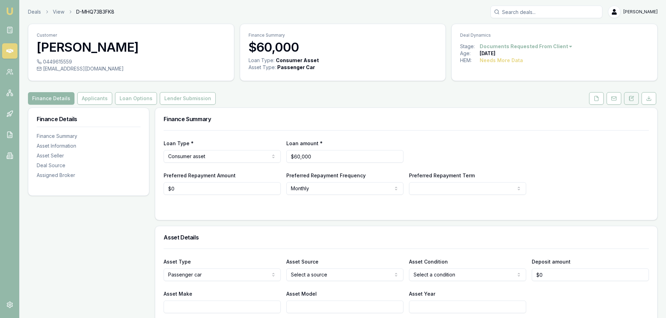
click at [636, 100] on button at bounding box center [631, 98] width 15 height 13
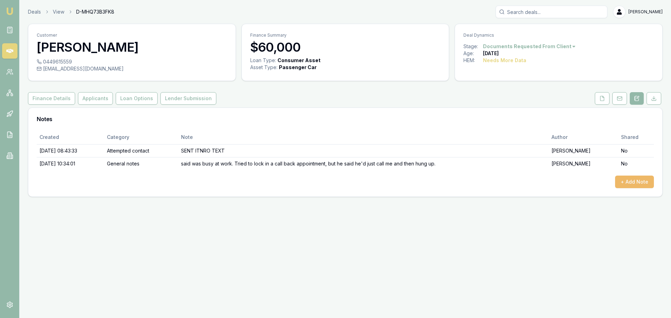
click at [629, 181] on button "+ Add Note" at bounding box center [634, 182] width 39 height 13
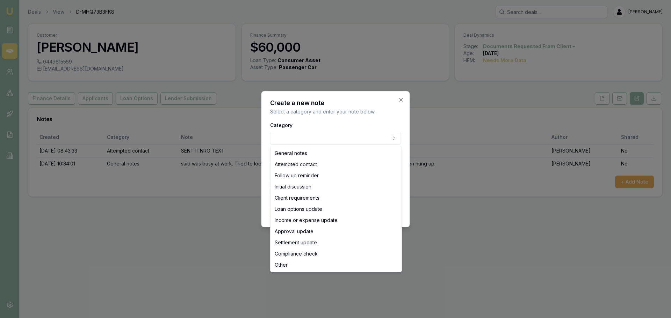
click at [312, 139] on body "Emu Broker Deals View D-MHQ73B3FK8 [PERSON_NAME] Toggle Menu Customer [PERSON_N…" at bounding box center [335, 159] width 671 height 318
select select "ATTEMPTED_CONTACT"
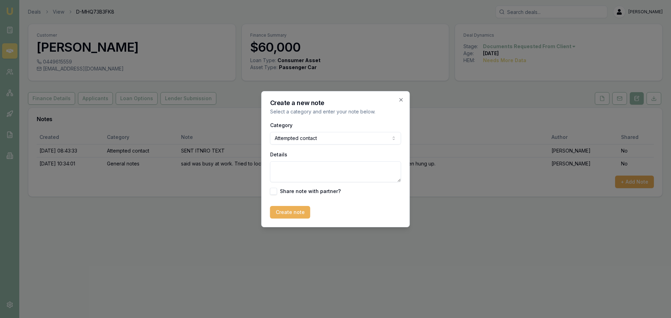
click at [295, 170] on textarea "Details" at bounding box center [335, 171] width 131 height 21
type textarea "left VM and sent text"
click at [283, 213] on button "Create note" at bounding box center [290, 212] width 40 height 13
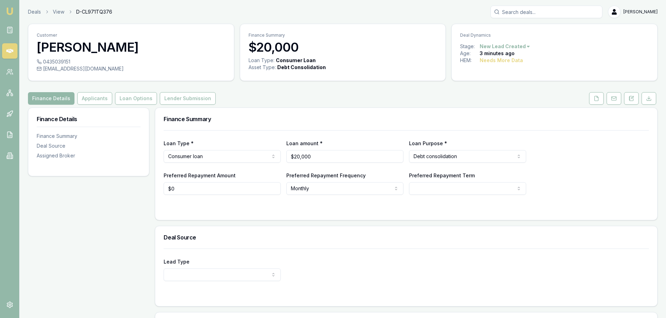
click at [232, 93] on div "Finance Details Applicants Loan Options Lender Submission" at bounding box center [342, 98] width 629 height 13
click at [596, 101] on icon at bounding box center [597, 98] width 4 height 5
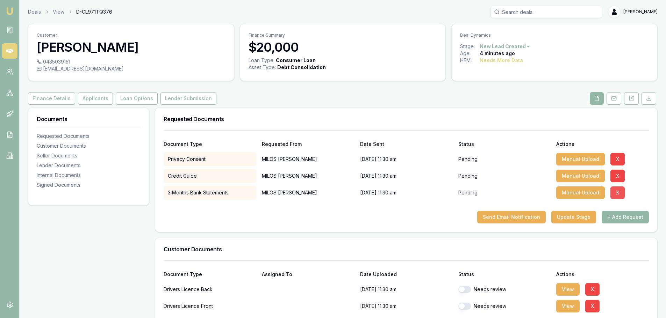
click at [617, 191] on button "X" at bounding box center [617, 193] width 14 height 13
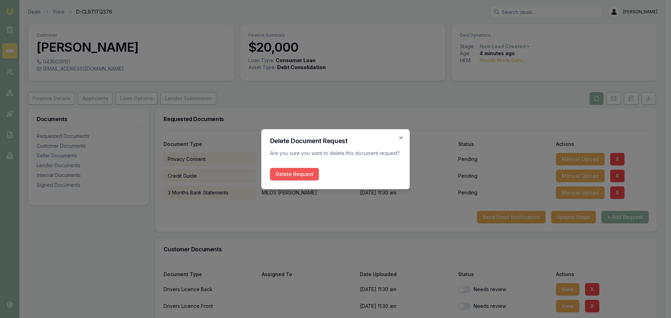
click at [291, 177] on button "Delete Request" at bounding box center [294, 174] width 49 height 13
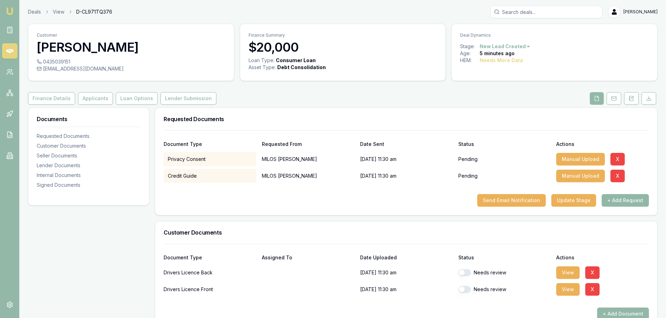
click at [630, 202] on button "+ Add Request" at bounding box center [625, 200] width 47 height 13
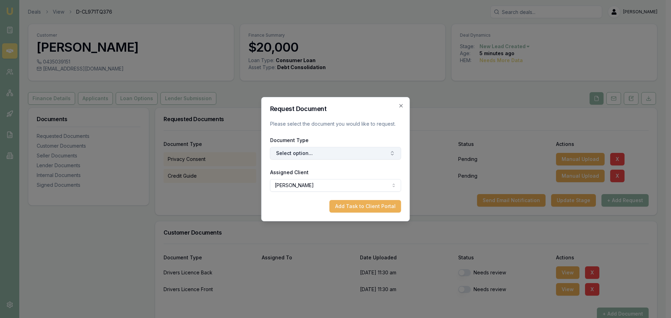
click at [338, 154] on button "Select option..." at bounding box center [335, 153] width 131 height 13
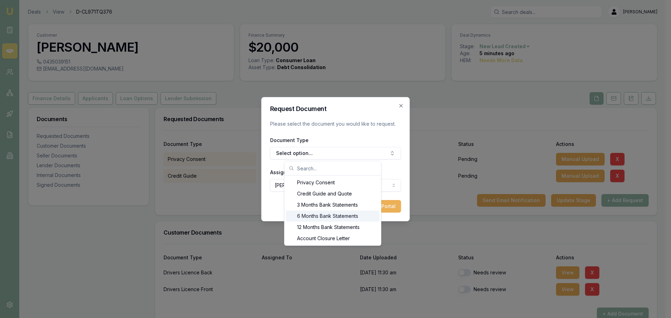
click at [339, 216] on div "6 Months Bank Statements" at bounding box center [333, 216] width 94 height 11
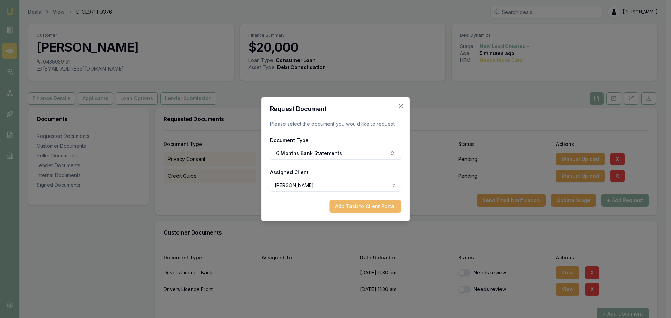
click at [366, 207] on button "Add Task to Client Portal" at bounding box center [366, 206] width 72 height 13
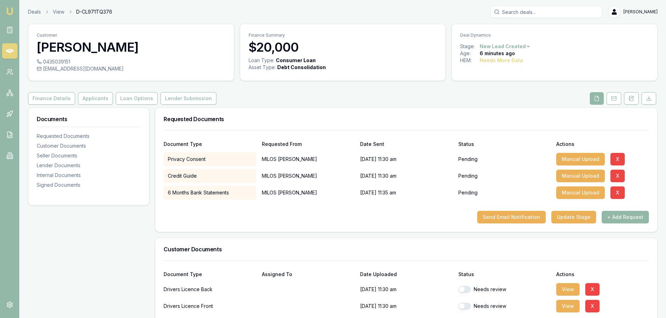
click at [456, 94] on div "Finance Details Applicants Loan Options Lender Submission" at bounding box center [342, 98] width 629 height 13
click at [456, 93] on div "Finance Details Applicants Loan Options Lender Submission" at bounding box center [342, 98] width 629 height 13
click at [270, 97] on div "Finance Details Applicants Loan Options Lender Submission" at bounding box center [342, 98] width 629 height 13
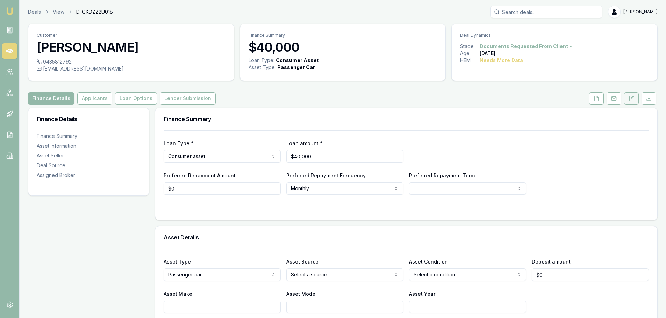
click at [634, 101] on button at bounding box center [631, 98] width 15 height 13
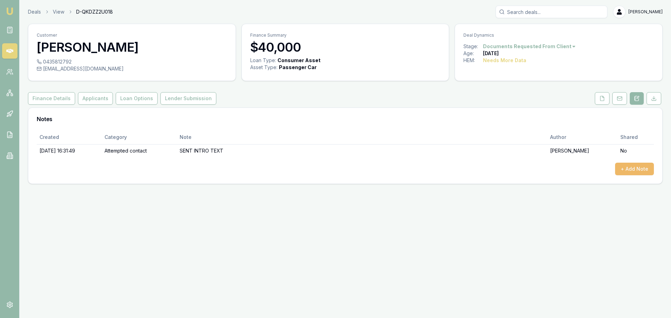
click at [634, 165] on button "+ Add Note" at bounding box center [634, 169] width 39 height 13
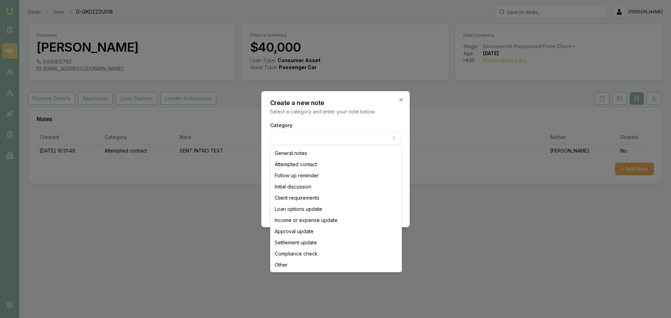
click at [347, 136] on body "Emu Broker Deals View D-QKDZZ2U018 Erin Shield Toggle Menu Customer ELLY STINSO…" at bounding box center [335, 159] width 671 height 318
select select "ATTEMPTED_CONTACT"
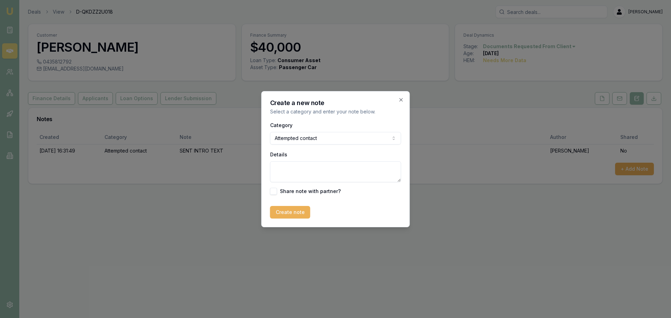
click at [314, 167] on textarea "Details" at bounding box center [335, 171] width 131 height 21
click at [278, 170] on textarea "Details" at bounding box center [335, 171] width 131 height 21
type textarea "left vm and sent text"
click at [286, 208] on button "Create note" at bounding box center [290, 212] width 40 height 13
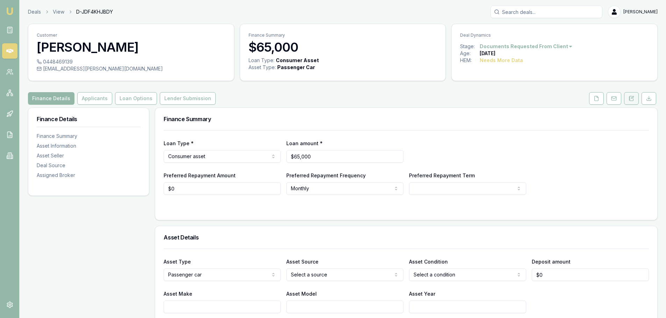
click at [630, 99] on icon at bounding box center [631, 99] width 6 height 6
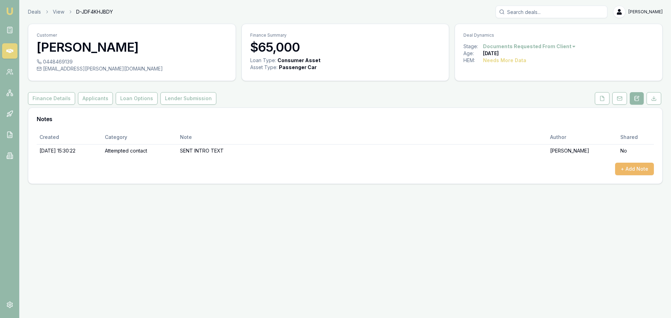
click at [641, 168] on button "+ Add Note" at bounding box center [634, 169] width 39 height 13
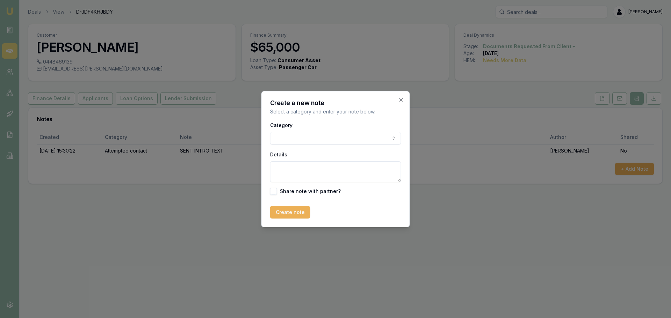
click at [329, 139] on body "Emu Broker Deals View D-JDF4KHJBDY [PERSON_NAME] Toggle Menu Customer [PERSON_N…" at bounding box center [335, 159] width 671 height 318
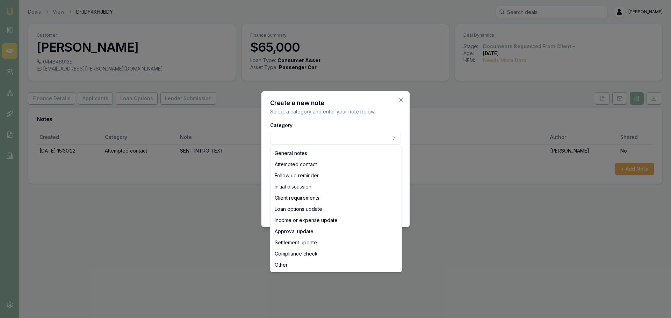
select select "ATTEMPTED_CONTACT"
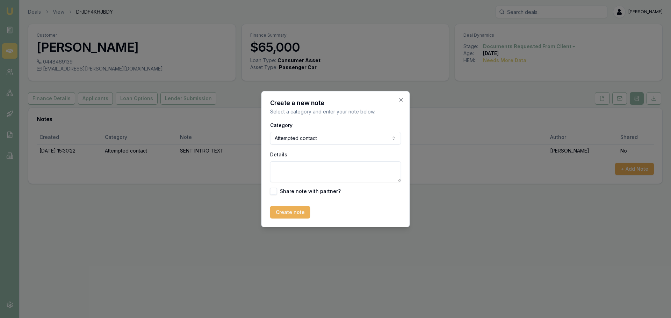
click at [321, 170] on textarea "Details" at bounding box center [335, 171] width 131 height 21
click at [399, 99] on icon "button" at bounding box center [401, 100] width 6 height 6
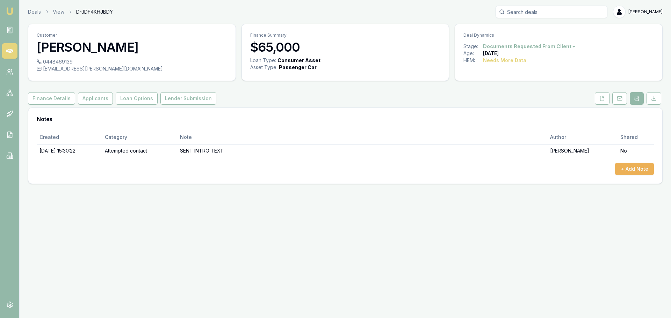
click at [332, 89] on div "Customer [PERSON_NAME] 0448469139 [EMAIL_ADDRESS][PERSON_NAME][DOMAIN_NAME] Fin…" at bounding box center [345, 104] width 635 height 160
click at [97, 99] on button "Applicants" at bounding box center [95, 98] width 35 height 13
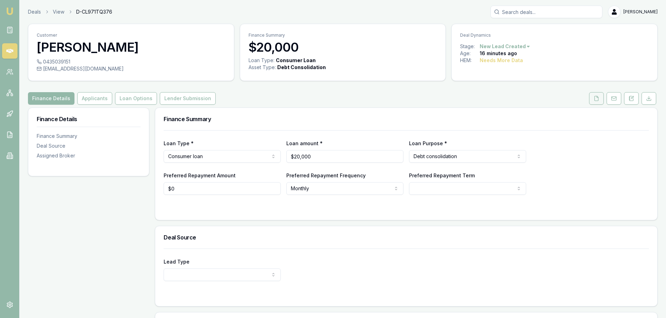
click at [596, 101] on icon at bounding box center [597, 98] width 4 height 5
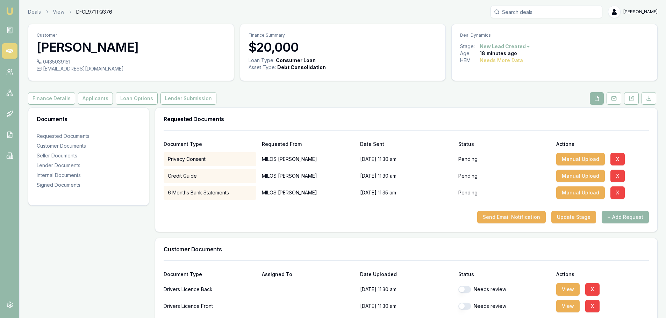
click at [354, 103] on div "Finance Details Applicants Loan Options Lender Submission" at bounding box center [342, 98] width 629 height 13
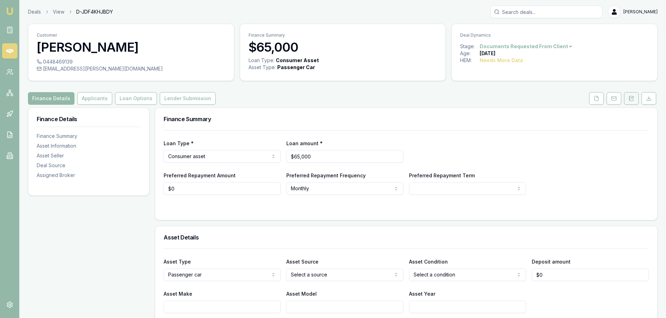
click at [634, 98] on button at bounding box center [631, 98] width 15 height 13
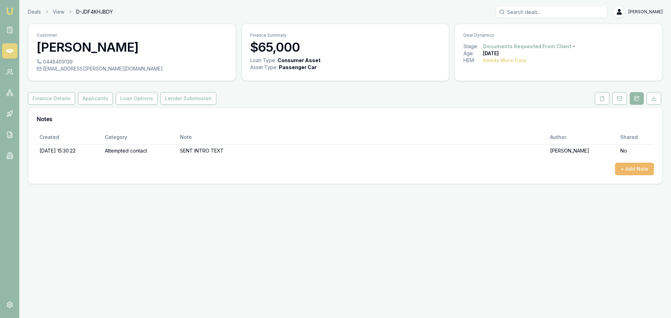
click at [635, 168] on button "+ Add Note" at bounding box center [634, 169] width 39 height 13
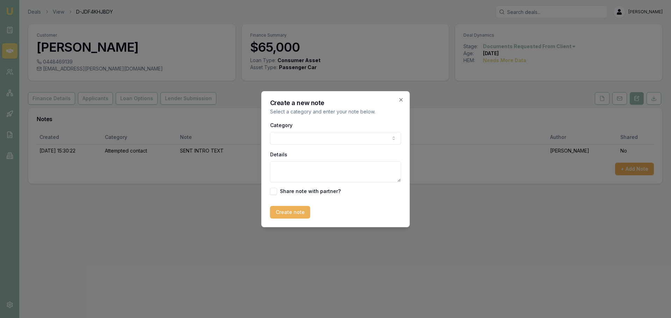
click at [347, 134] on body "Emu Broker Deals View D-JDF4KHJBDY [PERSON_NAME] Toggle Menu Customer [PERSON_N…" at bounding box center [335, 159] width 671 height 318
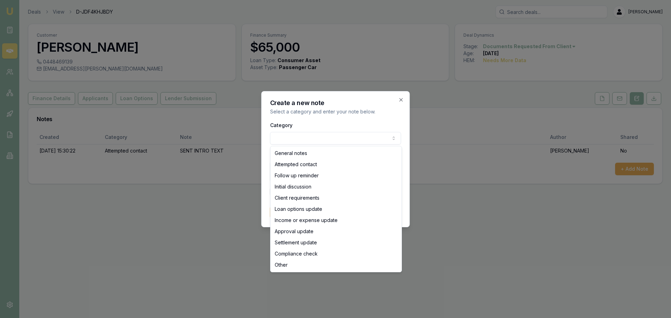
select select "INITIAL_DISCUSSION"
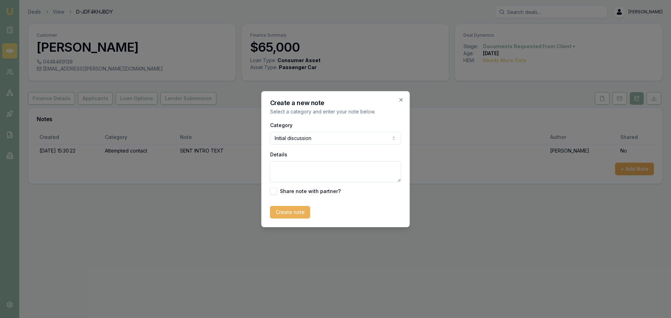
click at [316, 171] on textarea "Details" at bounding box center [335, 171] width 131 height 21
type textarea "client decided not ready to do anything just yet. requested call back in 2 mont…"
click at [295, 213] on button "Create note" at bounding box center [290, 212] width 40 height 13
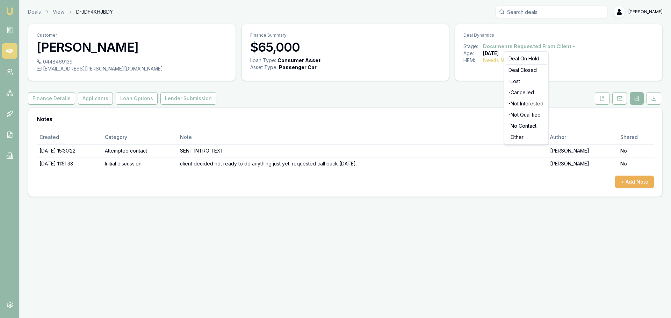
click at [516, 47] on html "Emu Broker Deals View D-JDF4KHJBDY Erin Shield Toggle Menu Customer JACK BRADBU…" at bounding box center [335, 159] width 671 height 318
click at [514, 58] on div "Deal On Hold" at bounding box center [526, 58] width 41 height 11
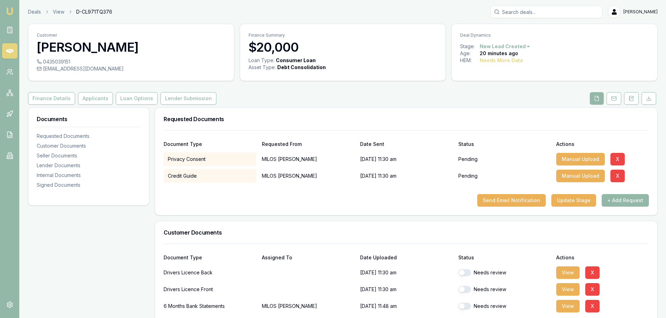
click at [370, 121] on h3 "Requested Documents" at bounding box center [406, 119] width 485 height 6
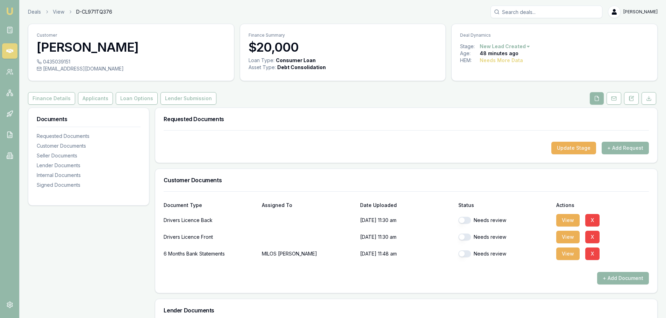
click at [466, 219] on button "button" at bounding box center [464, 220] width 13 height 7
checkbox input "true"
click at [465, 237] on button "button" at bounding box center [464, 237] width 13 height 7
checkbox input "true"
click at [567, 223] on button "View" at bounding box center [567, 220] width 23 height 13
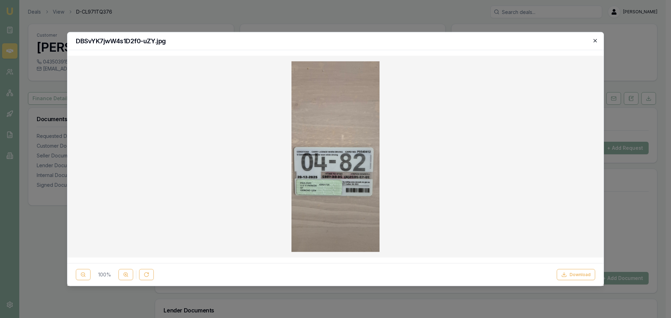
click at [596, 39] on icon "button" at bounding box center [595, 41] width 6 height 6
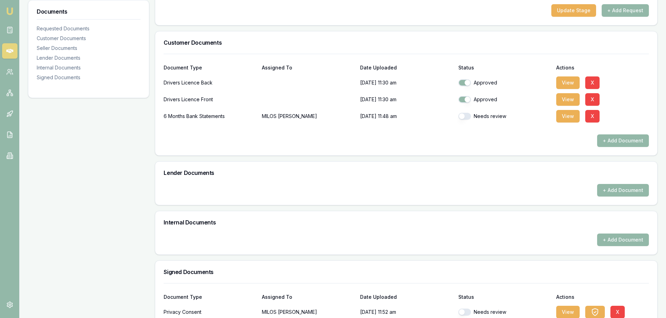
scroll to position [194, 0]
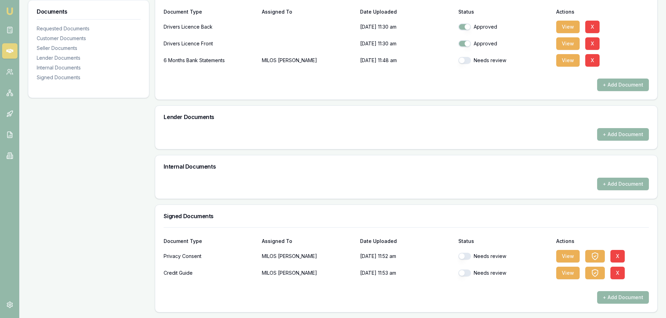
click at [466, 256] on button "button" at bounding box center [464, 256] width 13 height 7
checkbox input "true"
click at [467, 272] on button "button" at bounding box center [464, 273] width 13 height 7
checkbox input "true"
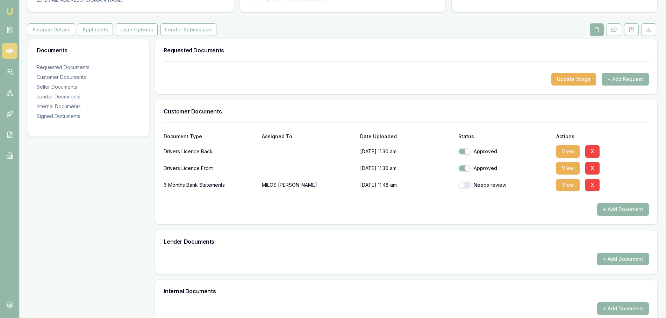
scroll to position [0, 0]
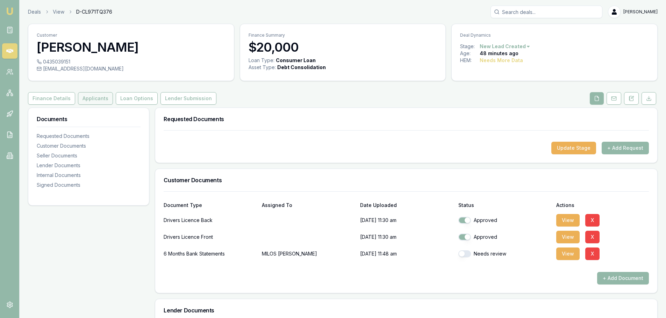
click at [91, 98] on button "Applicants" at bounding box center [95, 98] width 35 height 13
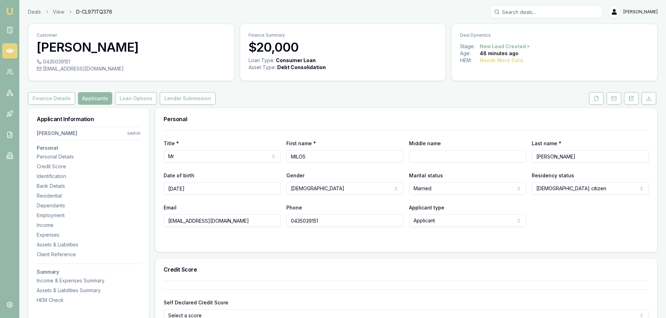
scroll to position [175, 0]
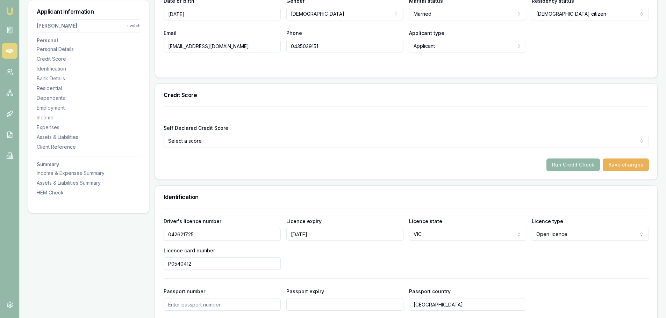
click at [586, 165] on button "Run Credit Check" at bounding box center [572, 165] width 53 height 13
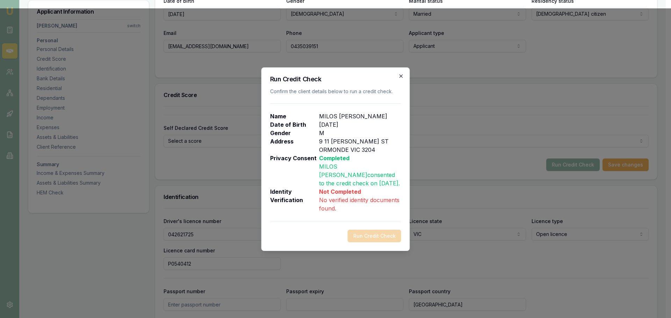
click at [401, 77] on icon "button" at bounding box center [401, 76] width 6 height 6
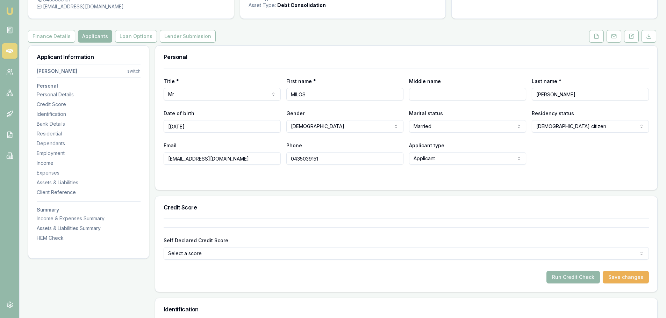
scroll to position [0, 0]
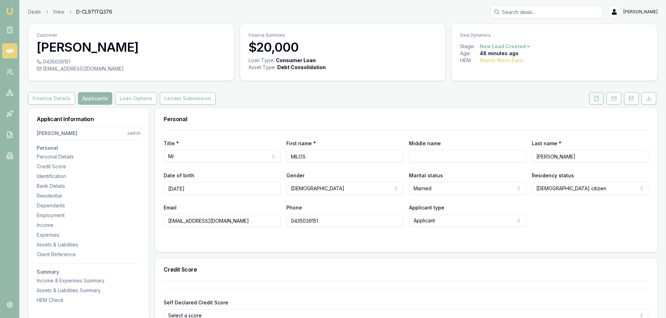
click at [590, 102] on button at bounding box center [596, 98] width 15 height 13
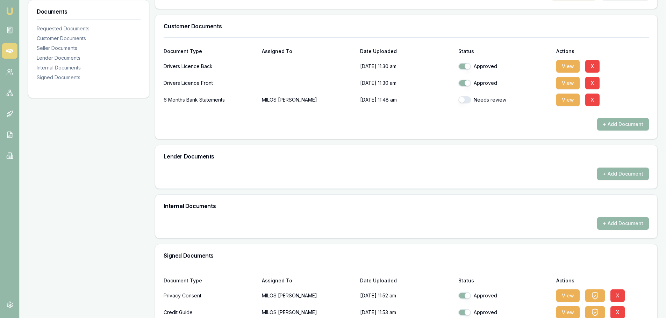
scroll to position [89, 0]
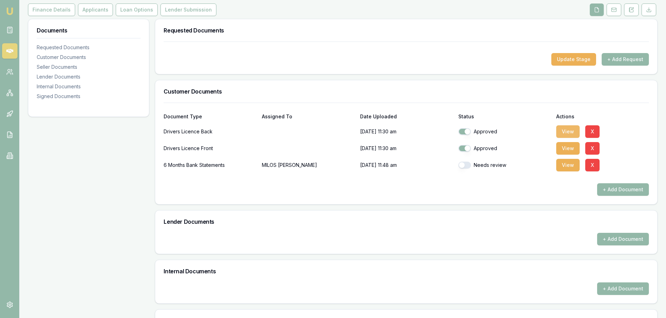
click at [565, 132] on button "View" at bounding box center [567, 131] width 23 height 13
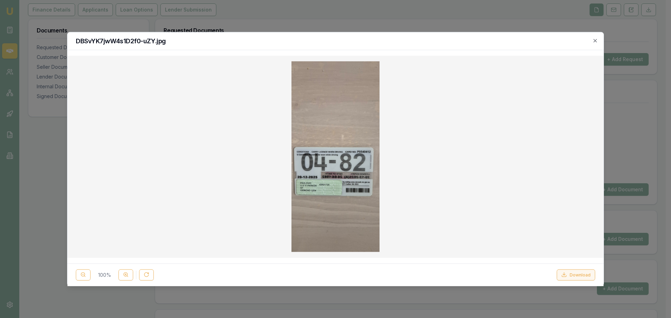
click at [574, 272] on button "Download" at bounding box center [576, 274] width 38 height 11
click at [394, 28] on div at bounding box center [335, 159] width 671 height 318
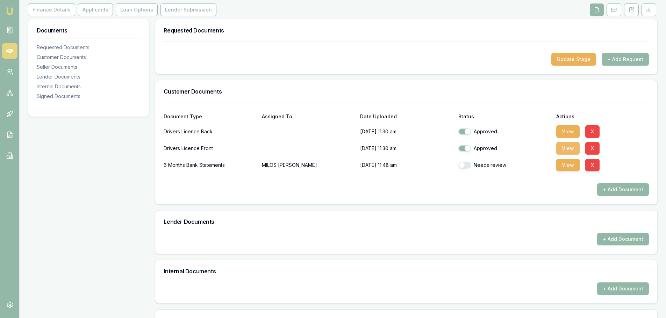
click at [571, 151] on button "View" at bounding box center [567, 148] width 23 height 13
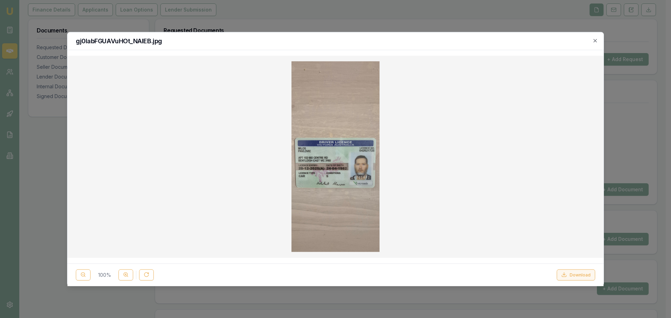
click at [588, 275] on button "Download" at bounding box center [576, 274] width 38 height 11
click at [594, 42] on icon "button" at bounding box center [595, 41] width 6 height 6
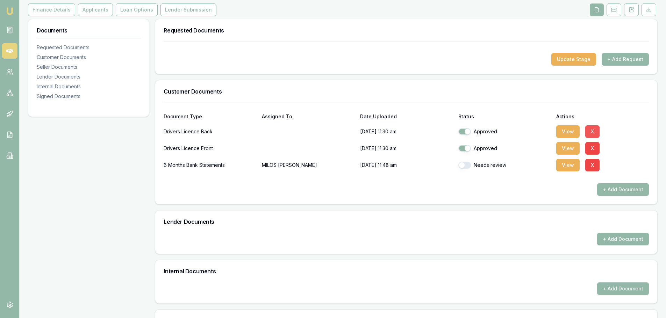
click at [587, 132] on button "X" at bounding box center [592, 131] width 14 height 13
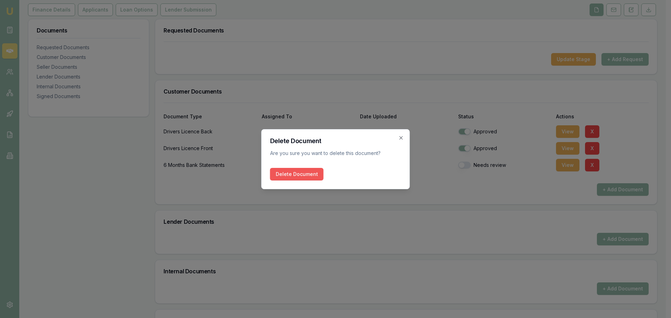
click at [306, 177] on button "Delete Document" at bounding box center [296, 174] width 53 height 13
checkbox input "false"
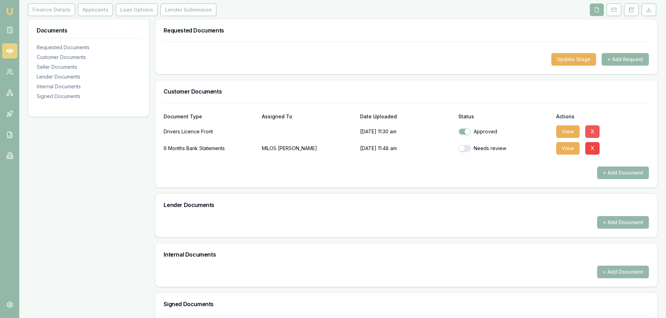
click at [594, 130] on button "X" at bounding box center [592, 131] width 14 height 13
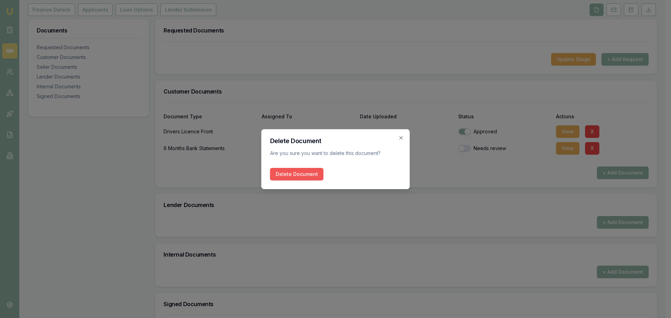
click at [301, 176] on button "Delete Document" at bounding box center [296, 174] width 53 height 13
checkbox input "false"
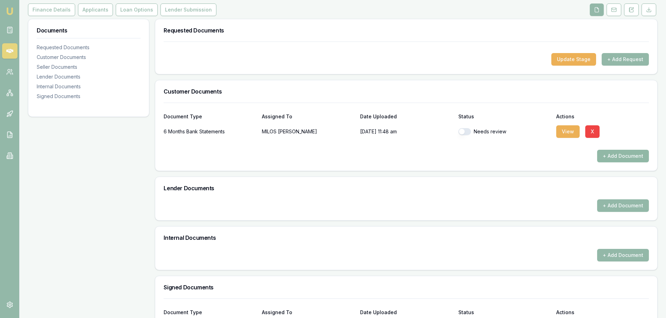
click at [619, 157] on button "+ Add Document" at bounding box center [623, 156] width 52 height 13
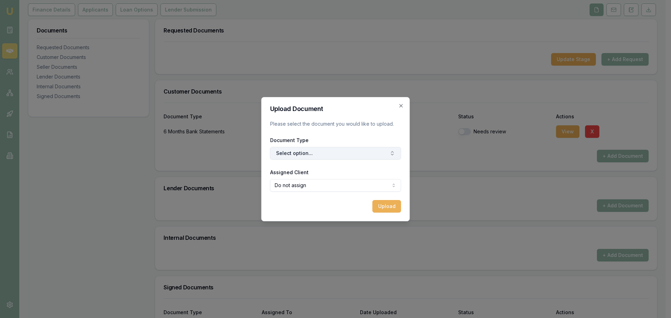
click at [369, 159] on button "Select option..." at bounding box center [335, 153] width 131 height 13
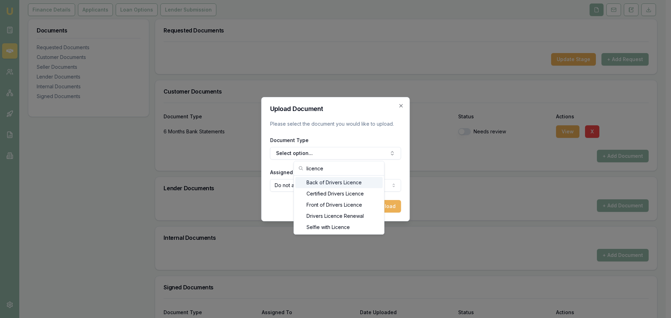
type input "licence"
click at [354, 182] on div "Back of Drivers Licence" at bounding box center [338, 182] width 87 height 11
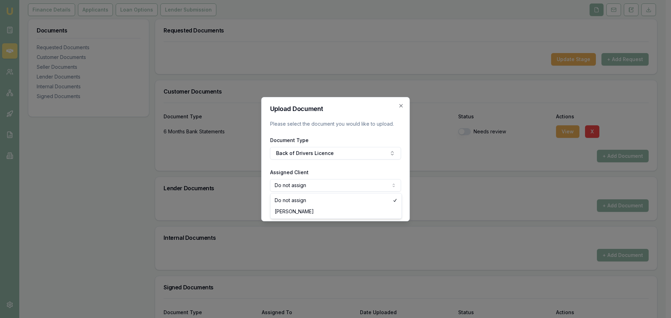
click at [367, 186] on body "Emu Broker Deals View D-CL971TQ376 Erin Shield Toggle Menu Customer MILOS PAVLO…" at bounding box center [333, 70] width 666 height 318
select select "U-GTRZOIBA0R"
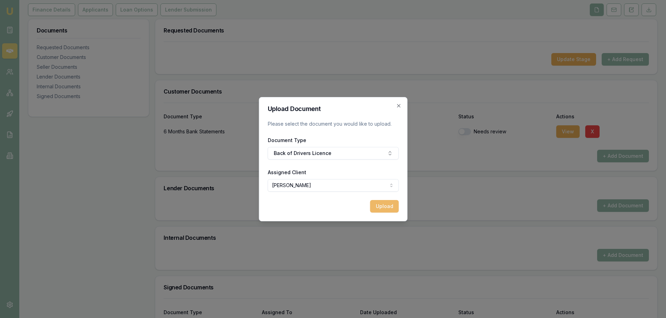
click at [386, 207] on button "Upload" at bounding box center [384, 206] width 29 height 13
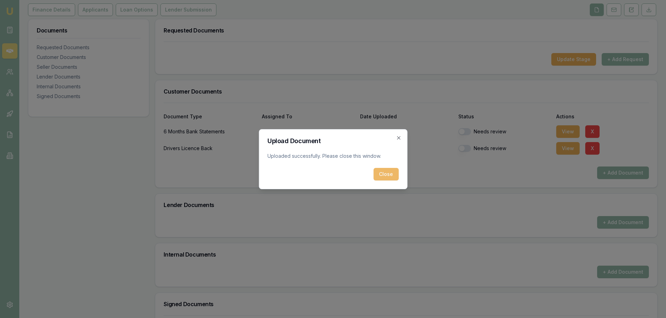
click at [389, 177] on button "Close" at bounding box center [385, 174] width 25 height 13
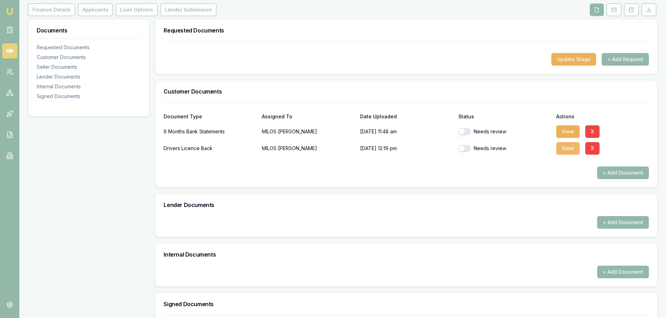
click at [566, 150] on button "View" at bounding box center [567, 148] width 23 height 13
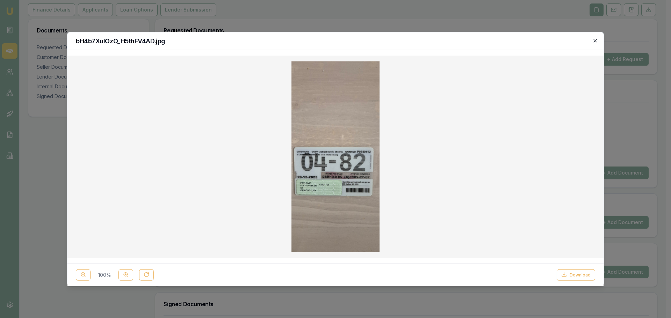
click at [596, 39] on icon "button" at bounding box center [595, 41] width 6 height 6
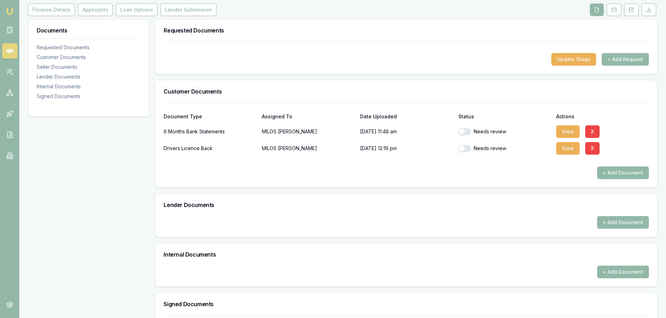
click at [623, 172] on button "+ Add Document" at bounding box center [623, 173] width 52 height 13
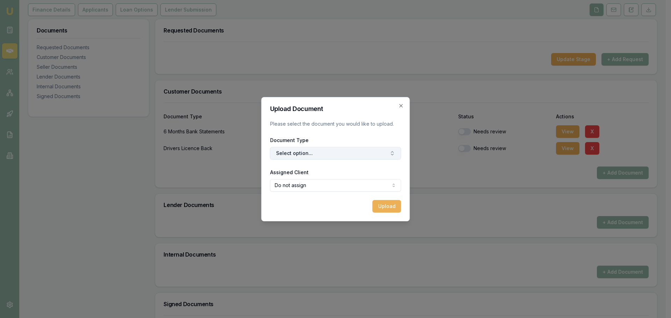
click at [307, 154] on button "Select option..." at bounding box center [335, 153] width 131 height 13
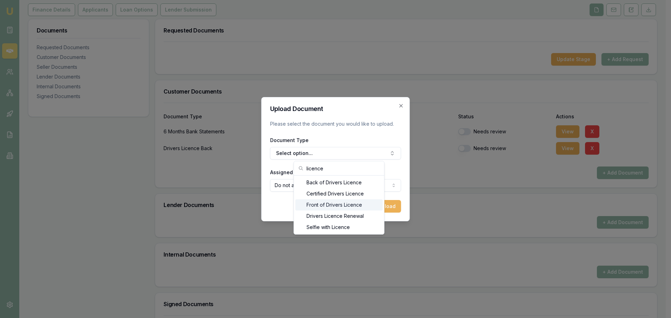
type input "licence"
click at [313, 207] on div "Front of Drivers Licence" at bounding box center [338, 205] width 87 height 11
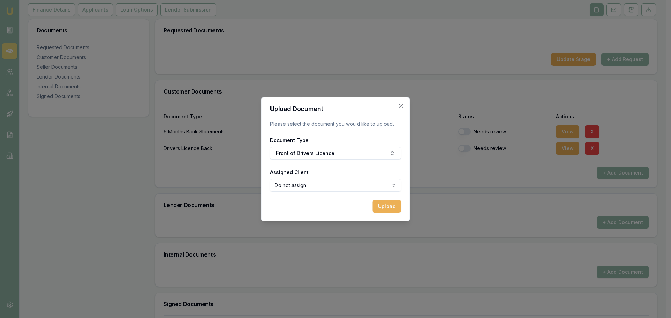
click at [353, 186] on body "Emu Broker Deals View D-CL971TQ376 Erin Shield Toggle Menu Customer MILOS PAVLO…" at bounding box center [333, 70] width 666 height 318
select select "U-GTRZOIBA0R"
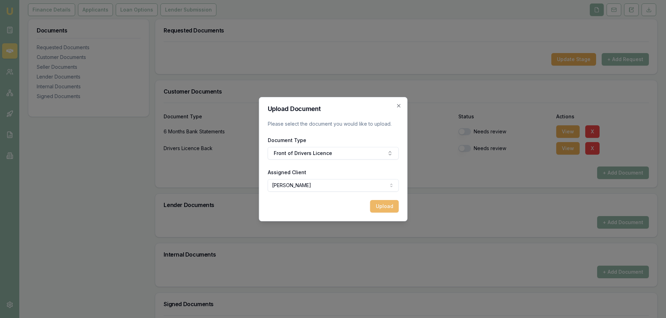
click at [389, 210] on button "Upload" at bounding box center [384, 206] width 29 height 13
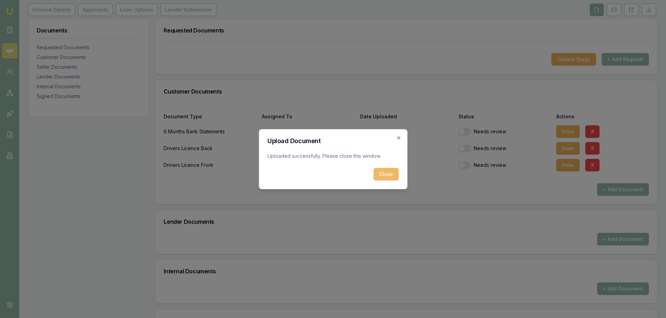
click at [380, 173] on button "Close" at bounding box center [385, 174] width 25 height 13
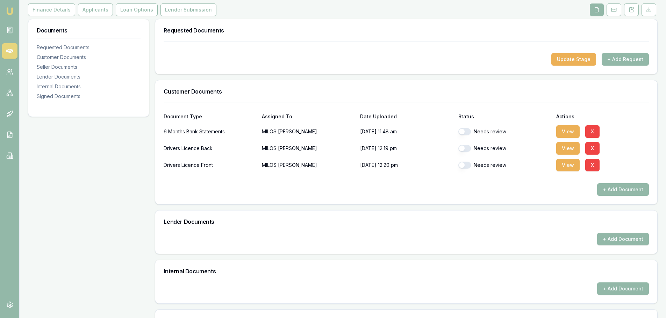
click at [463, 149] on button "button" at bounding box center [464, 148] width 13 height 7
checkbox input "true"
click at [464, 162] on button "button" at bounding box center [464, 165] width 13 height 7
checkbox input "true"
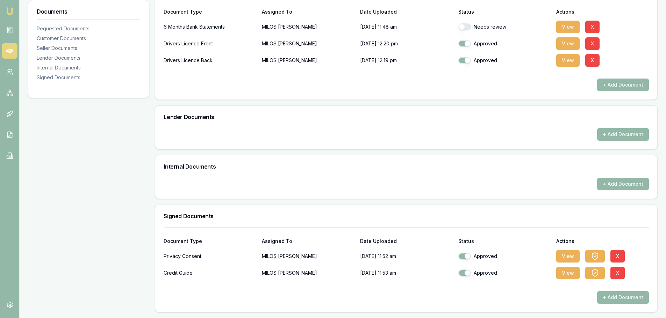
scroll to position [0, 0]
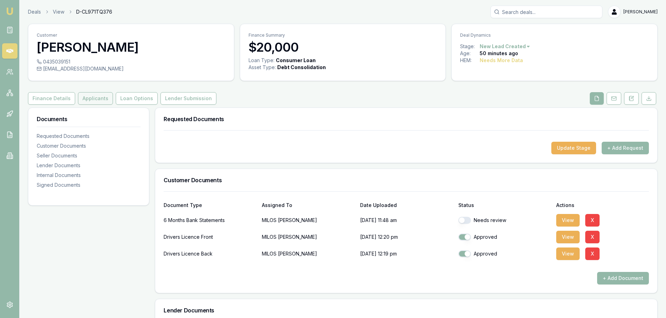
click at [100, 99] on button "Applicants" at bounding box center [95, 98] width 35 height 13
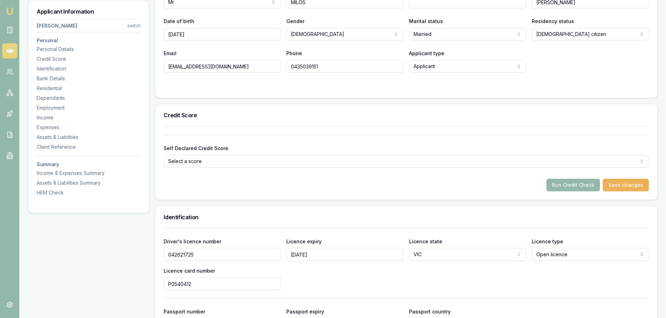
scroll to position [140, 0]
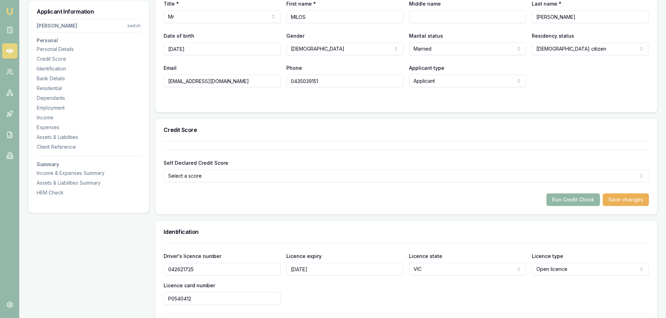
click at [574, 201] on button "Run Credit Check" at bounding box center [572, 200] width 53 height 13
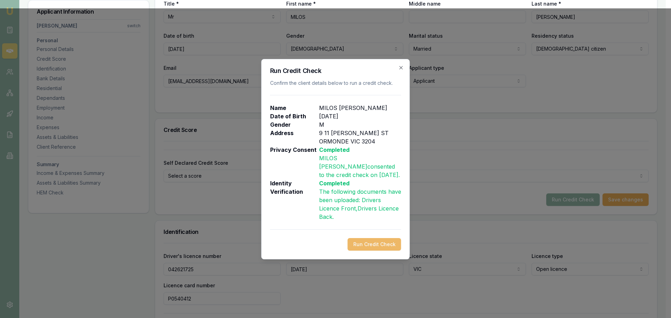
click at [361, 246] on button "Run Credit Check" at bounding box center [374, 244] width 53 height 13
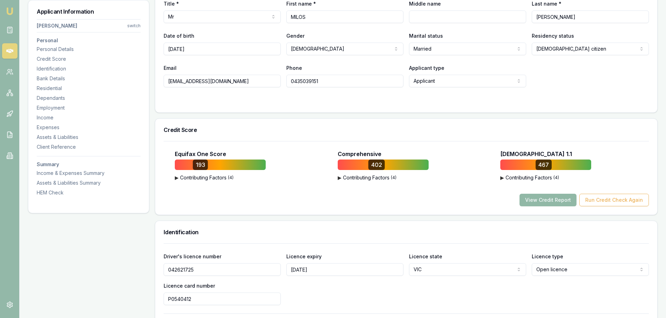
click at [557, 203] on button "View Credit Report" at bounding box center [547, 200] width 57 height 13
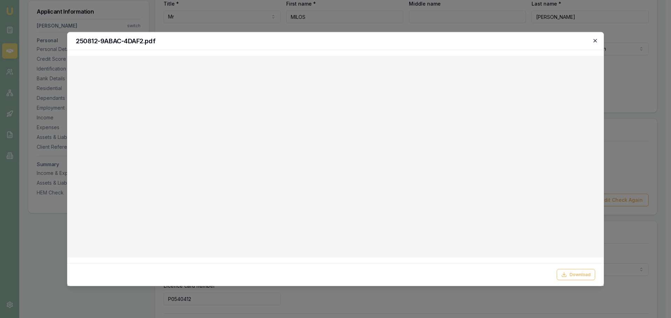
click at [597, 40] on icon "button" at bounding box center [595, 41] width 6 height 6
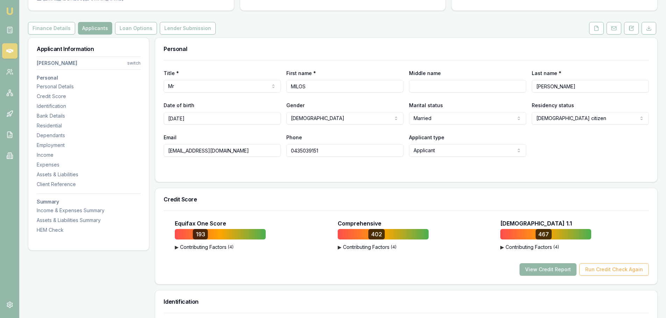
scroll to position [0, 0]
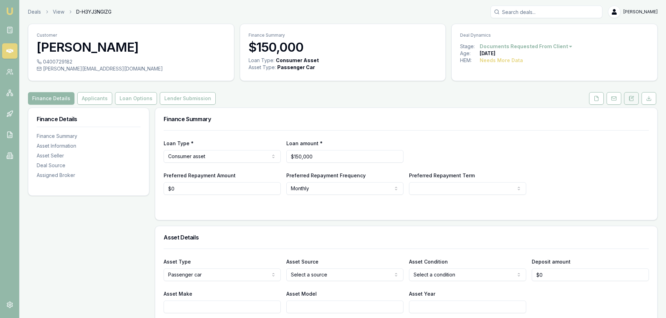
click at [631, 98] on icon at bounding box center [631, 99] width 6 height 6
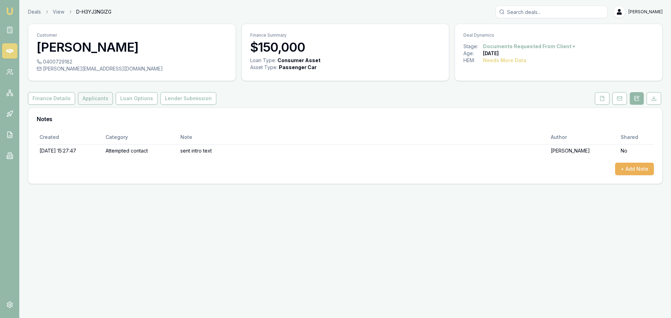
click at [99, 98] on button "Applicants" at bounding box center [95, 98] width 35 height 13
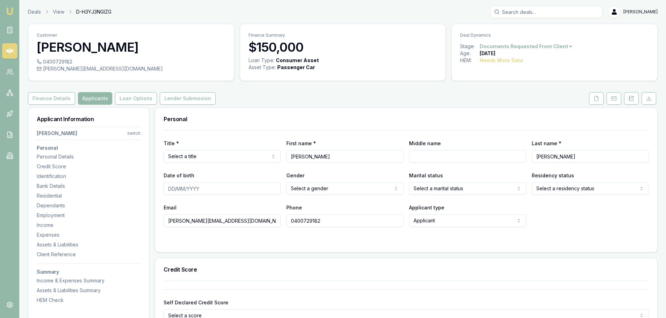
click at [452, 93] on div "Finance Details Applicants Loan Options Lender Submission" at bounding box center [342, 98] width 629 height 13
click at [631, 96] on icon at bounding box center [631, 98] width 4 height 5
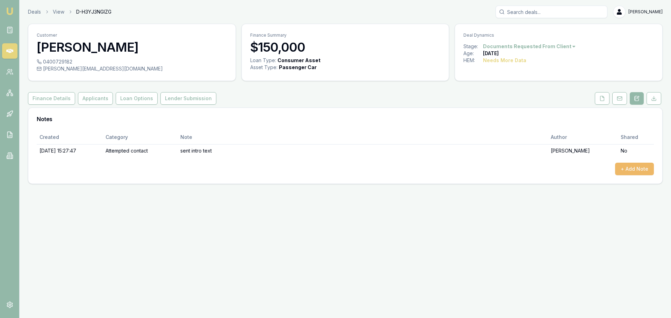
click at [637, 169] on button "+ Add Note" at bounding box center [634, 169] width 39 height 13
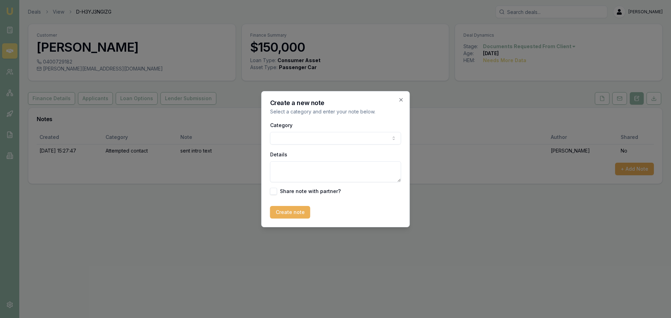
click at [367, 138] on body "Emu Broker Deals View D-H3YJ3NGIZG [PERSON_NAME] Toggle Menu Customer [PERSON_N…" at bounding box center [335, 159] width 671 height 318
click at [308, 166] on textarea "Details" at bounding box center [335, 171] width 131 height 21
type textarea "FINALLY ANSWERED MY CALLS. SAID HE'S NOT INTERESTED ANYMORE."
click at [286, 212] on button "Create note" at bounding box center [290, 212] width 40 height 13
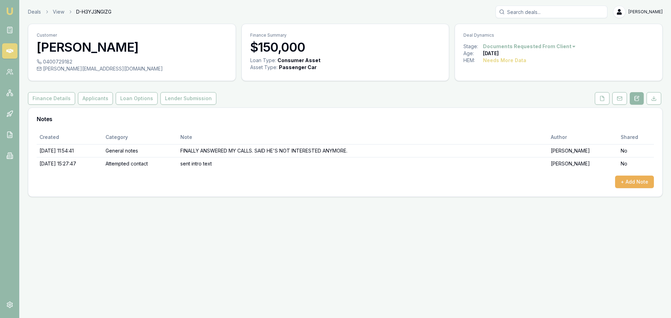
click at [549, 47] on html "Emu Broker Deals View D-H3YJ3NGIZG [PERSON_NAME] Toggle Menu Customer [PERSON_N…" at bounding box center [335, 159] width 671 height 318
click at [528, 103] on div "- Not Interested" at bounding box center [526, 103] width 41 height 11
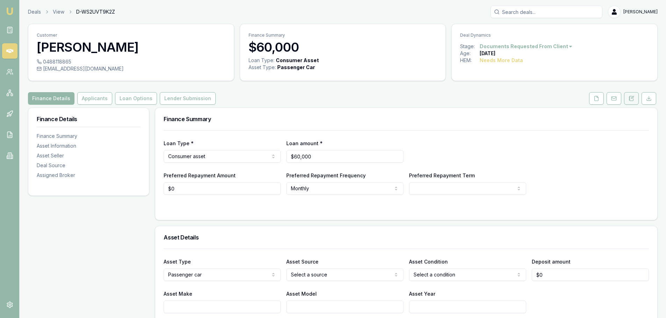
click at [633, 99] on icon at bounding box center [631, 98] width 4 height 5
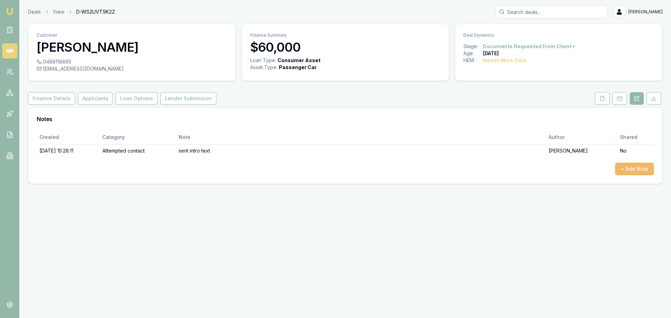
click at [629, 166] on button "+ Add Note" at bounding box center [634, 169] width 39 height 13
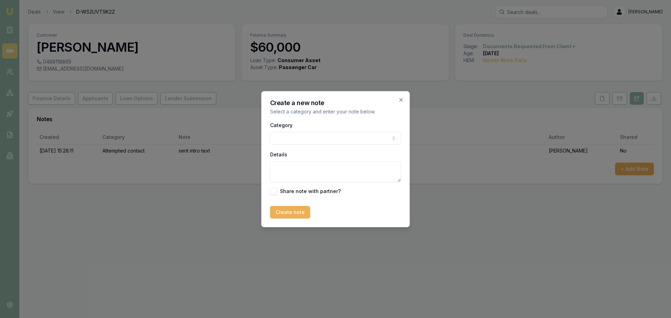
click at [347, 138] on body "Emu Broker Deals View D-WS2UVT9K2Z [PERSON_NAME] Shield Toggle Menu Customer [P…" at bounding box center [335, 159] width 671 height 318
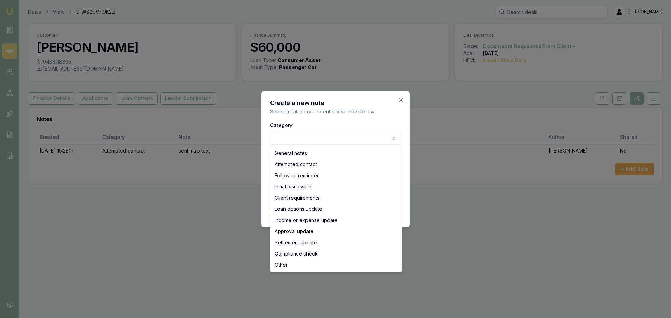
select select "ATTEMPTED_CONTACT"
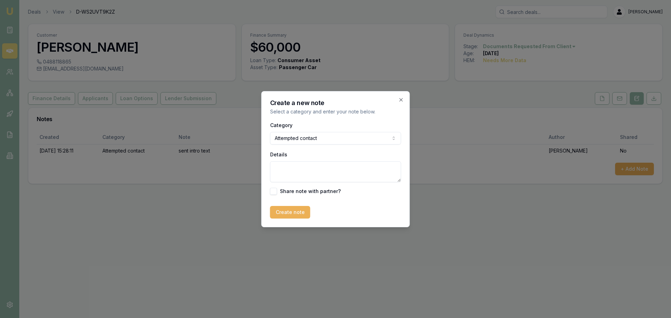
click at [309, 171] on textarea "Details" at bounding box center [335, 171] width 131 height 21
type textarea "call rejected, sent text"
click at [283, 210] on button "Create note" at bounding box center [290, 212] width 40 height 13
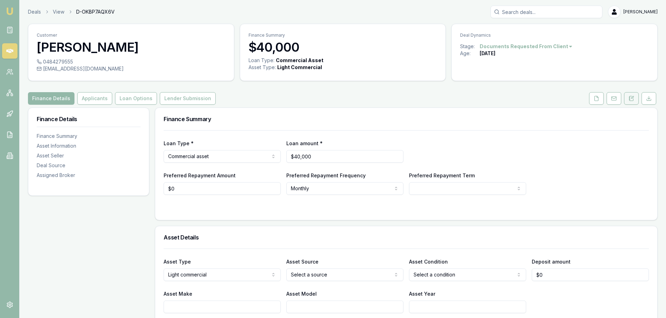
click at [630, 99] on icon at bounding box center [631, 99] width 6 height 6
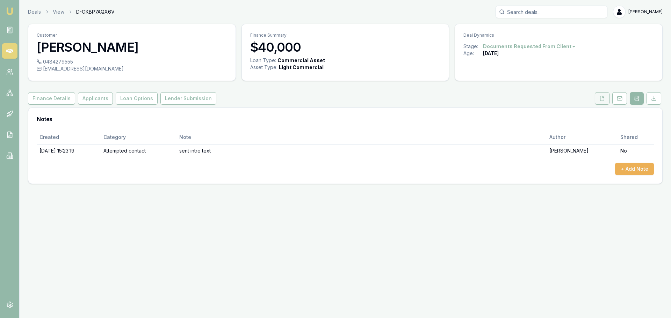
click at [600, 101] on button at bounding box center [602, 98] width 15 height 13
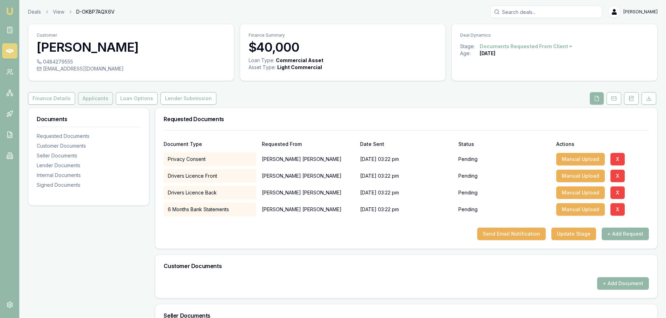
click at [95, 99] on button "Applicants" at bounding box center [95, 98] width 35 height 13
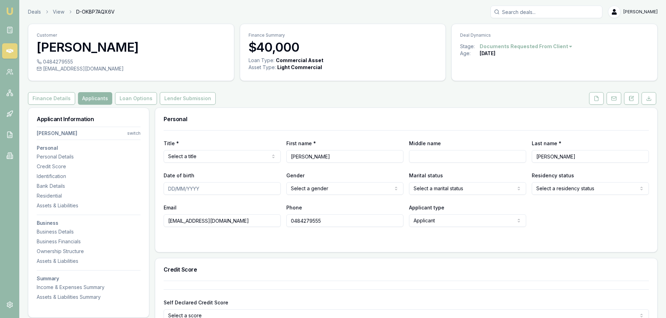
click at [225, 104] on div "Finance Details Applicants Loan Options Lender Submission" at bounding box center [342, 98] width 629 height 13
click at [226, 103] on div "Finance Details Applicants Loan Options Lender Submission" at bounding box center [342, 98] width 629 height 13
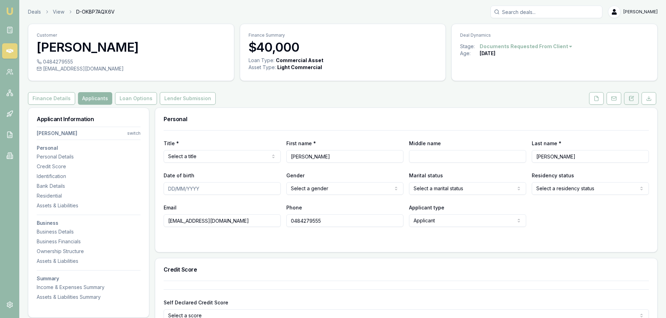
click at [630, 99] on icon at bounding box center [631, 99] width 6 height 6
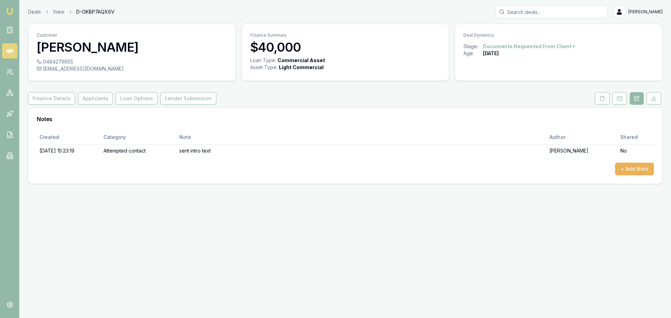
click at [352, 107] on div "Customer KATHLEEN SADLER 0484279555 sinscleaningservices@gmail.com Finance Summ…" at bounding box center [345, 104] width 635 height 160
click at [627, 166] on button "+ Add Note" at bounding box center [634, 169] width 39 height 13
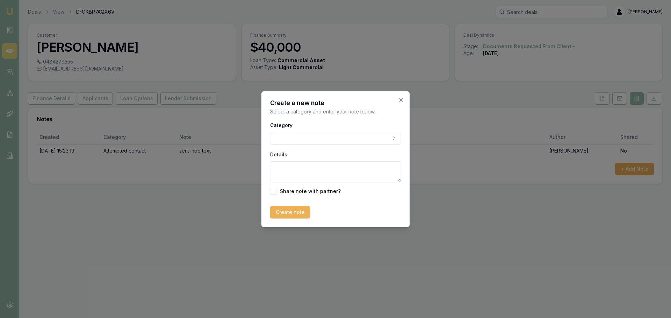
click at [357, 107] on div "Create a new note Select a category and enter your note below." at bounding box center [335, 107] width 131 height 15
click at [326, 139] on body "Emu Broker Deals View D-OKBP7AQX6V Erin Shield Toggle Menu Customer KATHLEEN SA…" at bounding box center [335, 159] width 671 height 318
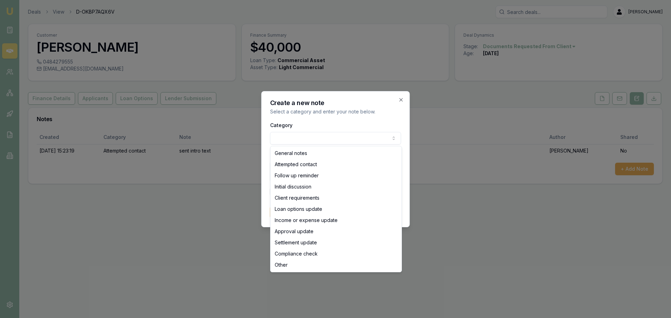
select select "INITIAL_DISCUSSION"
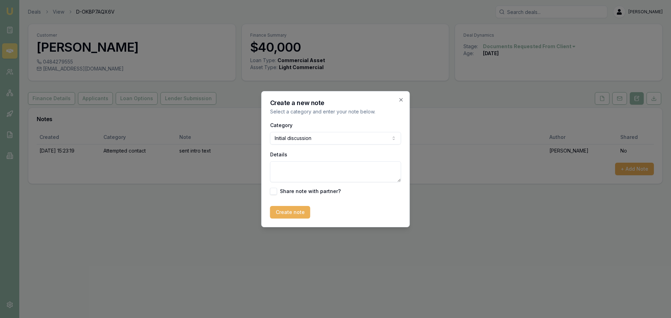
click at [300, 173] on textarea "Details" at bounding box center [335, 171] width 131 height 21
type textarea "wrote off car 10 days ago, waiting for insurance company to advise whether they…"
click at [286, 211] on button "Create note" at bounding box center [290, 212] width 40 height 13
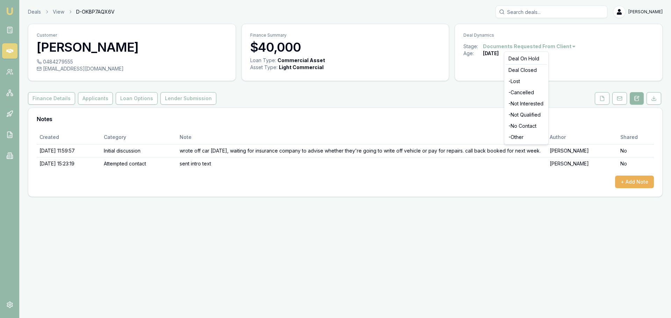
click at [526, 46] on html "Emu Broker Deals View D-OKBP7AQX6V Erin Shield Toggle Menu Customer KATHLEEN SA…" at bounding box center [335, 159] width 671 height 318
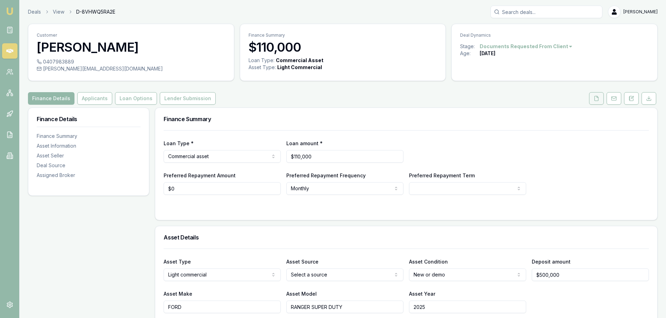
click at [596, 97] on icon at bounding box center [596, 99] width 6 height 6
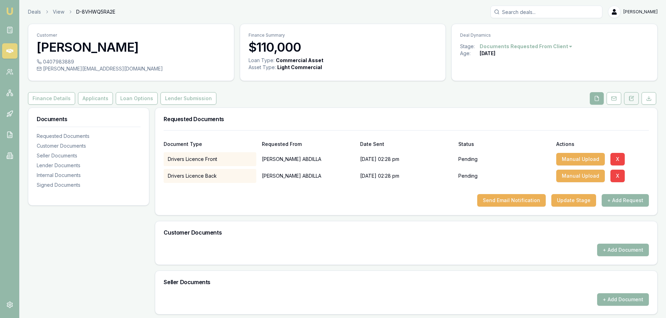
click at [633, 97] on icon at bounding box center [632, 97] width 2 height 2
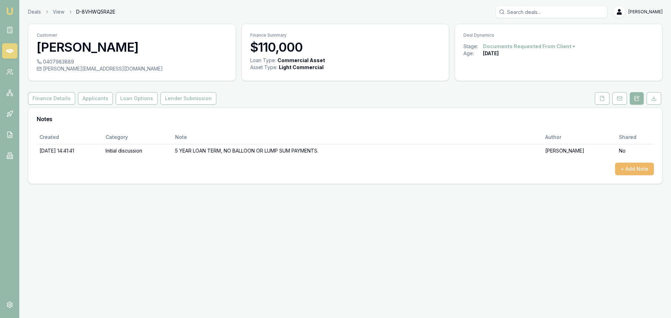
click at [640, 165] on button "+ Add Note" at bounding box center [634, 169] width 39 height 13
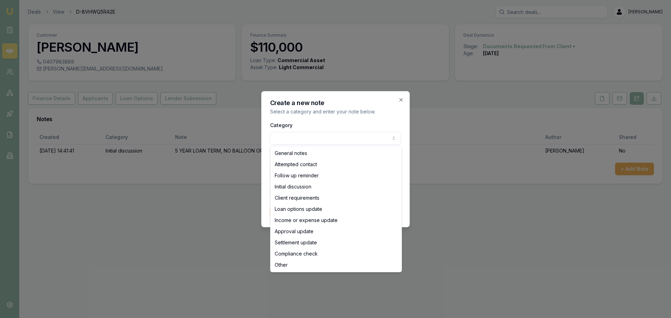
click at [363, 138] on body "Emu Broker Deals View D-8VHWQ5RA2E [PERSON_NAME] Shield Toggle Menu Customer [P…" at bounding box center [335, 159] width 671 height 318
select select "ATTEMPTED_CONTACT"
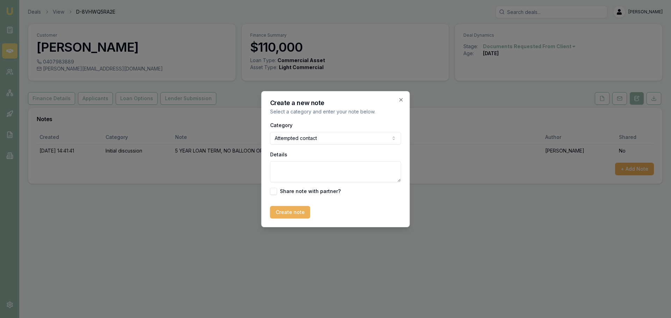
click at [293, 166] on textarea "Details" at bounding box center [335, 171] width 131 height 21
type textarea "sent text to follow up licence so we can pull credit file and supply quotes and…"
click at [287, 214] on button "Create note" at bounding box center [290, 212] width 40 height 13
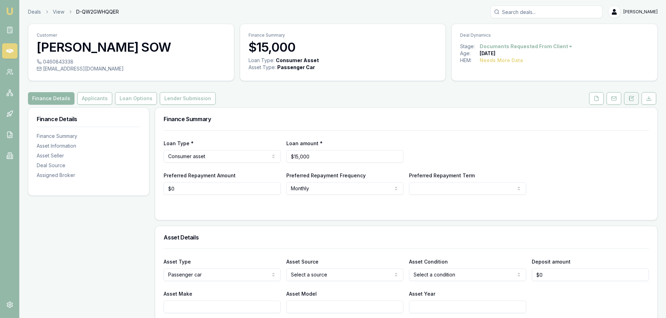
click at [632, 100] on icon at bounding box center [631, 99] width 6 height 6
click at [630, 100] on icon at bounding box center [631, 99] width 6 height 6
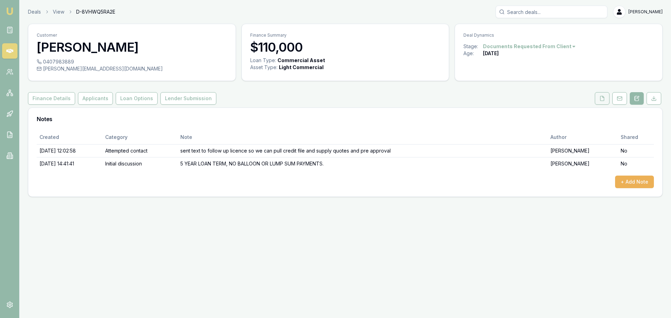
click at [604, 98] on polyline at bounding box center [603, 96] width 1 height 1
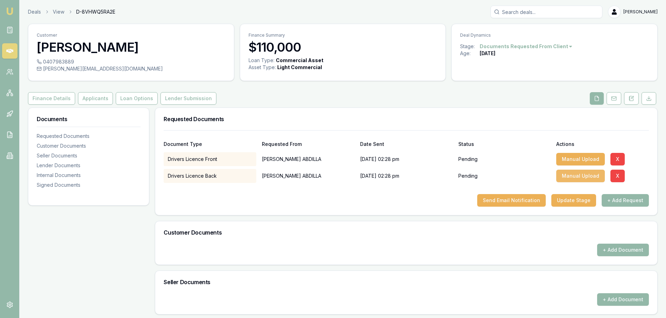
click at [590, 175] on button "Manual Upload" at bounding box center [580, 176] width 49 height 13
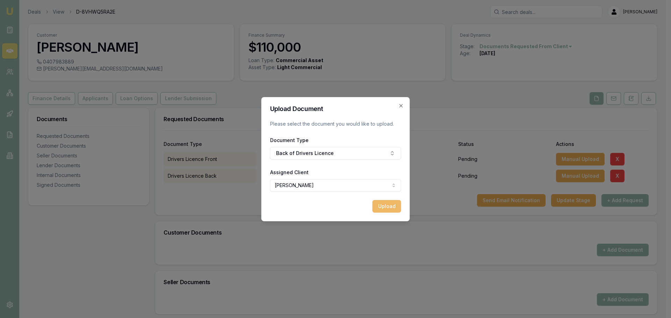
click at [391, 204] on button "Upload" at bounding box center [387, 206] width 29 height 13
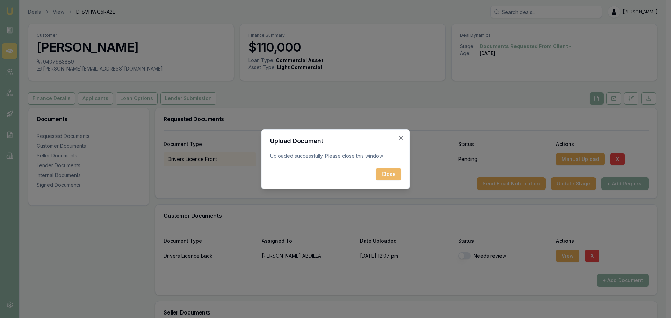
click at [396, 174] on button "Close" at bounding box center [388, 174] width 25 height 13
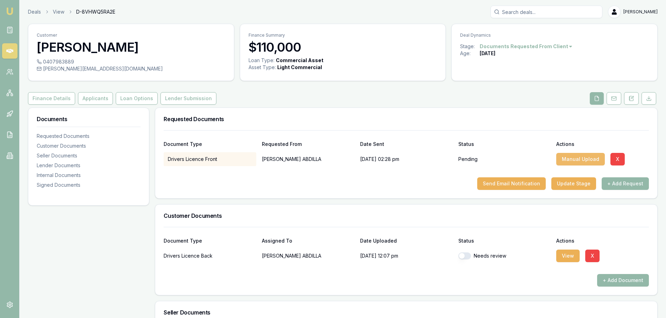
click at [578, 160] on button "Manual Upload" at bounding box center [580, 159] width 49 height 13
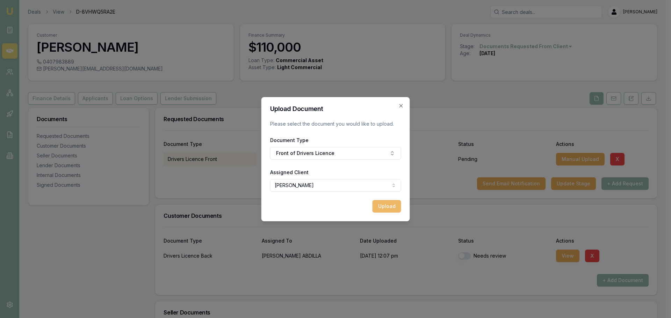
click at [389, 206] on button "Upload" at bounding box center [387, 206] width 29 height 13
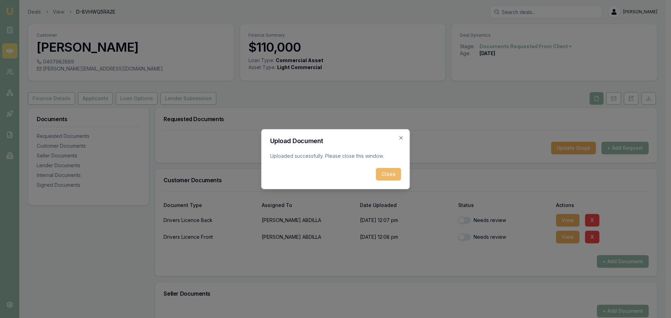
click at [388, 175] on button "Close" at bounding box center [388, 174] width 25 height 13
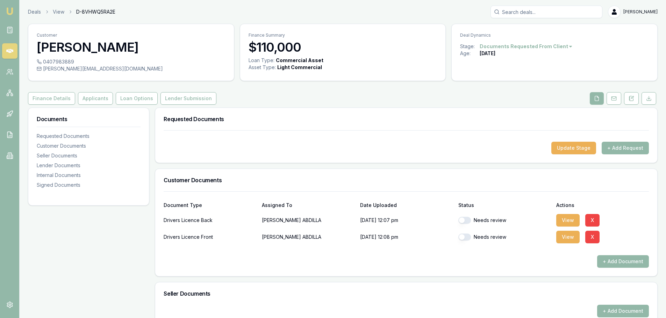
click at [462, 221] on button "button" at bounding box center [464, 220] width 13 height 7
checkbox input "true"
click at [467, 238] on button "button" at bounding box center [464, 237] width 13 height 7
checkbox input "true"
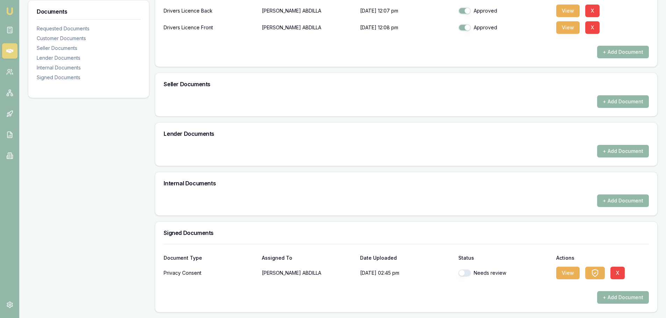
click at [469, 276] on button "button" at bounding box center [464, 273] width 13 height 7
checkbox input "true"
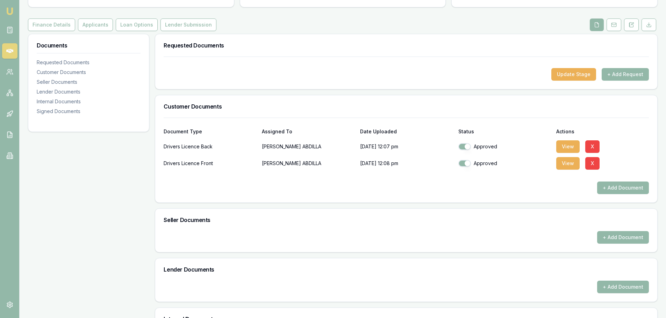
scroll to position [0, 0]
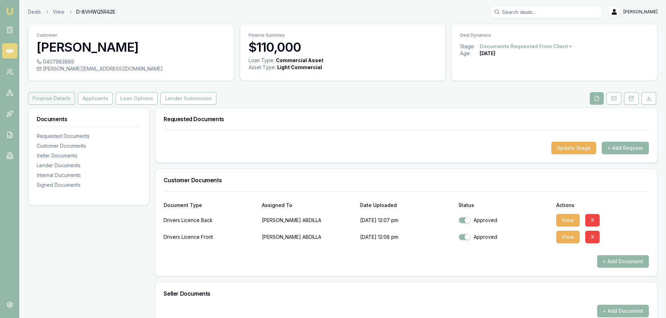
click at [69, 104] on button "Finance Details" at bounding box center [51, 98] width 47 height 13
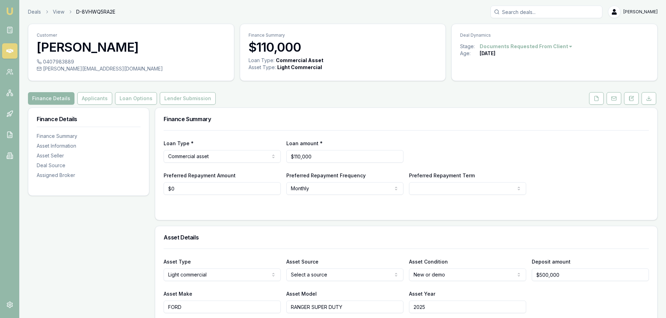
click at [84, 103] on button "Applicants" at bounding box center [94, 98] width 35 height 13
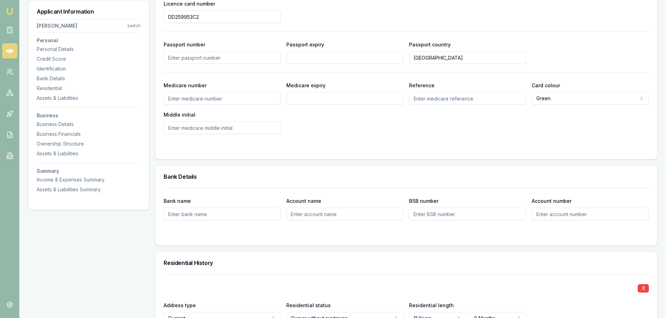
scroll to position [315, 0]
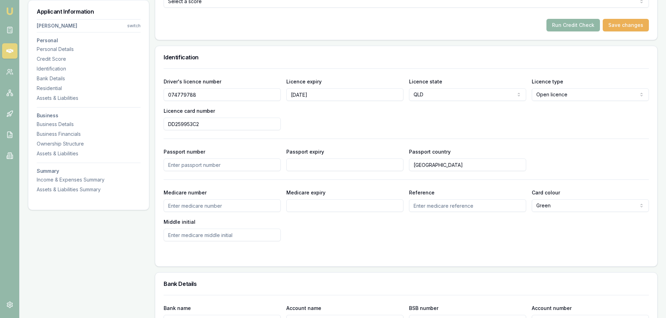
click at [574, 26] on button "Run Credit Check" at bounding box center [572, 25] width 53 height 13
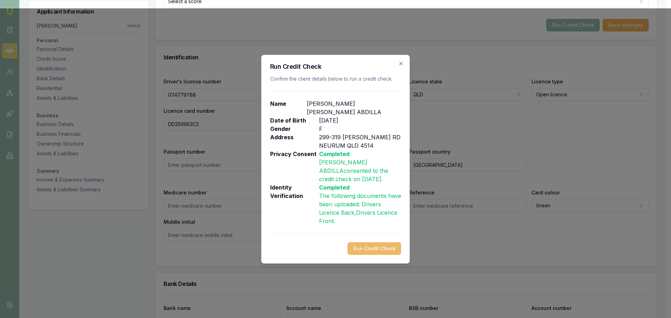
click at [380, 243] on button "Run Credit Check" at bounding box center [374, 249] width 53 height 13
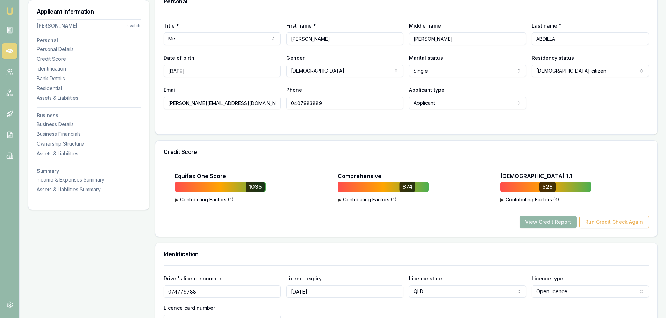
scroll to position [105, 0]
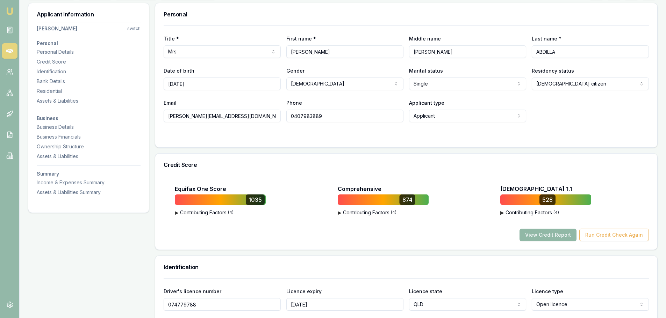
click at [541, 235] on button "View Credit Report" at bounding box center [547, 235] width 57 height 13
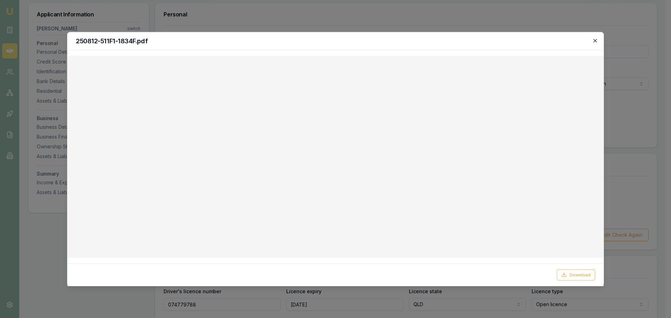
click at [595, 40] on icon "button" at bounding box center [595, 41] width 6 height 6
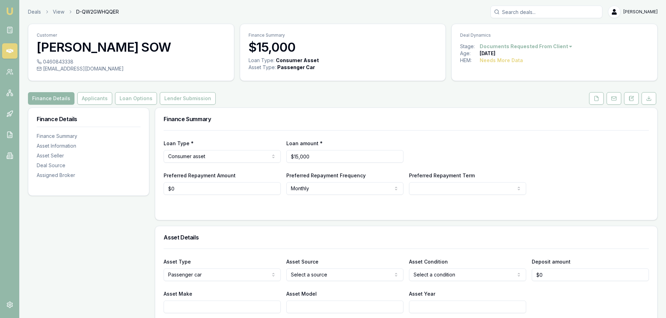
click at [553, 46] on html "Emu Broker Deals View D-QW2GWHQQER [PERSON_NAME] Shield Toggle Menu Customer HA…" at bounding box center [333, 159] width 666 height 318
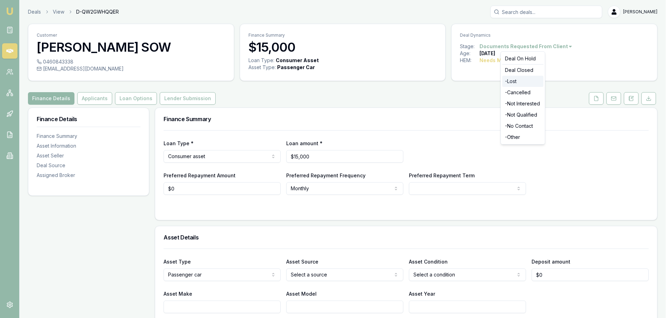
click at [525, 77] on div "- Lost" at bounding box center [522, 81] width 41 height 11
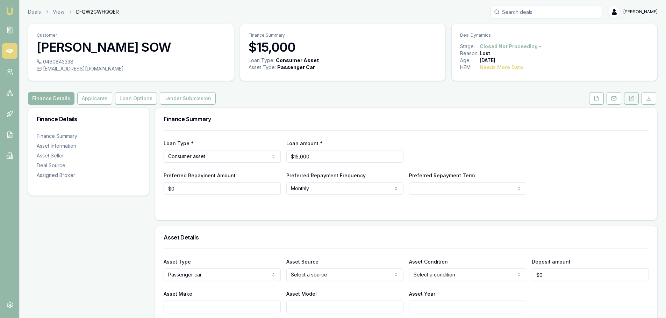
click at [632, 97] on icon at bounding box center [632, 97] width 2 height 2
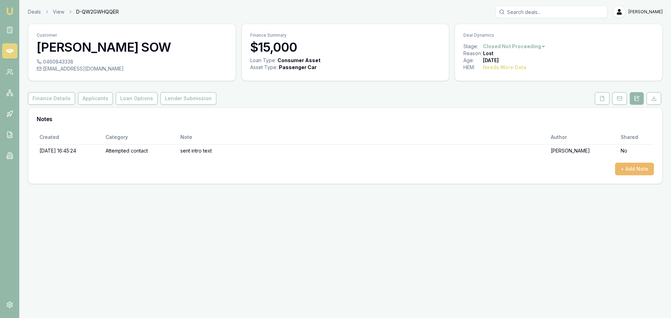
click at [636, 170] on button "+ Add Note" at bounding box center [634, 169] width 39 height 13
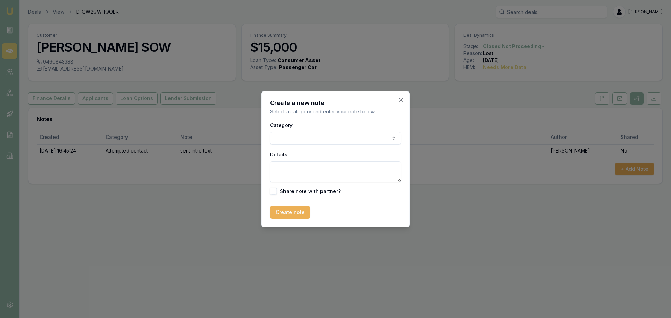
click at [327, 139] on body "Emu Broker Deals View D-QW2GWHQQER [PERSON_NAME] Shield Toggle Menu Customer [P…" at bounding box center [335, 159] width 671 height 318
click at [319, 168] on textarea "Details" at bounding box center [335, 171] width 131 height 21
type textarea "no employed and no abn"
click at [302, 214] on button "Create note" at bounding box center [290, 212] width 40 height 13
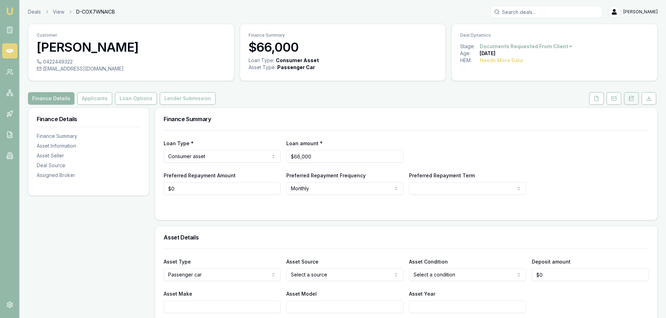
click at [633, 101] on button at bounding box center [631, 98] width 15 height 13
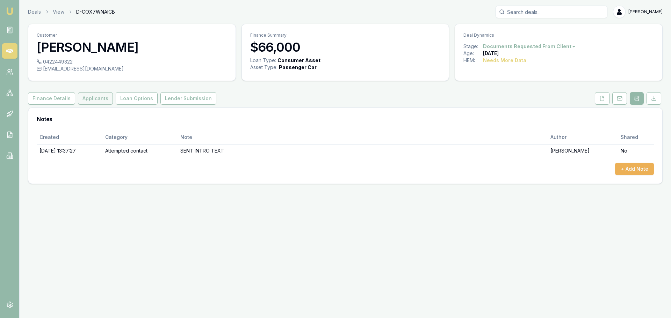
click at [93, 95] on button "Applicants" at bounding box center [95, 98] width 35 height 13
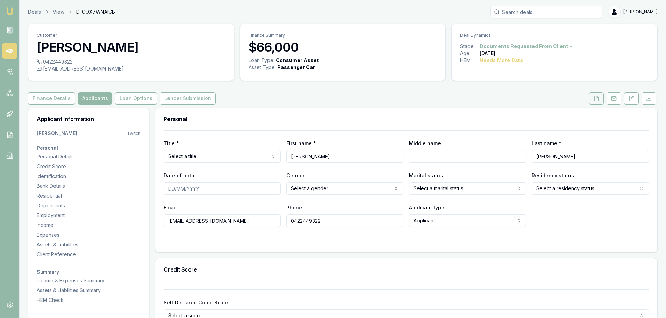
click at [593, 97] on button at bounding box center [596, 98] width 15 height 13
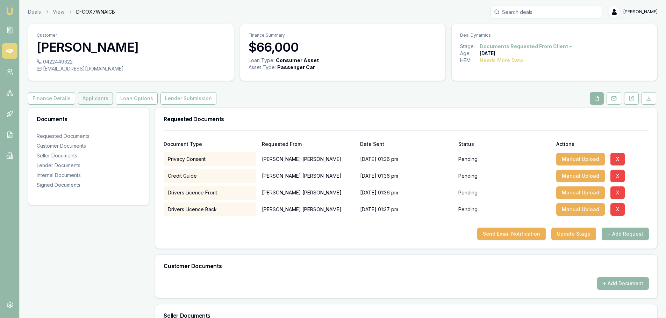
click at [89, 101] on button "Applicants" at bounding box center [95, 98] width 35 height 13
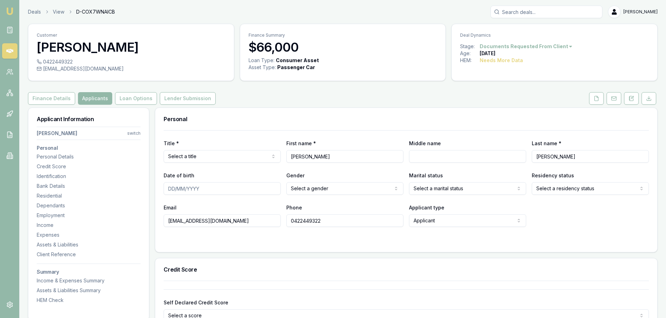
click at [300, 102] on div "Finance Details Applicants Loan Options Lender Submission" at bounding box center [342, 98] width 629 height 13
click at [630, 99] on icon at bounding box center [631, 99] width 6 height 6
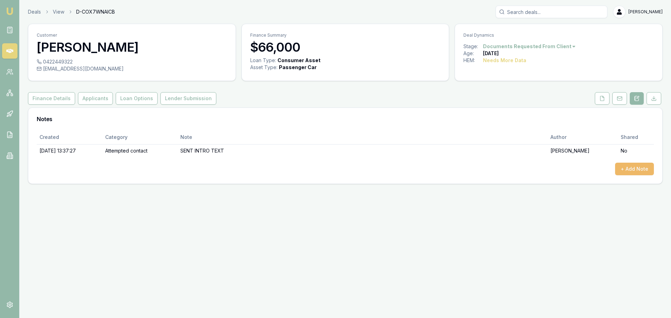
click at [634, 172] on button "+ Add Note" at bounding box center [634, 169] width 39 height 13
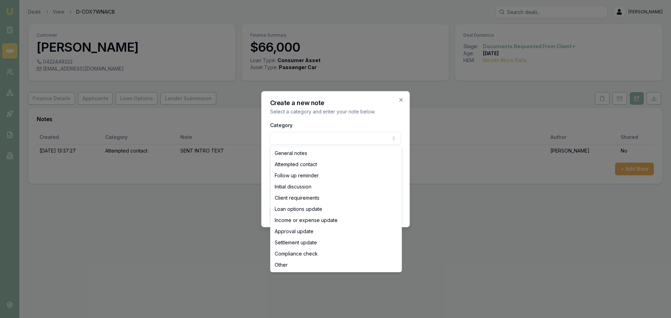
click at [345, 136] on body "Emu Broker Deals View D-COX7WNAICB [PERSON_NAME] Toggle Menu Customer [PERSON_N…" at bounding box center [335, 159] width 671 height 318
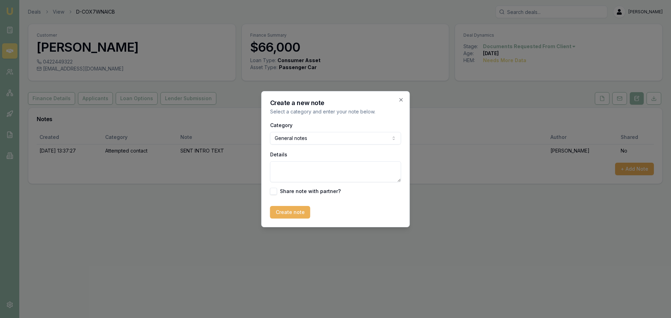
click at [291, 177] on textarea "Details" at bounding box center [335, 171] width 131 height 21
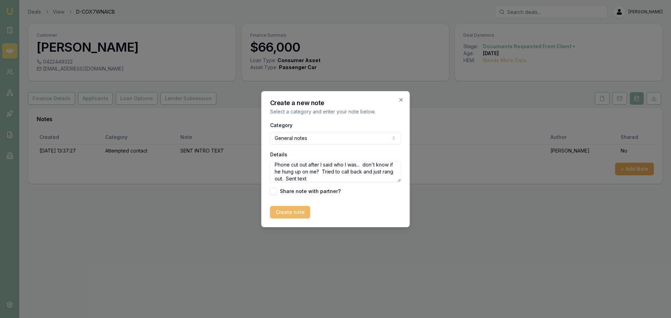
type textarea "Phone cut out after I said who I was... don't know if he hung up on me? Tried t…"
click at [296, 214] on button "Create note" at bounding box center [290, 212] width 40 height 13
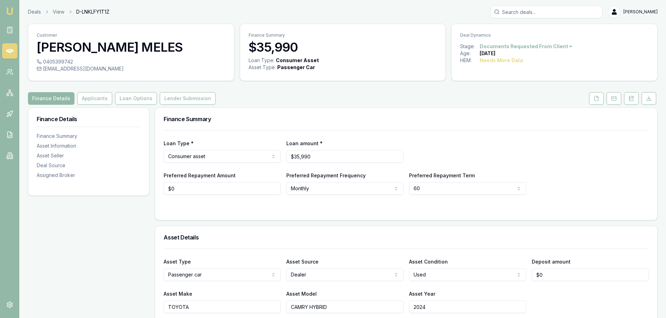
click at [628, 97] on button at bounding box center [631, 98] width 15 height 13
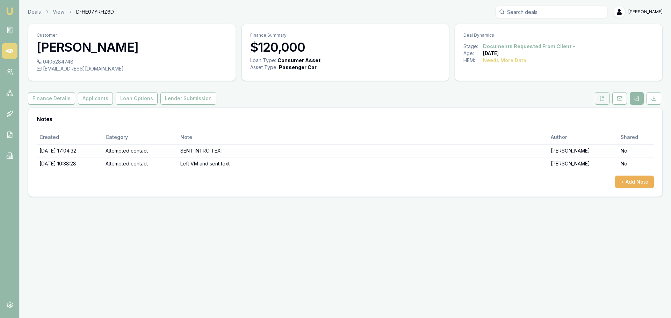
click at [599, 99] on button at bounding box center [602, 98] width 15 height 13
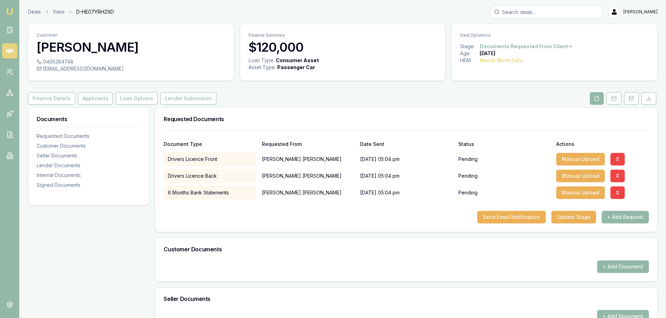
click at [372, 92] on div "Finance Details Applicants Loan Options Lender Submission" at bounding box center [342, 98] width 629 height 13
click at [629, 95] on button at bounding box center [631, 98] width 15 height 13
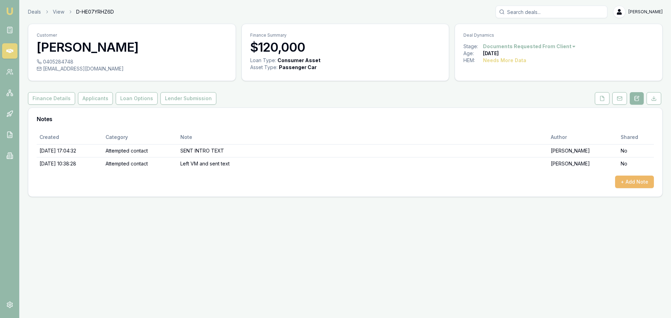
click at [624, 180] on button "+ Add Note" at bounding box center [634, 182] width 39 height 13
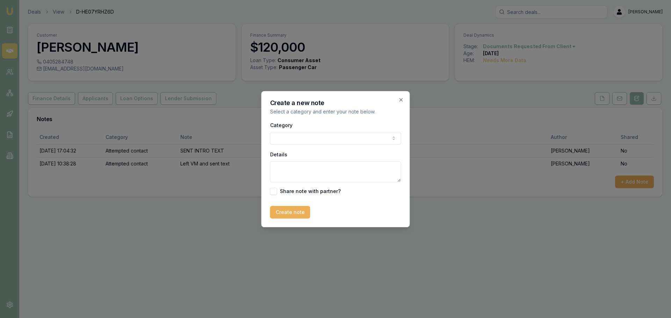
click at [345, 139] on body "Emu Broker Deals View D-HE07YRHZ6D Erin Shield Toggle Menu Customer HARRY CLEME…" at bounding box center [335, 159] width 671 height 318
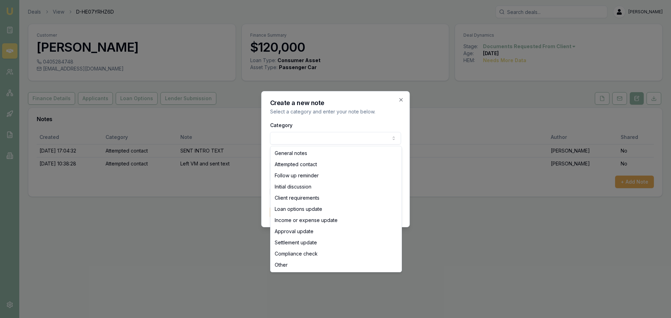
select select "INITIAL_DISCUSSION"
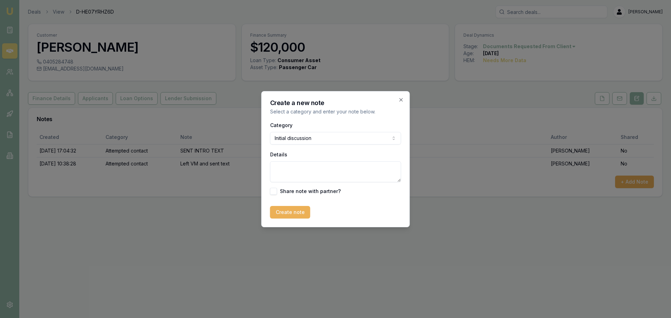
click at [308, 178] on textarea "Details" at bounding box center [335, 171] width 131 height 21
type textarea "s"
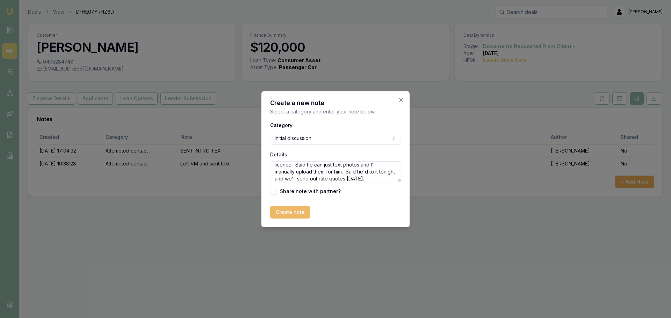
type textarea "said he got busy and never got around to uploading licence. Said he can just te…"
click at [288, 213] on button "Create note" at bounding box center [290, 212] width 40 height 13
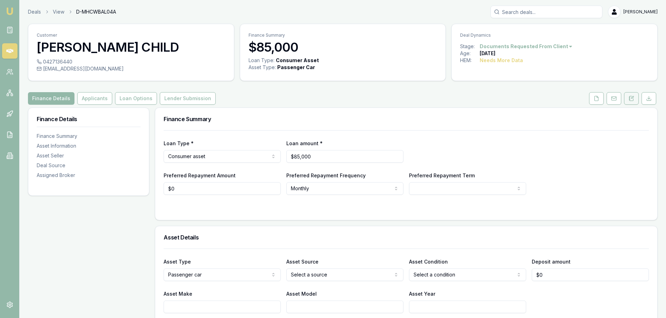
click at [631, 100] on icon at bounding box center [631, 99] width 6 height 6
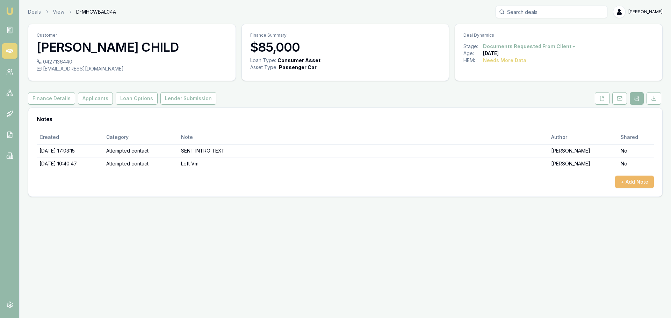
click at [634, 185] on button "+ Add Note" at bounding box center [634, 182] width 39 height 13
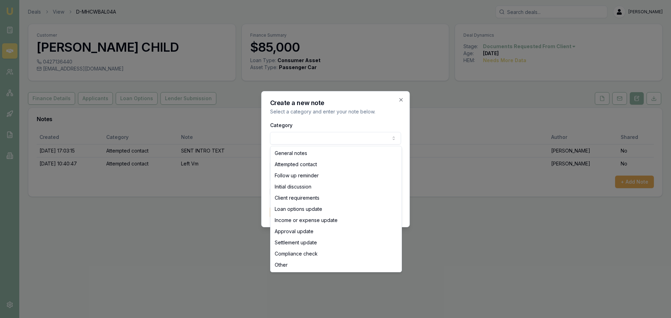
click at [329, 141] on body "Emu Broker Deals View D-MHCWBAL04A Erin Shield Toggle Menu Customer CASEY CHILD…" at bounding box center [335, 159] width 671 height 318
select select "ATTEMPTED_CONTACT"
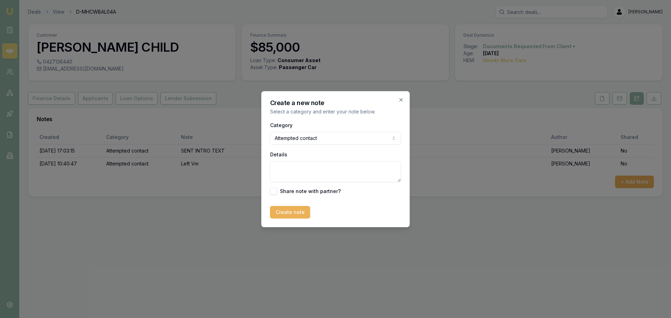
click at [321, 176] on textarea "Details" at bounding box center [335, 171] width 131 height 21
type textarea "phone rang out. sent text"
click at [285, 212] on button "Create note" at bounding box center [290, 212] width 40 height 13
